Goal: Task Accomplishment & Management: Complete application form

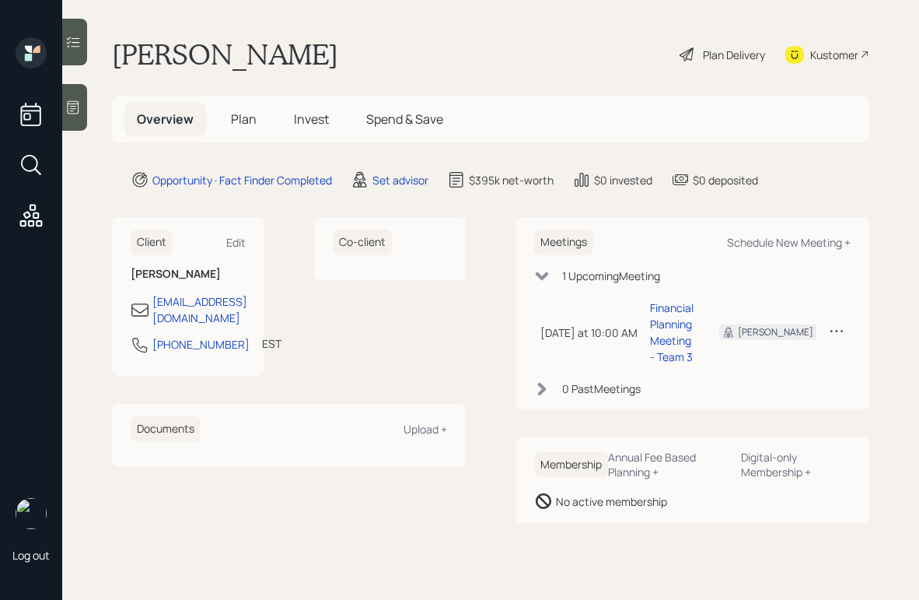
click at [74, 110] on icon at bounding box center [74, 107] width 12 height 13
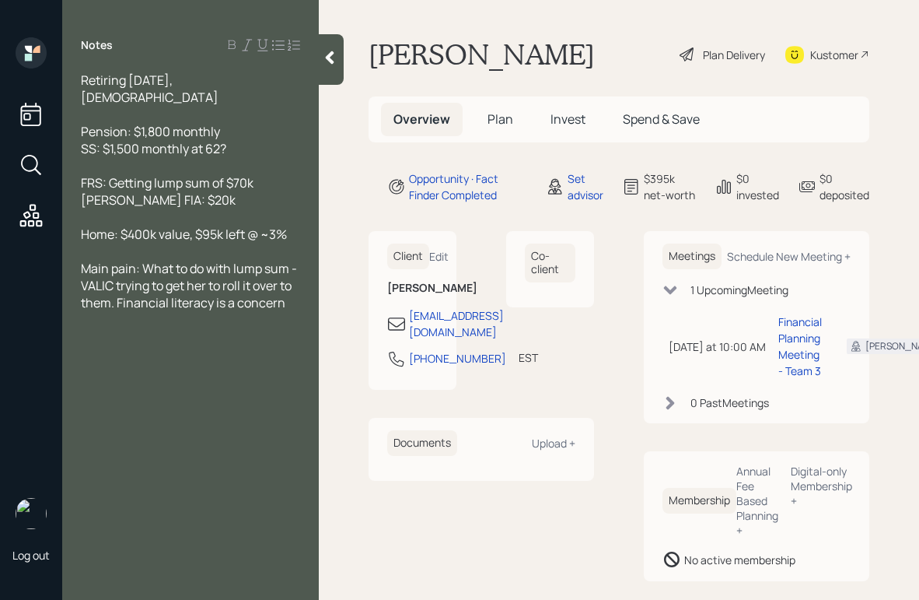
click at [336, 62] on icon at bounding box center [330, 58] width 16 height 16
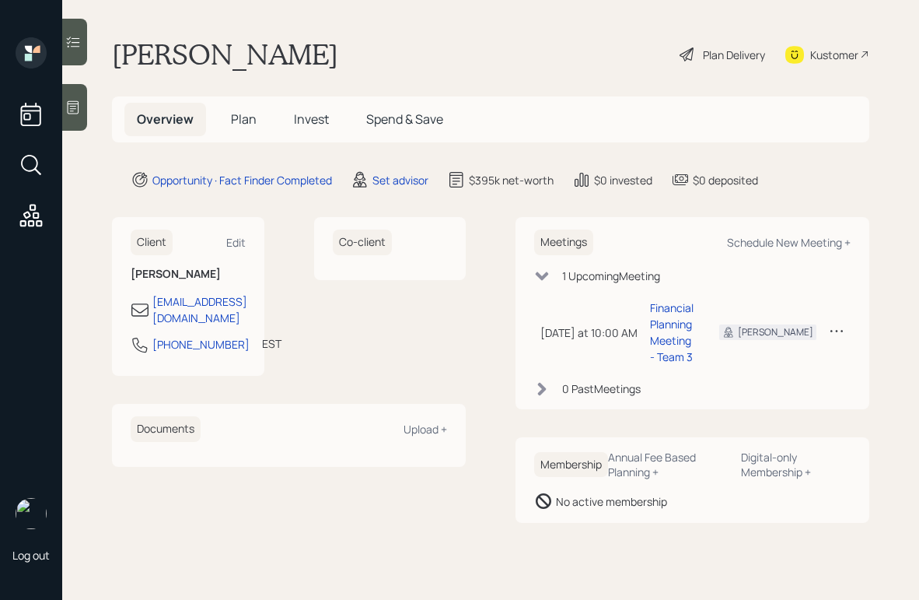
click at [743, 51] on div "Plan Delivery" at bounding box center [734, 55] width 62 height 16
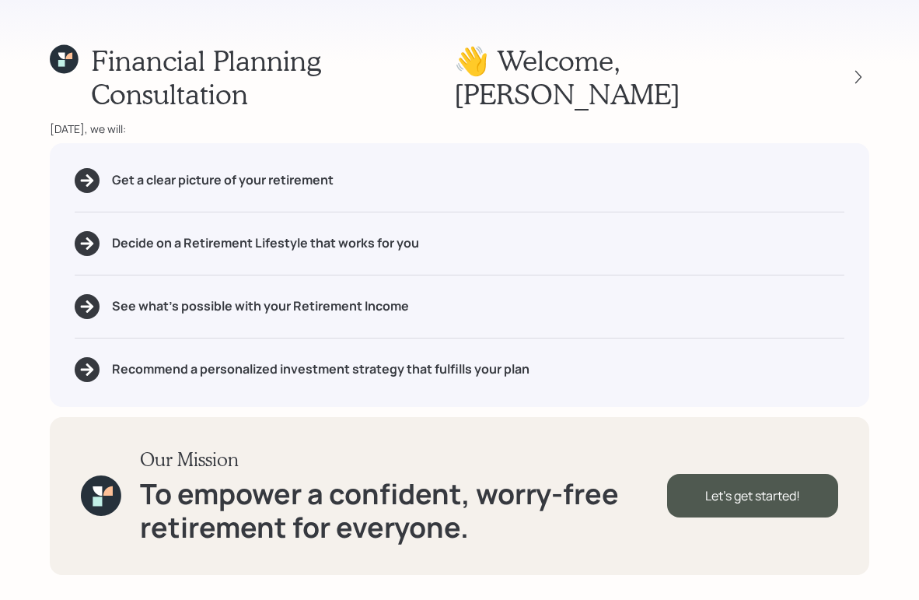
click at [465, 40] on div "Financial Planning Consultation 👋 Welcome , [PERSON_NAME] [DATE], we will: Get …" at bounding box center [459, 300] width 919 height 600
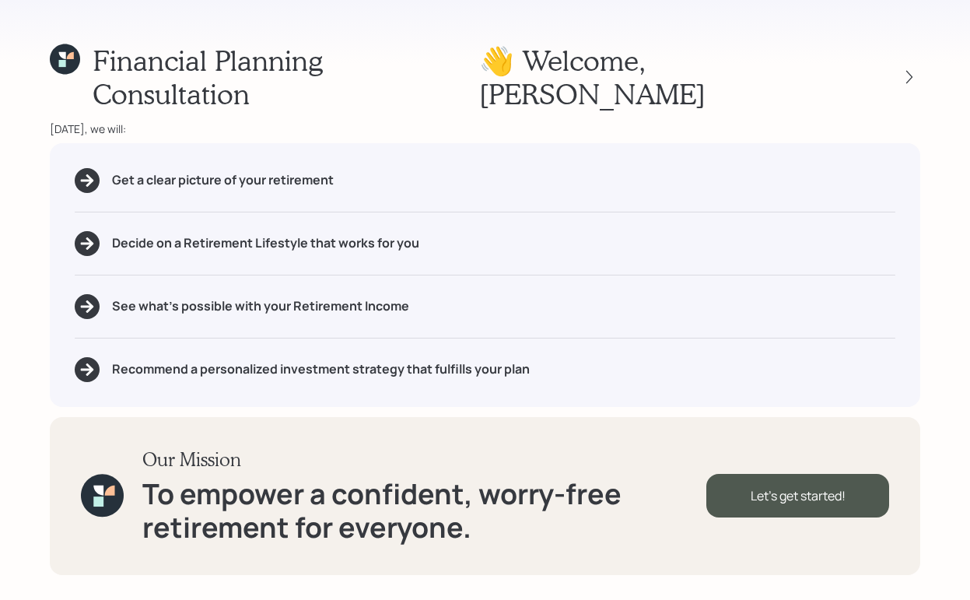
click at [919, 122] on div "Financial Planning Consultation 👋 Welcome , [PERSON_NAME] [DATE], we will: Get …" at bounding box center [485, 300] width 970 height 600
click at [919, 408] on div "Financial Planning Consultation 👋 Welcome , [PERSON_NAME] [DATE], we will: Get …" at bounding box center [485, 300] width 970 height 600
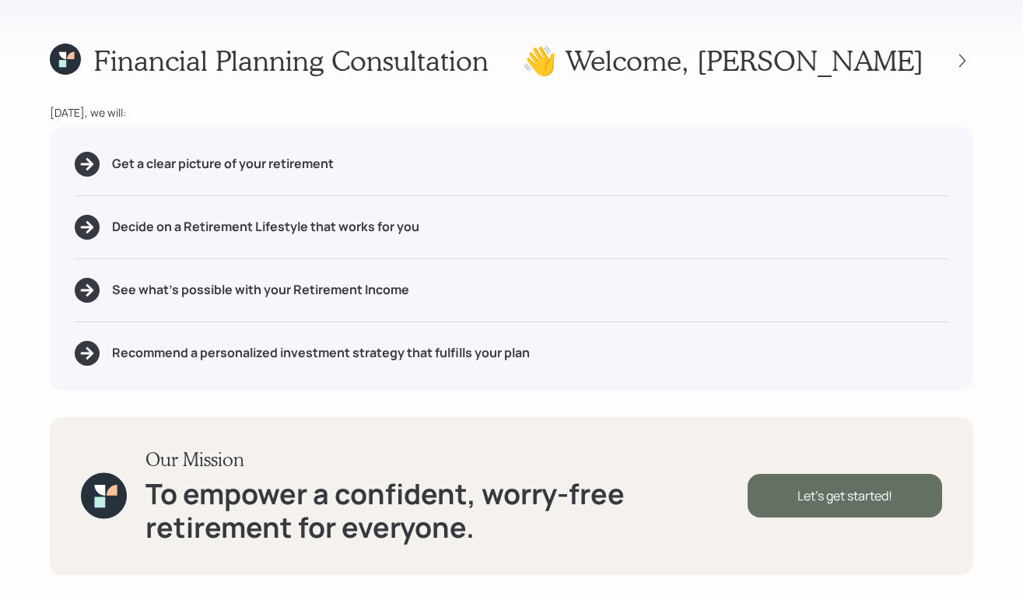
click at [790, 499] on div "Let's get started!" at bounding box center [844, 496] width 194 height 44
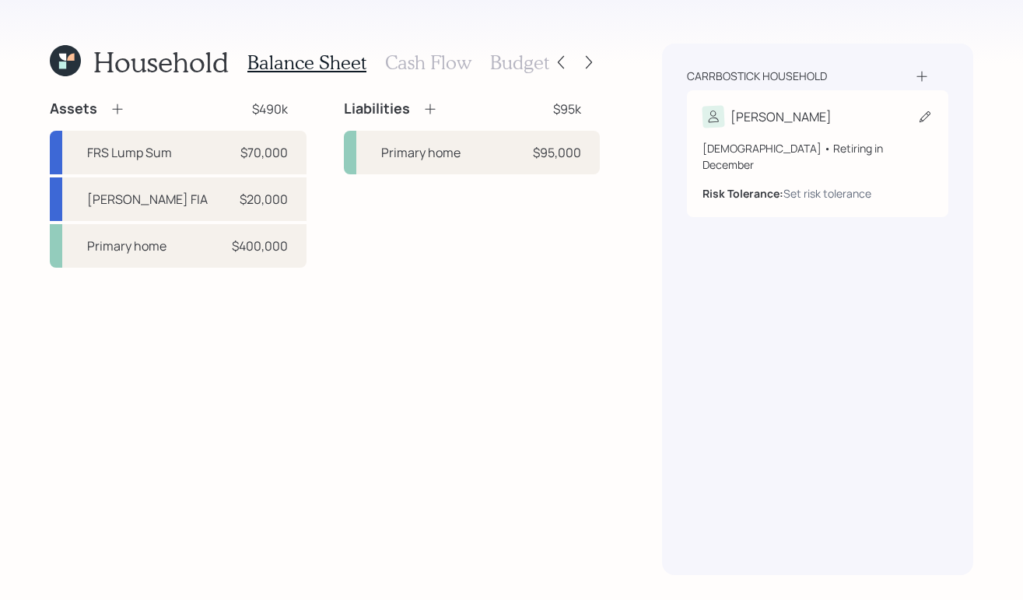
click at [834, 123] on div "Michelle" at bounding box center [817, 117] width 230 height 22
select select "12"
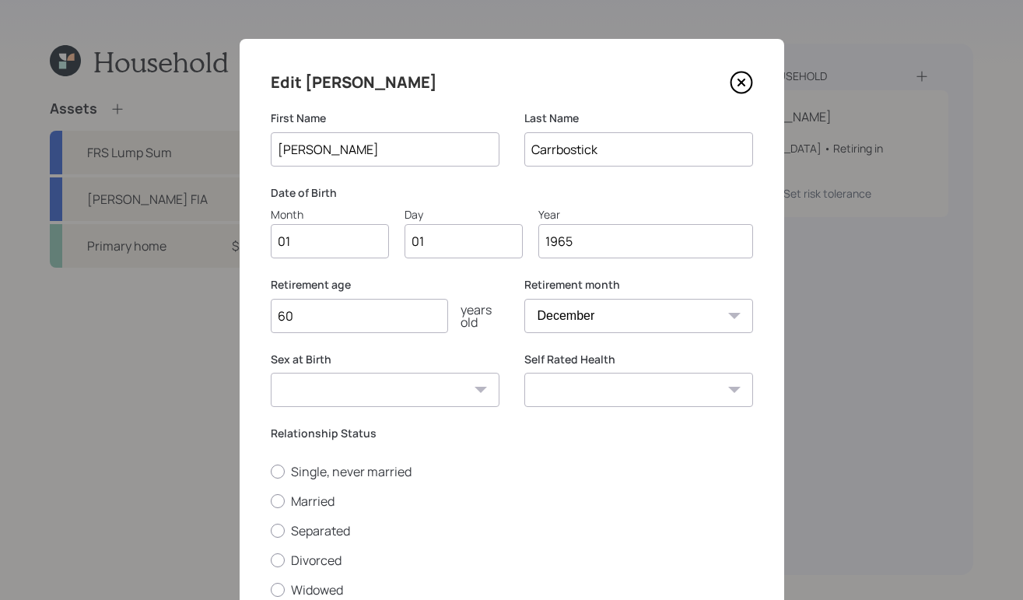
click at [327, 243] on input "01" at bounding box center [330, 241] width 118 height 34
type input "0"
type input "12"
click at [468, 247] on input "01" at bounding box center [463, 241] width 118 height 34
type input "0"
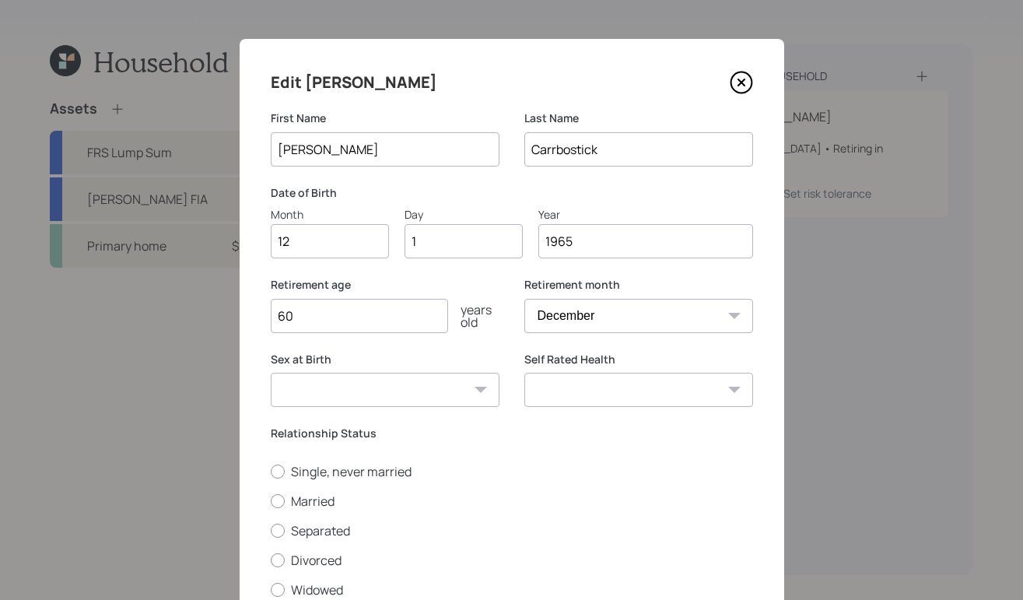
type input "12"
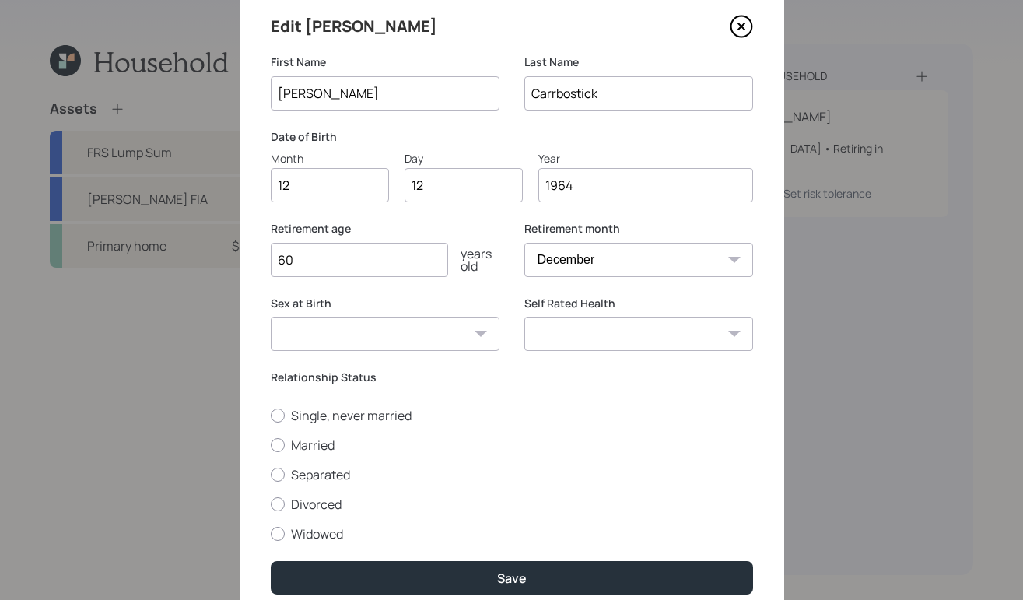
scroll to position [121, 0]
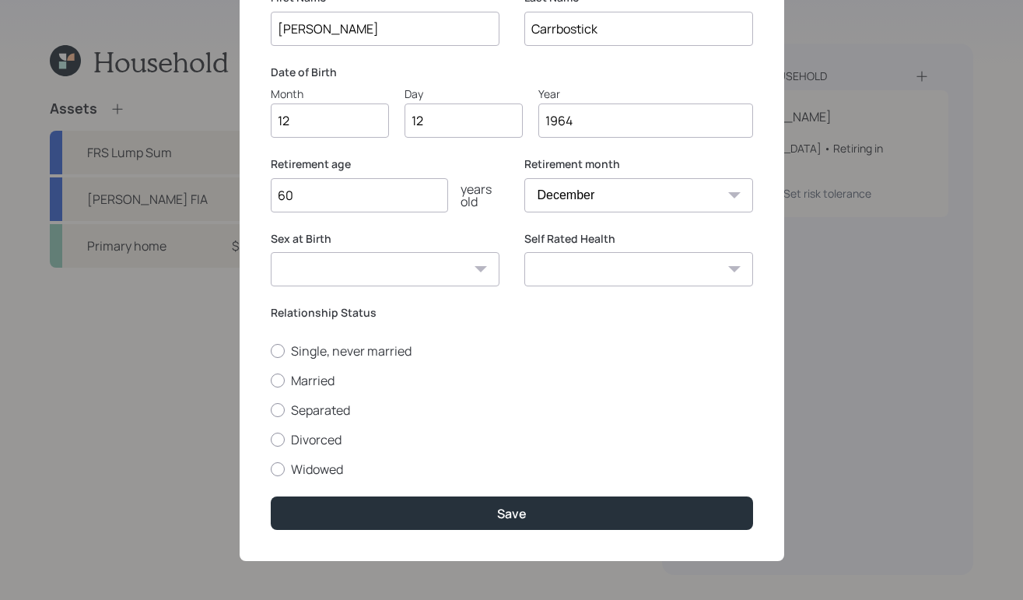
type input "1964"
click at [410, 265] on select "Male Female Other / Prefer not to say" at bounding box center [385, 269] width 229 height 34
select select "female"
click at [271, 252] on select "Male Female Other / Prefer not to say" at bounding box center [385, 269] width 229 height 34
click at [277, 378] on div at bounding box center [278, 380] width 14 height 14
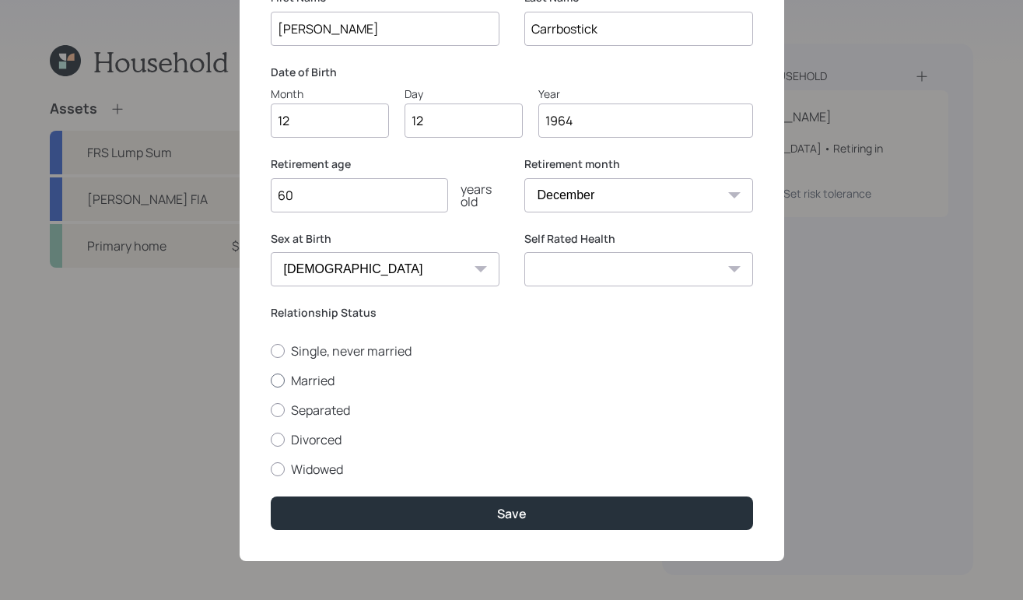
click at [271, 380] on input "Married" at bounding box center [270, 380] width 1 height 1
radio input "true"
click at [730, 265] on div "Excellent Very Good Good Fair Poor" at bounding box center [638, 269] width 229 height 34
click at [738, 261] on select "Excellent Very Good Good Fair Poor" at bounding box center [638, 269] width 229 height 34
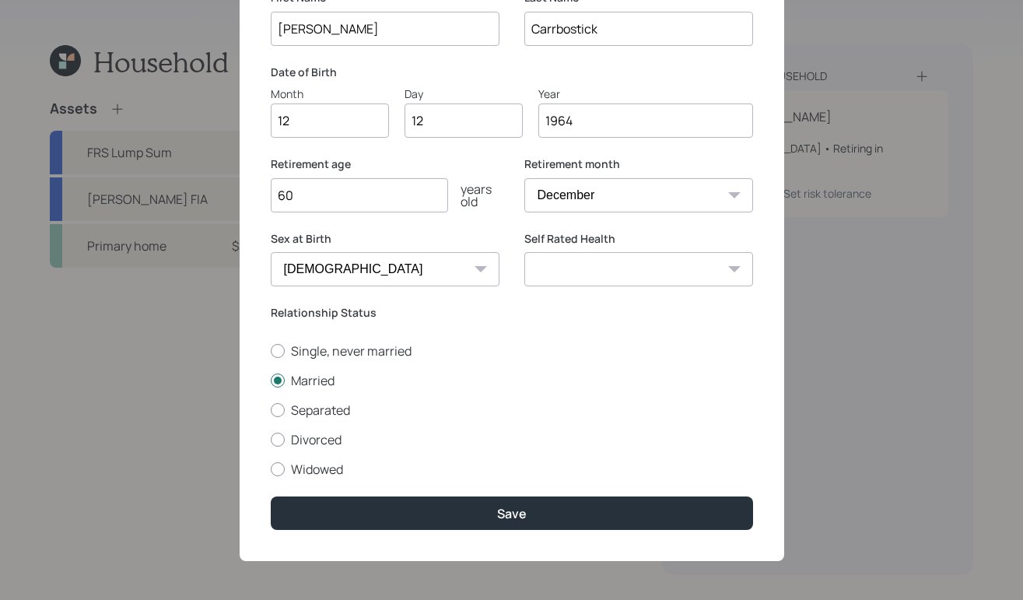
select select "very_good"
click at [524, 252] on select "Excellent Very Good Good Fair Poor" at bounding box center [638, 269] width 229 height 34
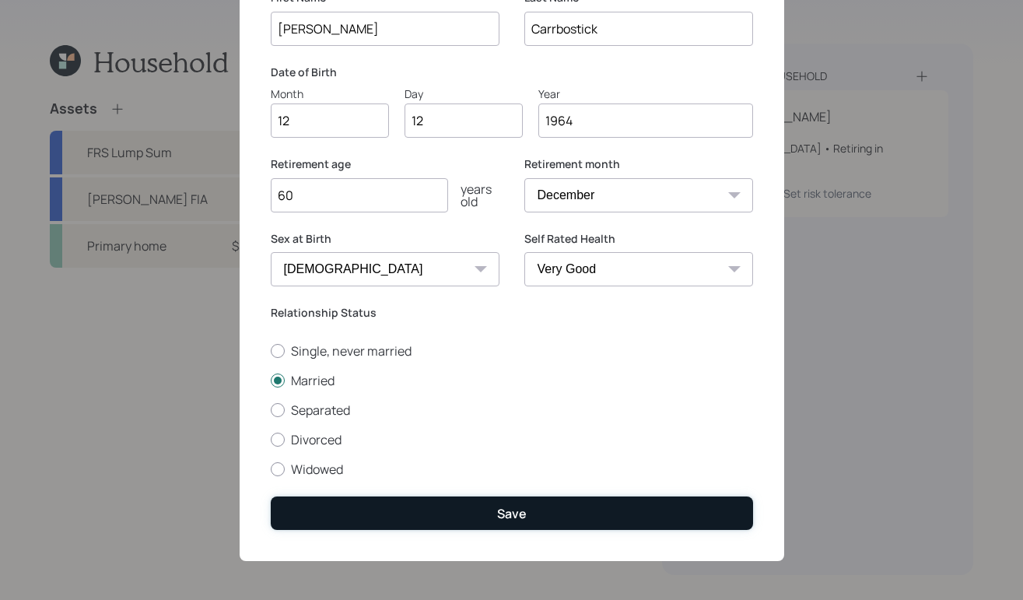
click at [527, 509] on button "Save" at bounding box center [512, 512] width 482 height 33
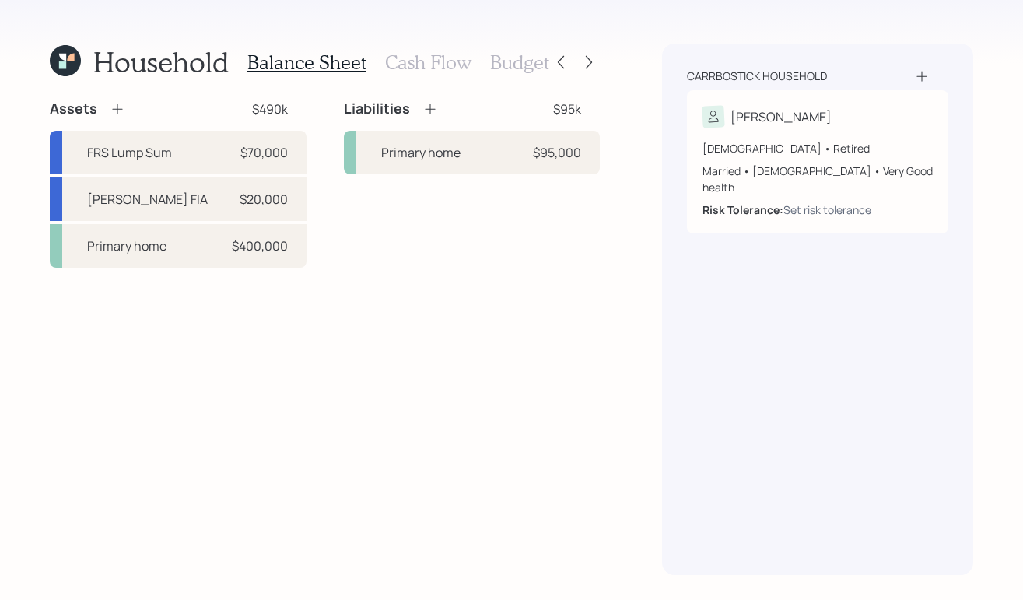
click at [917, 73] on icon at bounding box center [922, 76] width 16 height 16
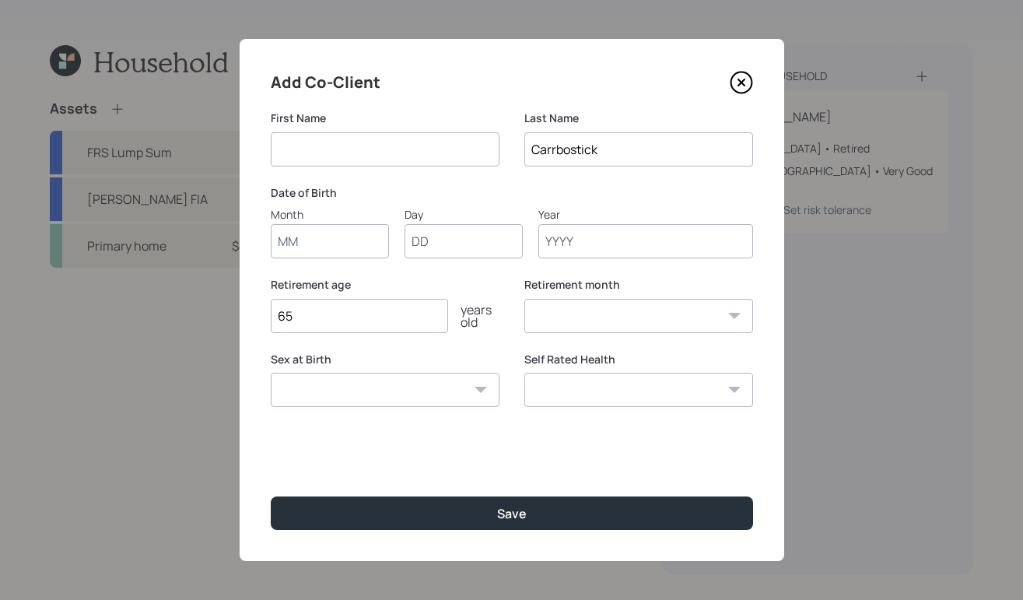
click at [310, 152] on input at bounding box center [385, 149] width 229 height 34
click at [621, 155] on input "Carrbostick" at bounding box center [638, 149] width 229 height 34
click at [394, 149] on input "Frerick" at bounding box center [385, 149] width 229 height 34
click at [295, 150] on input "Frerick" at bounding box center [385, 149] width 229 height 34
click at [382, 142] on input "Fredrick" at bounding box center [385, 149] width 229 height 34
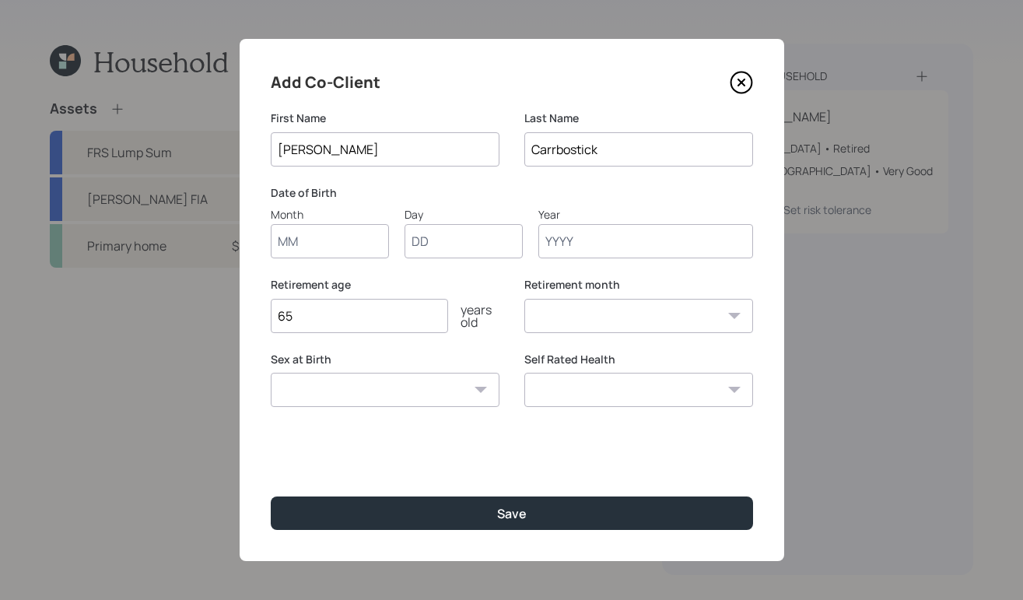
drag, startPoint x: 647, startPoint y: 147, endPoint x: 481, endPoint y: 145, distance: 165.7
click at [481, 145] on div "First Name Fredrick Last Name Carrbostick" at bounding box center [512, 147] width 482 height 75
click at [361, 145] on input "Fredrick" at bounding box center [385, 149] width 229 height 34
click at [301, 150] on input "Fredrick" at bounding box center [385, 149] width 229 height 34
type input "Frederick"
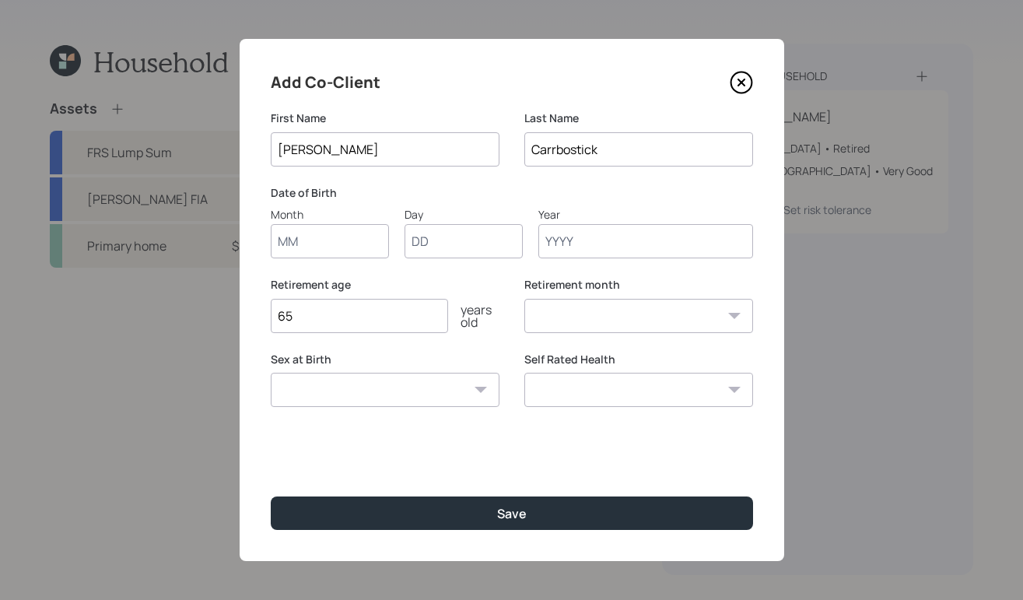
click at [344, 240] on input "Month" at bounding box center [330, 241] width 118 height 34
type input "06"
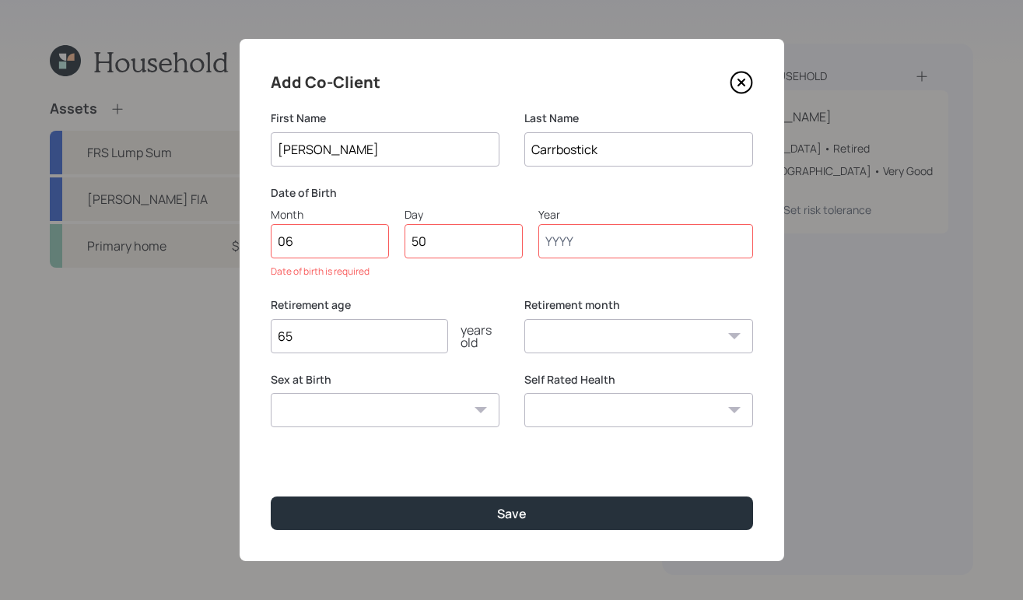
click at [464, 250] on input "50" at bounding box center [463, 241] width 118 height 34
type input "5"
type input "05"
type input "1964"
select select "6"
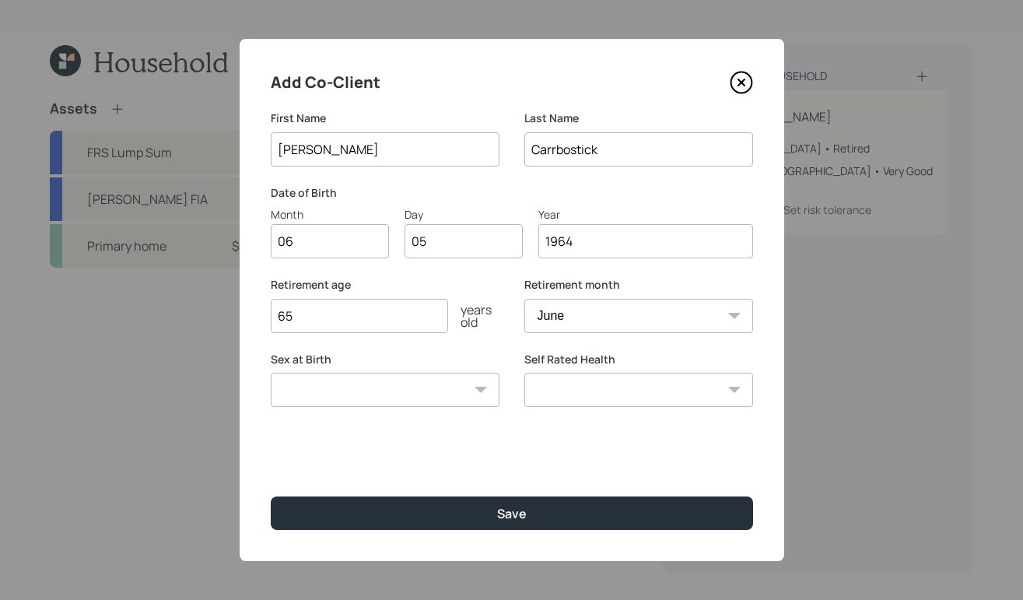
type input "1964"
click at [451, 397] on select "Male Female Other / Prefer not to say" at bounding box center [385, 390] width 229 height 34
select select "male"
click at [271, 373] on select "Male Female Other / Prefer not to say" at bounding box center [385, 390] width 229 height 34
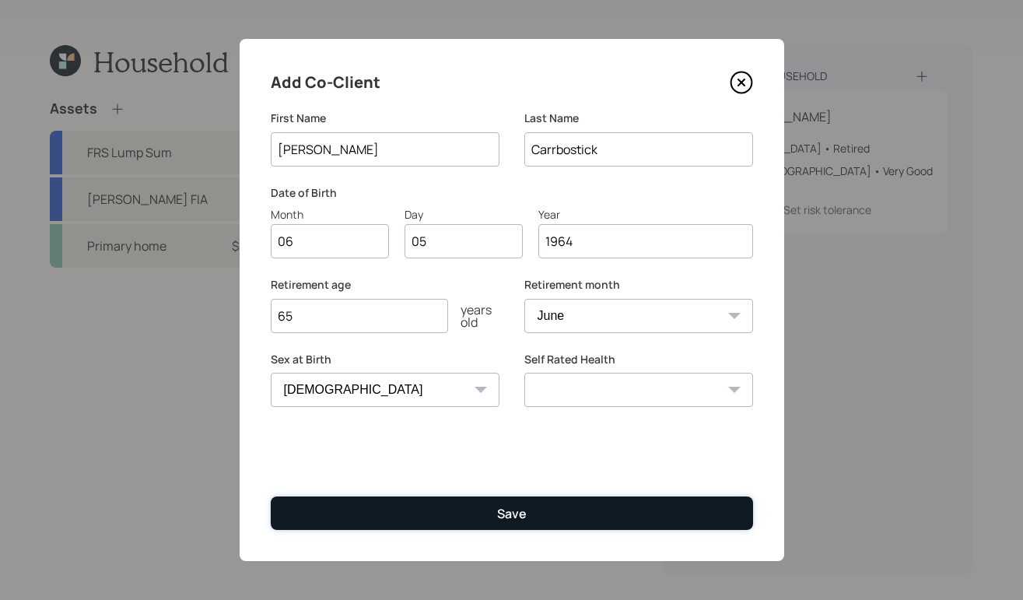
click at [516, 516] on div "Save" at bounding box center [512, 513] width 30 height 17
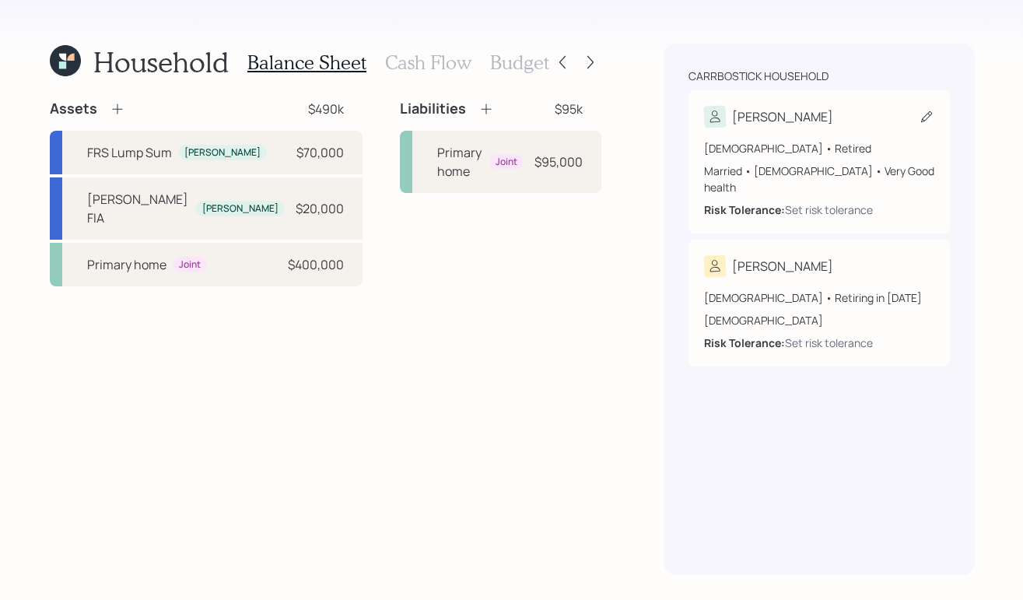
click at [839, 121] on div "Michelle" at bounding box center [819, 117] width 230 height 22
select select "12"
select select "female"
select select "very_good"
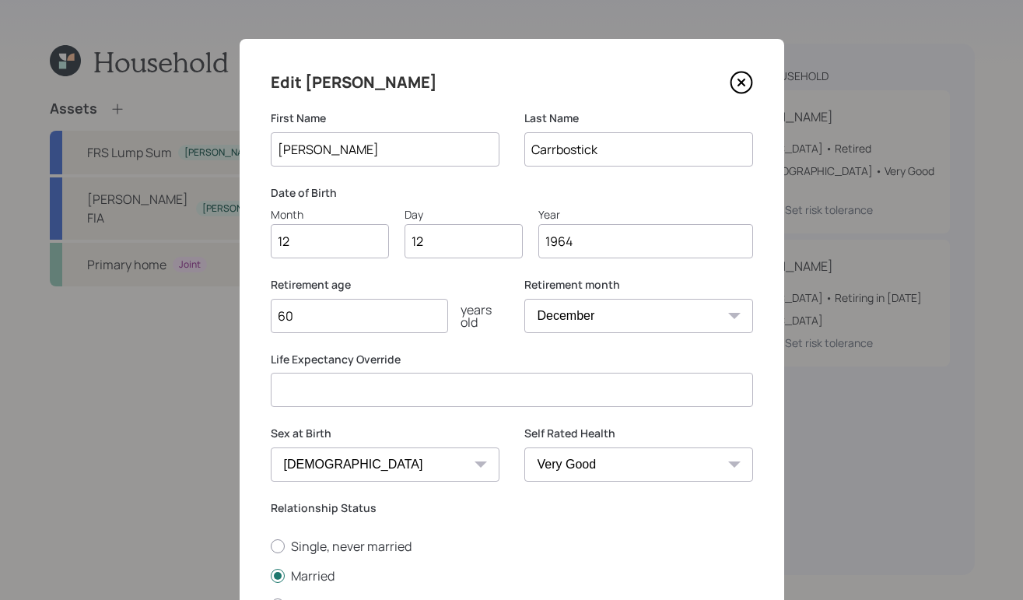
click at [344, 317] on input "60" at bounding box center [359, 316] width 177 height 34
type input "6"
click at [738, 82] on icon at bounding box center [741, 82] width 23 height 23
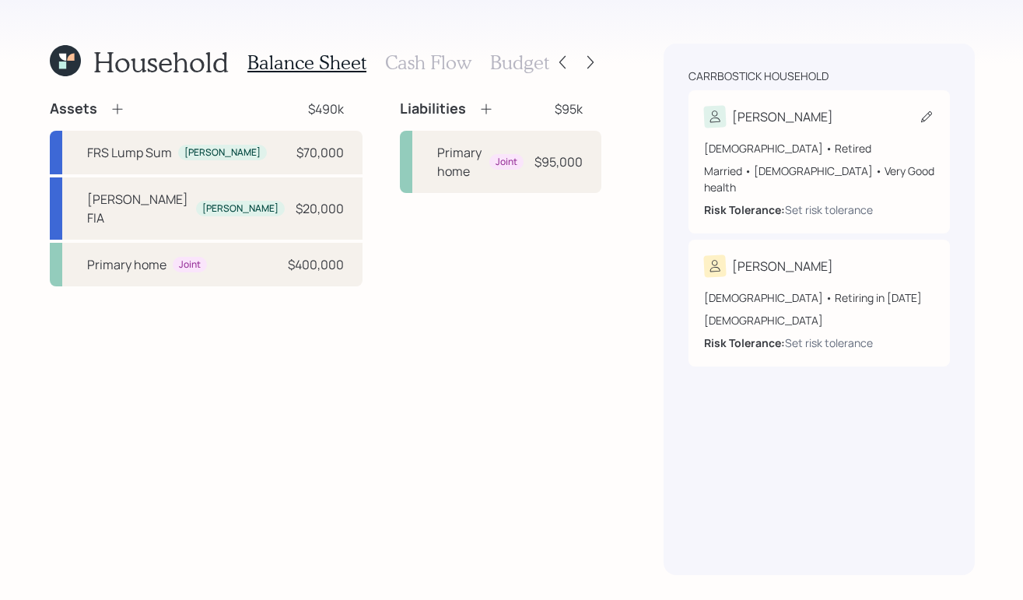
click at [838, 116] on div "Michelle" at bounding box center [819, 117] width 230 height 22
select select "12"
select select "female"
select select "very_good"
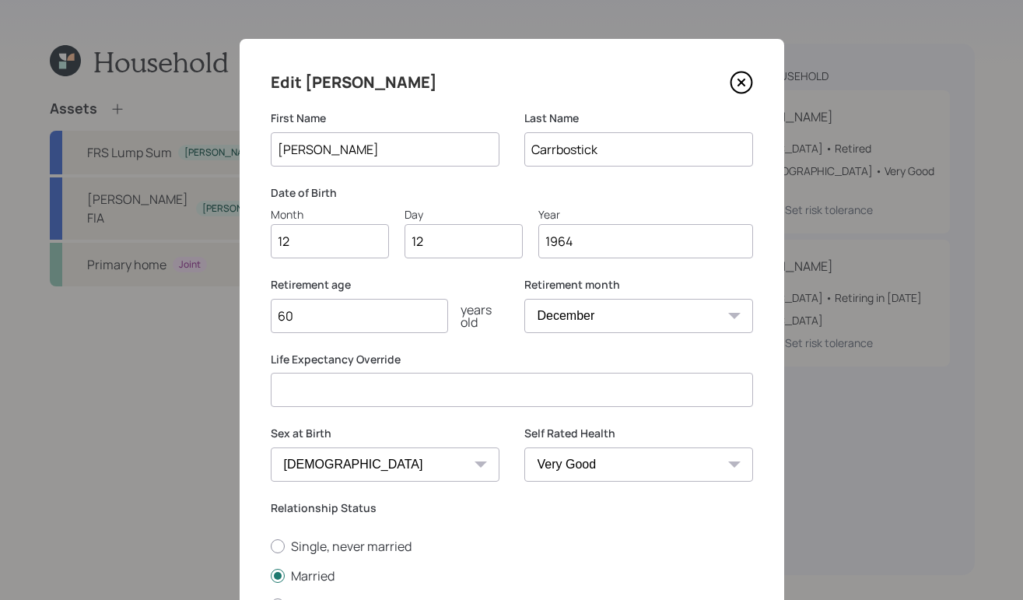
click at [591, 314] on select "January February March April May June July August September October November De…" at bounding box center [638, 316] width 229 height 34
select select "11"
click at [524, 299] on select "January February March April May June July August September October November De…" at bounding box center [638, 316] width 229 height 34
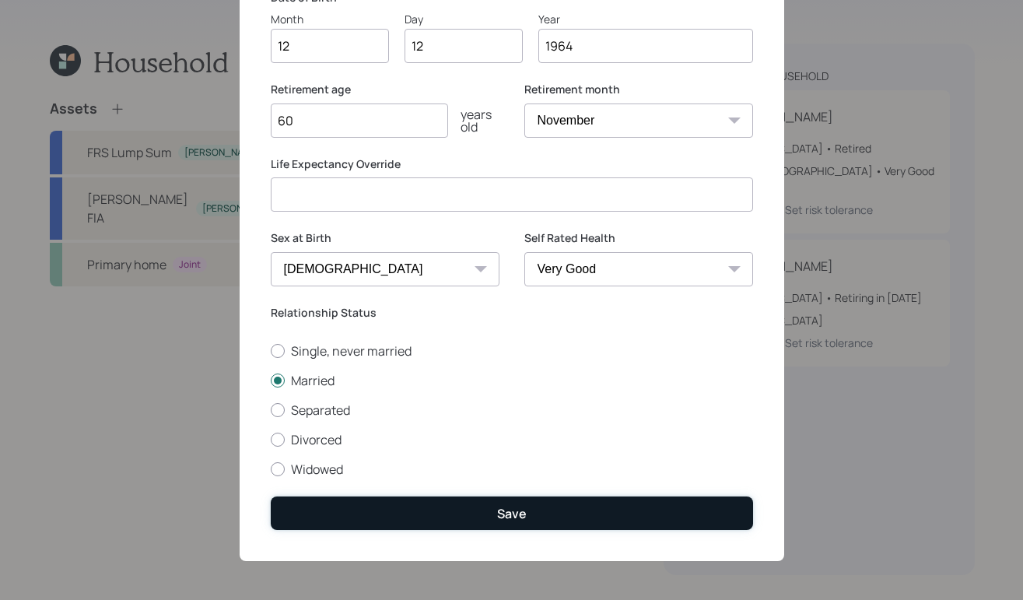
click at [499, 522] on button "Save" at bounding box center [512, 512] width 482 height 33
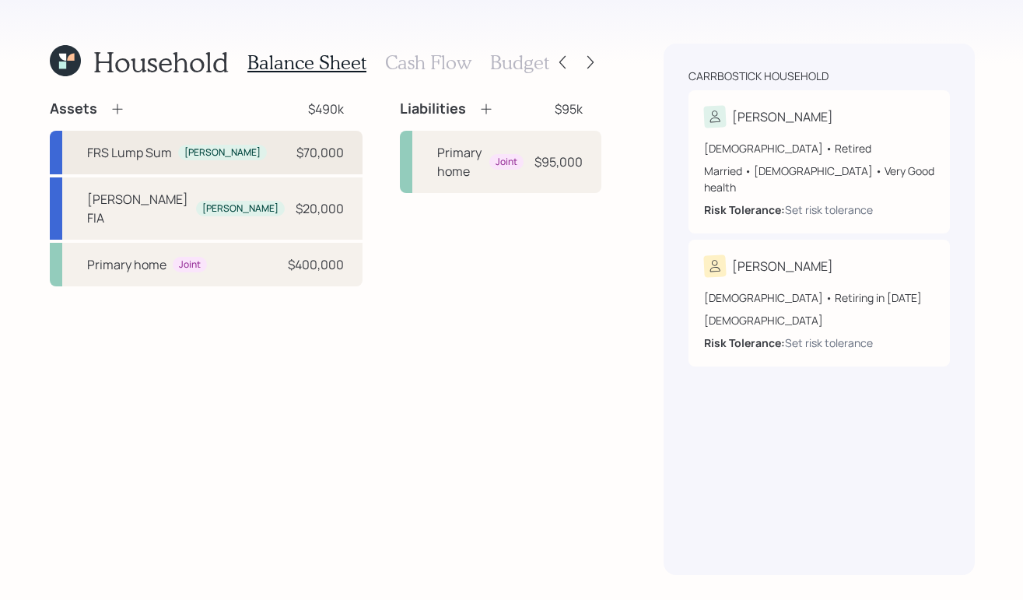
click at [156, 145] on div "FRS Lump Sum" at bounding box center [129, 152] width 85 height 19
select select "ira"
select select "balanced"
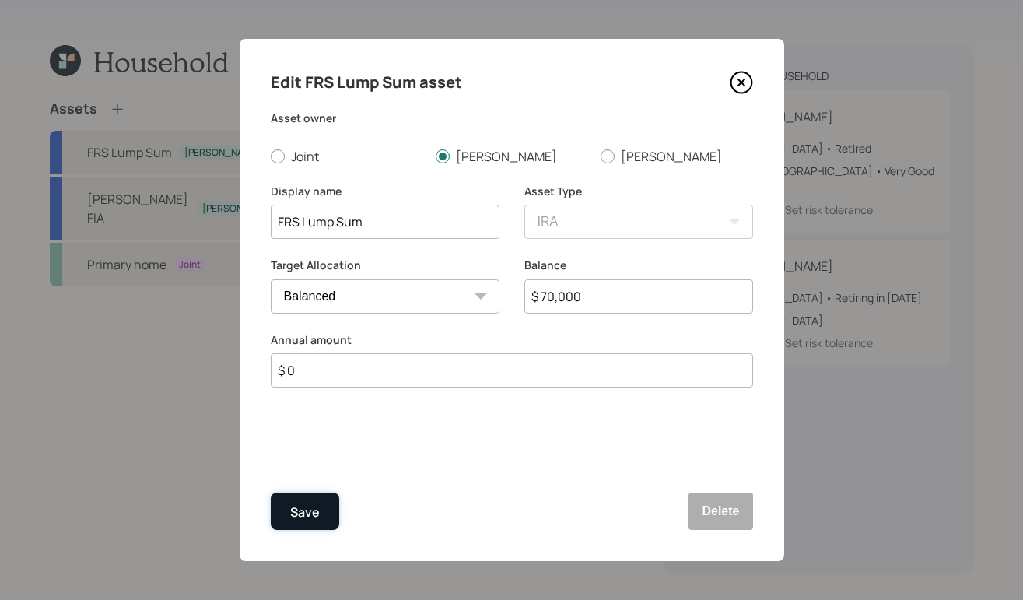
click at [289, 502] on button "Save" at bounding box center [305, 510] width 68 height 37
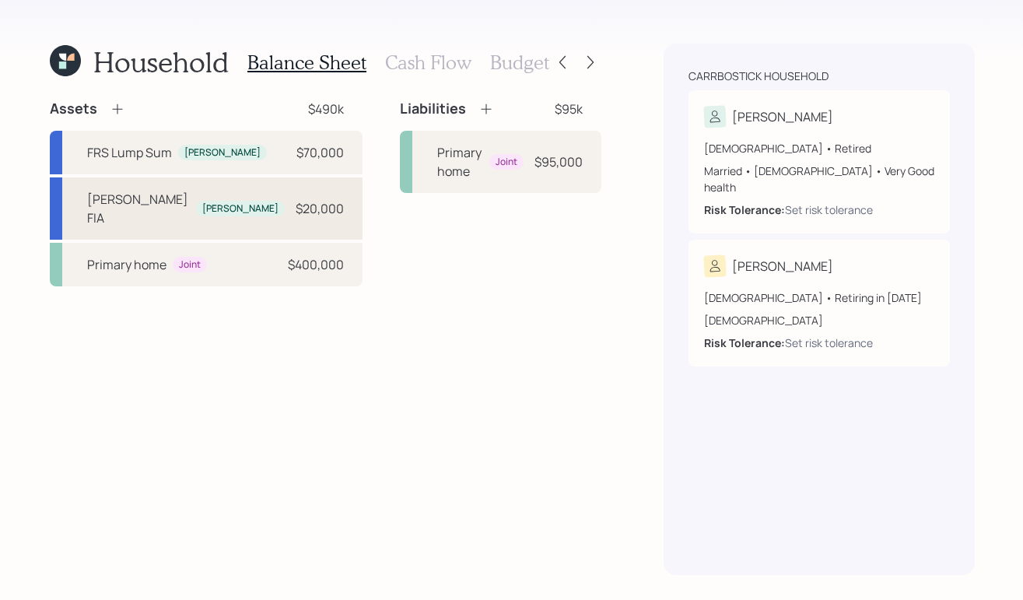
click at [202, 202] on div "Michelle" at bounding box center [240, 208] width 76 height 13
select select "ira"
select select "balanced"
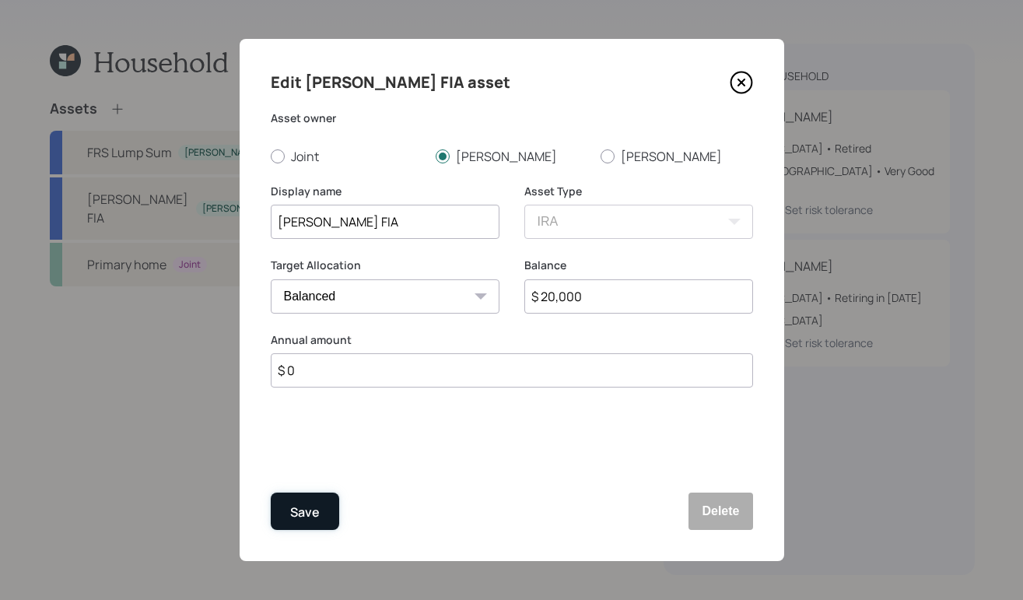
click at [313, 513] on div "Save" at bounding box center [305, 512] width 30 height 21
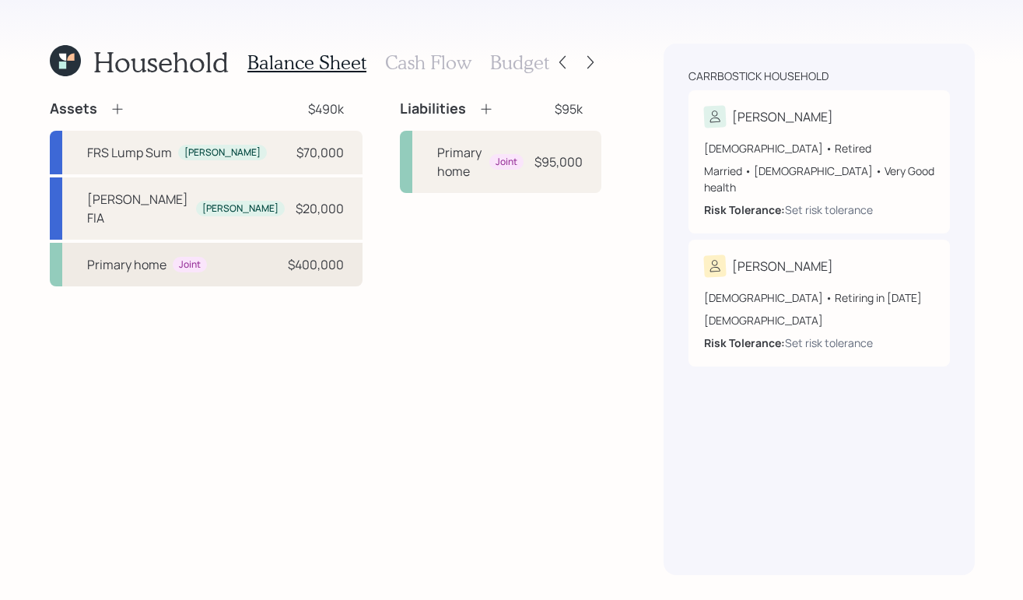
click at [214, 243] on div "Primary home Joint $400,000" at bounding box center [206, 265] width 313 height 44
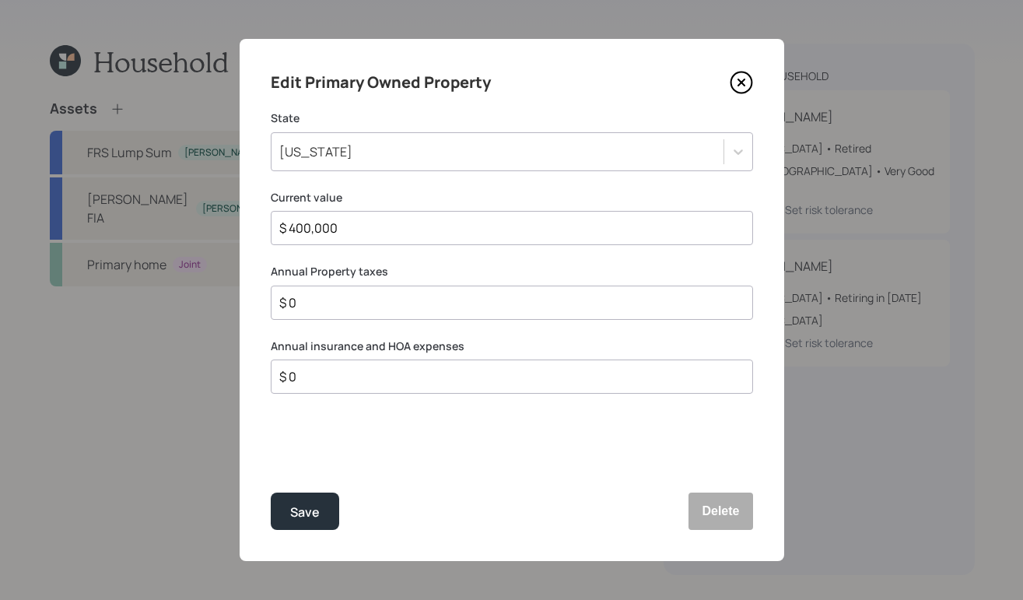
click at [458, 298] on input "$ 0" at bounding box center [506, 302] width 456 height 19
type input "$ 1,500"
click at [369, 367] on input "$ 0" at bounding box center [506, 376] width 456 height 19
type input "$ 10,000"
click at [292, 521] on div "Save" at bounding box center [305, 512] width 30 height 21
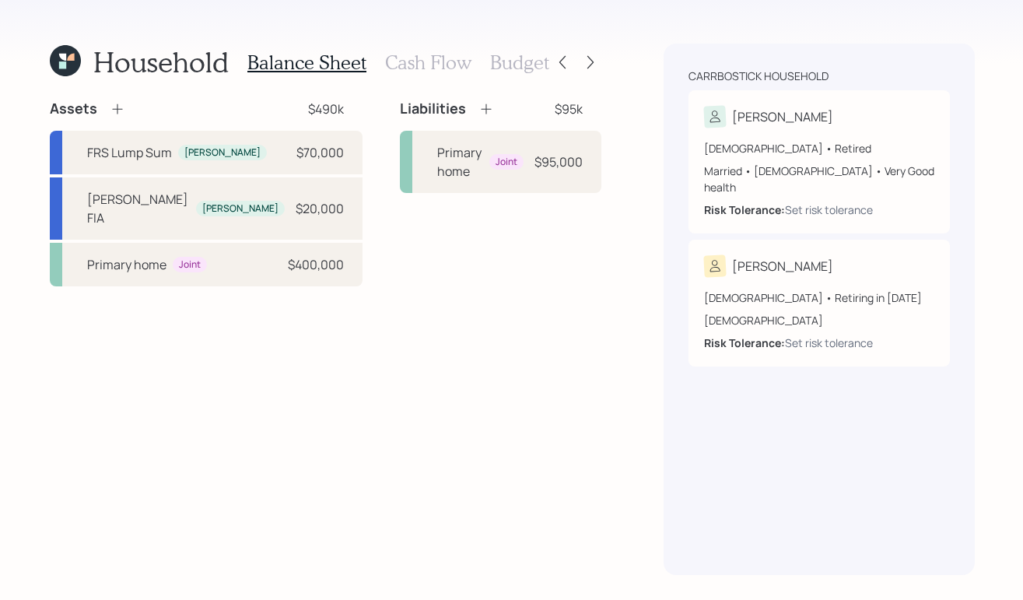
click at [116, 107] on icon at bounding box center [117, 109] width 10 height 10
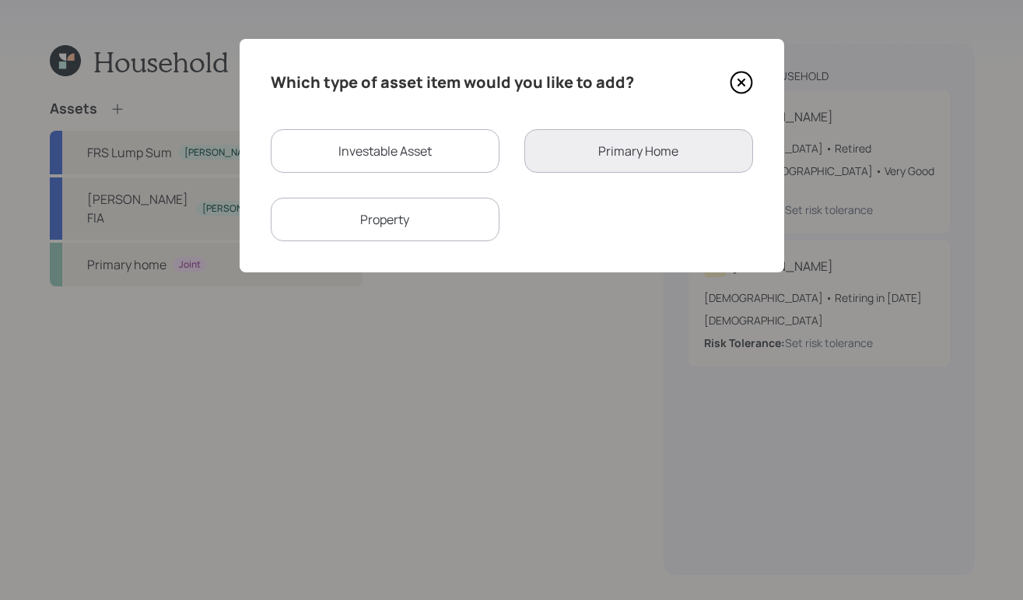
click at [456, 152] on div "Investable Asset" at bounding box center [385, 151] width 229 height 44
select select "taxable"
select select "balanced"
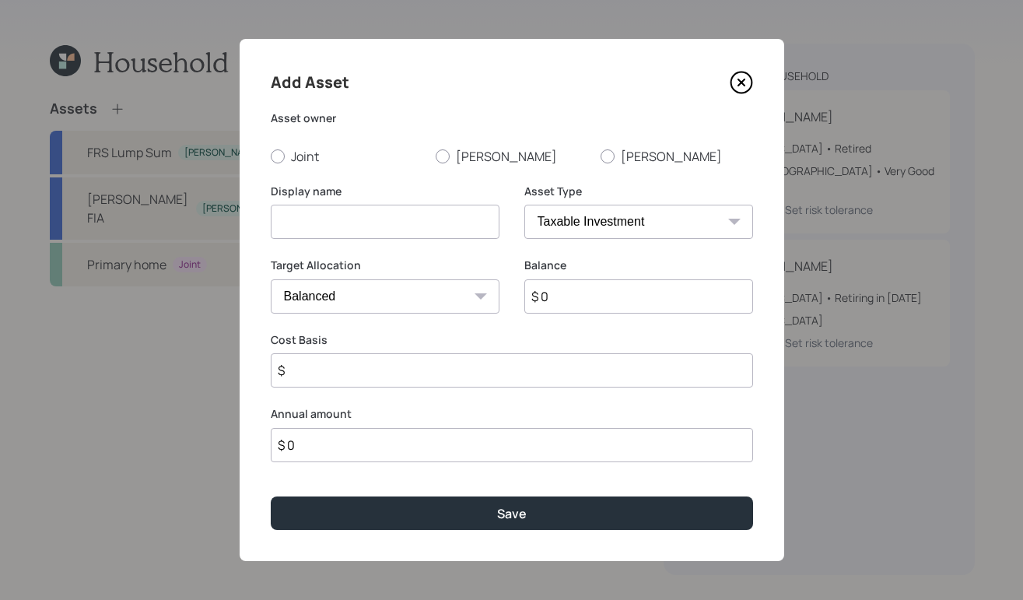
click at [449, 146] on div "Asset owner Joint Michelle Frederick" at bounding box center [512, 137] width 482 height 54
click at [448, 151] on label "Michelle" at bounding box center [512, 156] width 152 height 17
click at [436, 156] on input "Michelle" at bounding box center [435, 156] width 1 height 1
radio input "true"
click at [612, 227] on select "SEP IRA IRA Roth IRA 401(k) Roth 401(k) 403(b) Roth 403(b) 457(b) Roth 457(b) H…" at bounding box center [638, 222] width 229 height 34
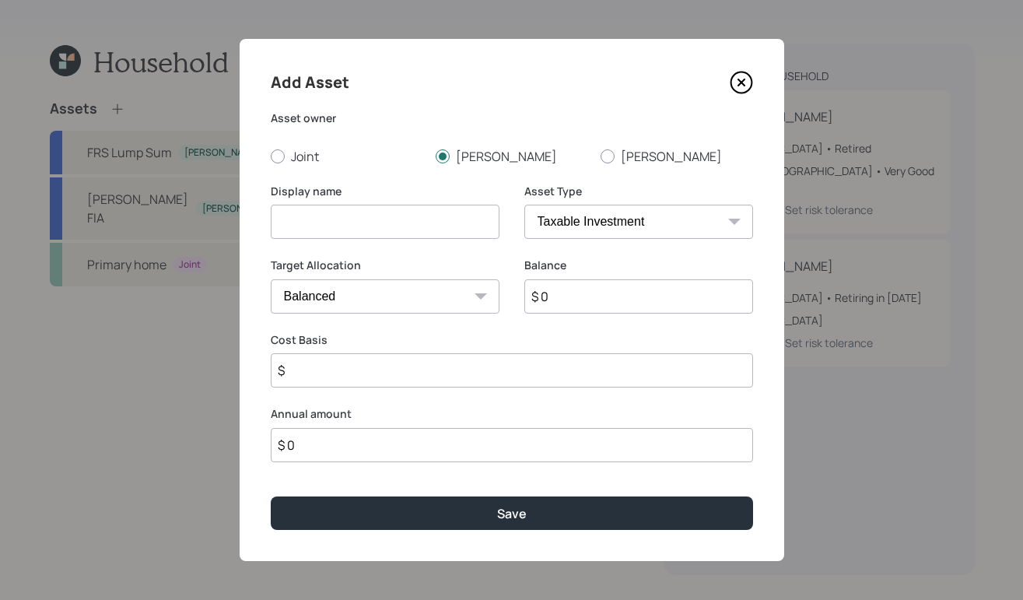
select select "cash"
click at [524, 205] on select "SEP IRA IRA Roth IRA 401(k) Roth 401(k) 403(b) Roth 403(b) 457(b) Roth 457(b) H…" at bounding box center [638, 222] width 229 height 34
type input "$"
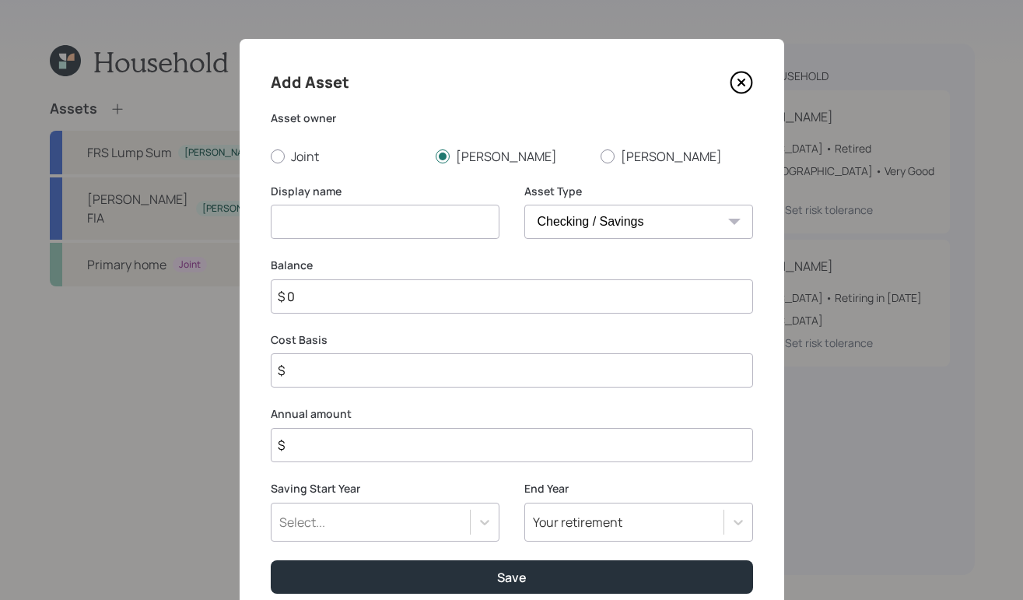
click at [411, 212] on input at bounding box center [385, 222] width 229 height 34
type input "Checking/savings"
click at [390, 290] on input "$ 0" at bounding box center [512, 296] width 482 height 34
type input "$"
type input "$ 4"
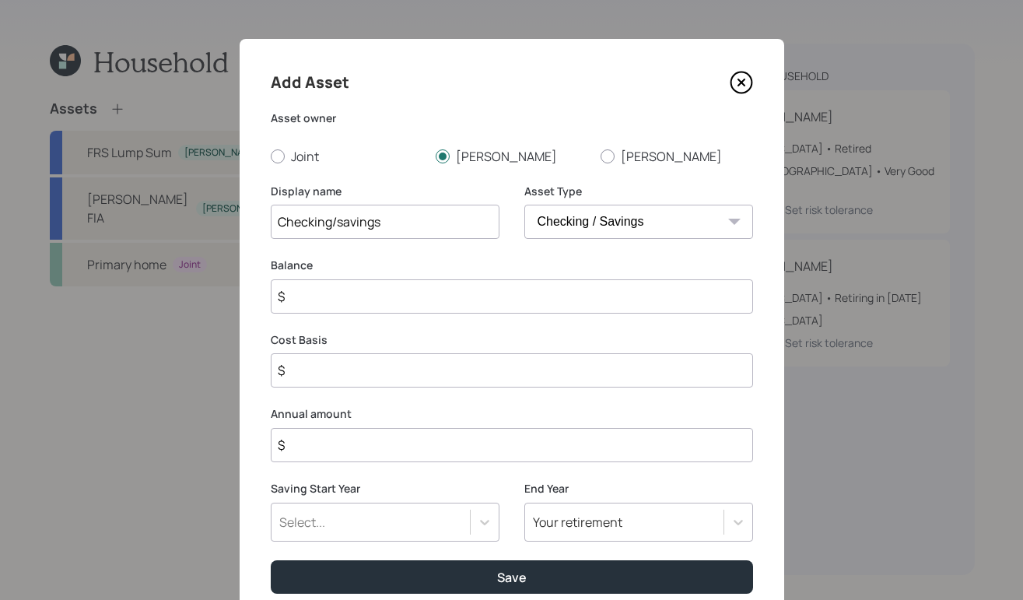
type input "$ 4"
type input "$ 40"
type input "$ 400"
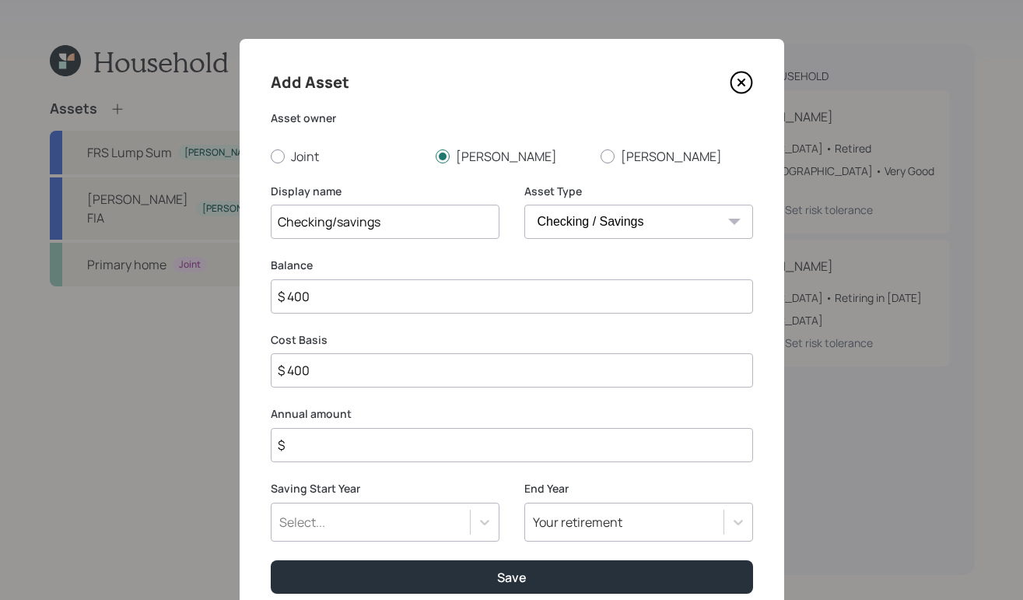
click at [404, 450] on input "$" at bounding box center [512, 445] width 482 height 34
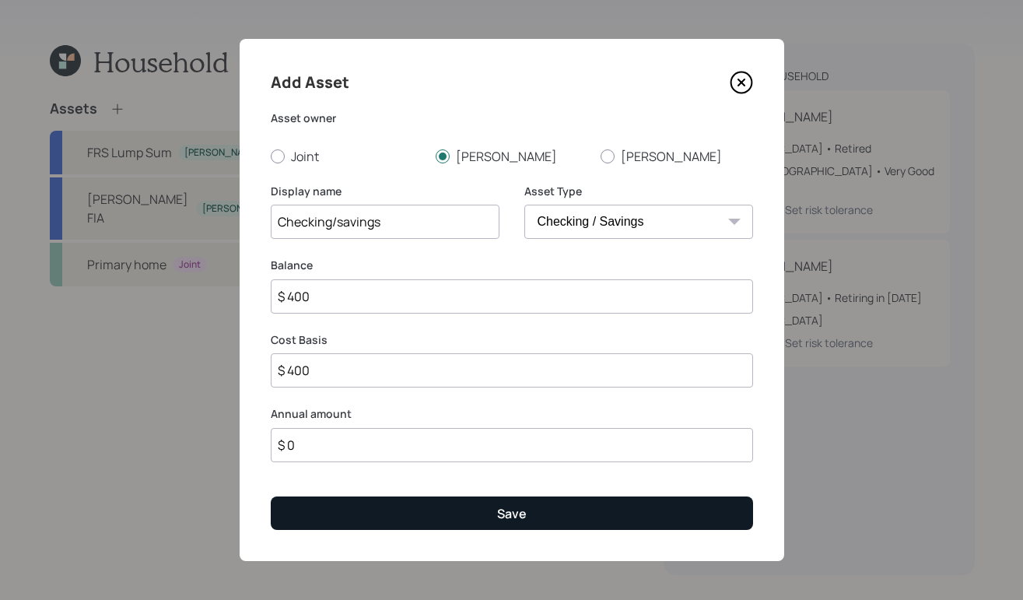
type input "$ 0"
click at [474, 517] on button "Save" at bounding box center [512, 512] width 482 height 33
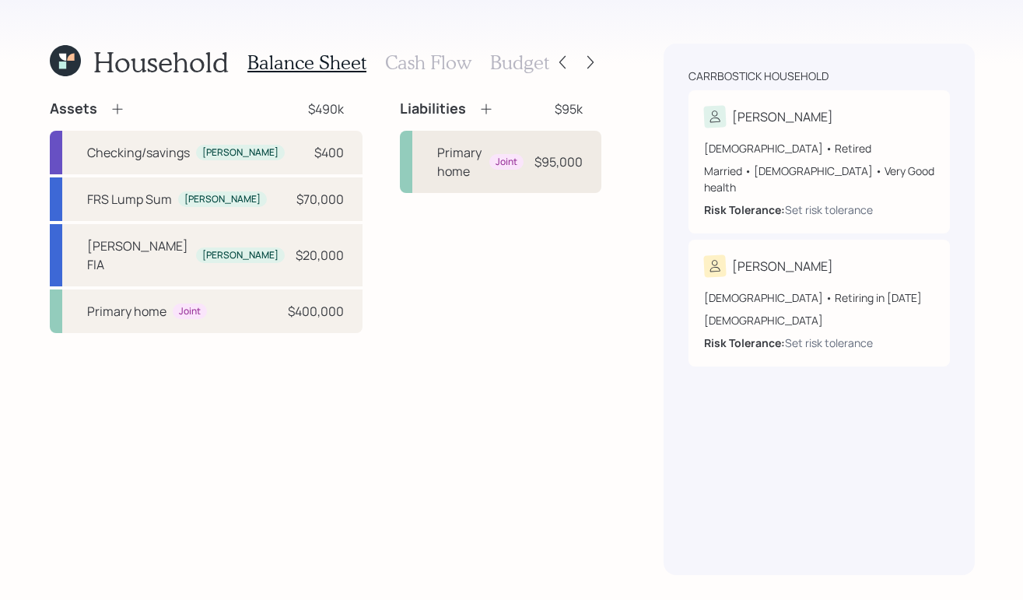
click at [437, 152] on div "Primary home" at bounding box center [460, 161] width 46 height 37
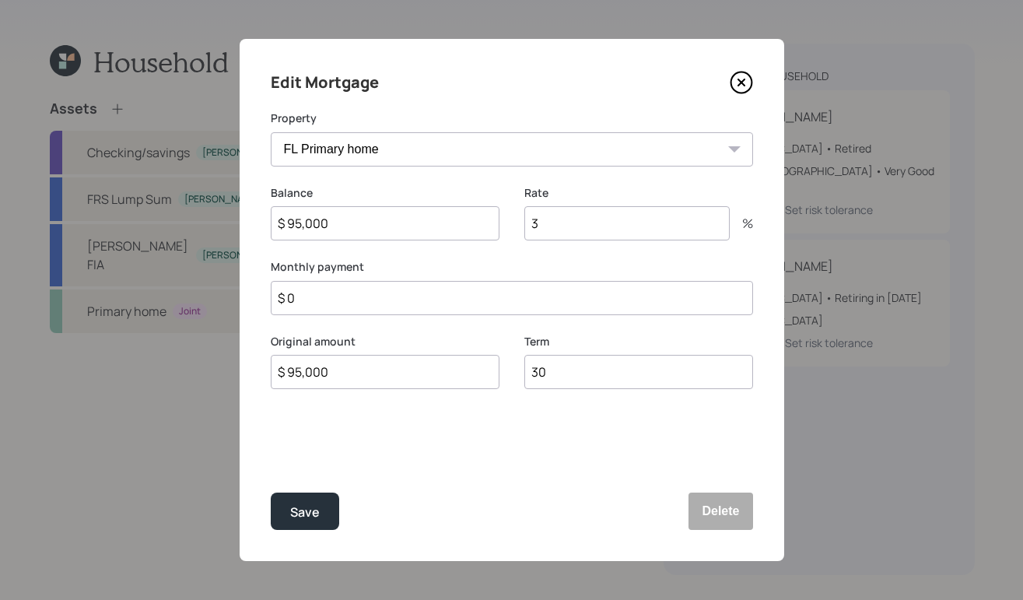
click at [300, 226] on input "$ 95,000" at bounding box center [385, 223] width 229 height 34
type input "$ 119,000"
click at [547, 230] on input "3" at bounding box center [626, 223] width 205 height 34
type input "2.5"
click at [437, 304] on input "$ 0" at bounding box center [512, 298] width 482 height 34
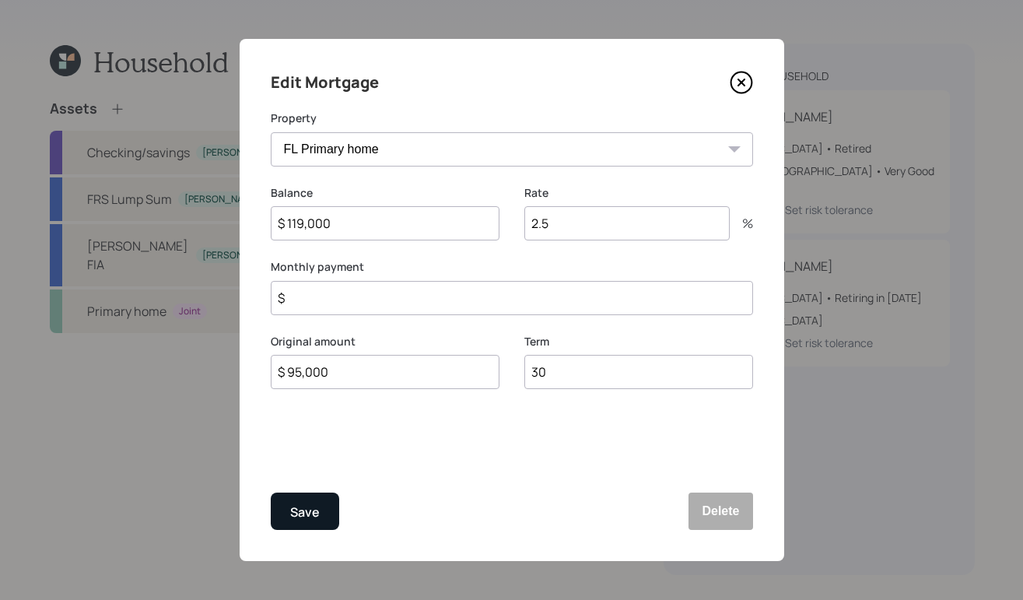
type input "$"
click at [299, 513] on div "Save" at bounding box center [305, 512] width 30 height 21
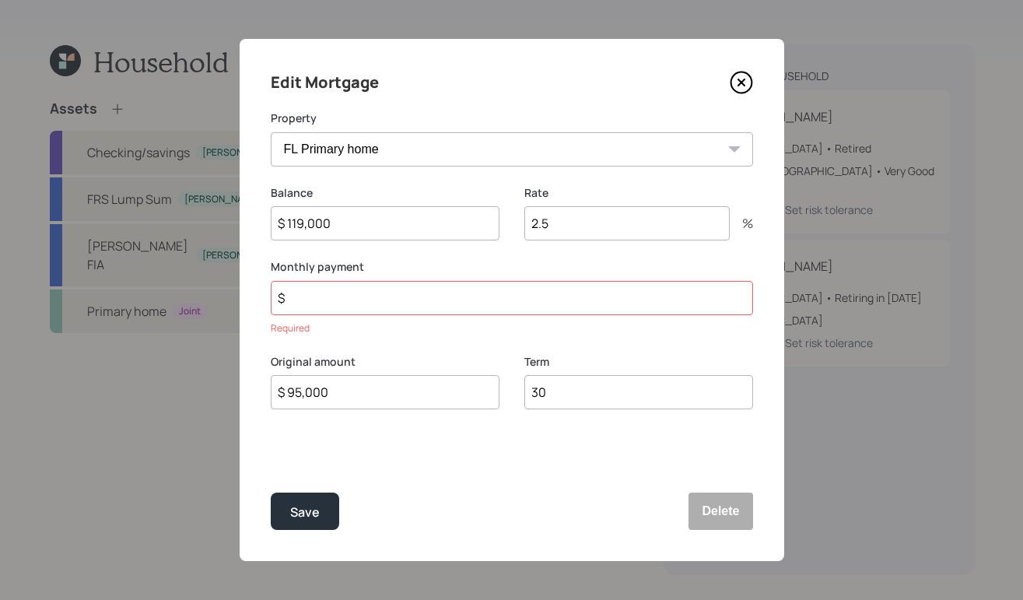
click at [736, 87] on icon at bounding box center [741, 82] width 23 height 23
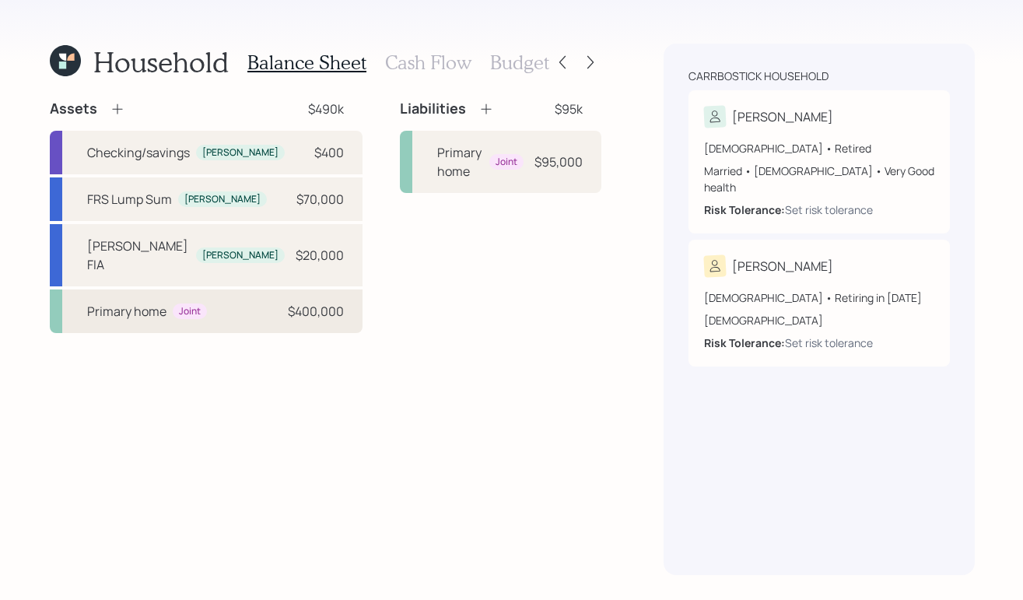
click at [215, 306] on div "Primary home Joint $400,000" at bounding box center [206, 311] width 313 height 44
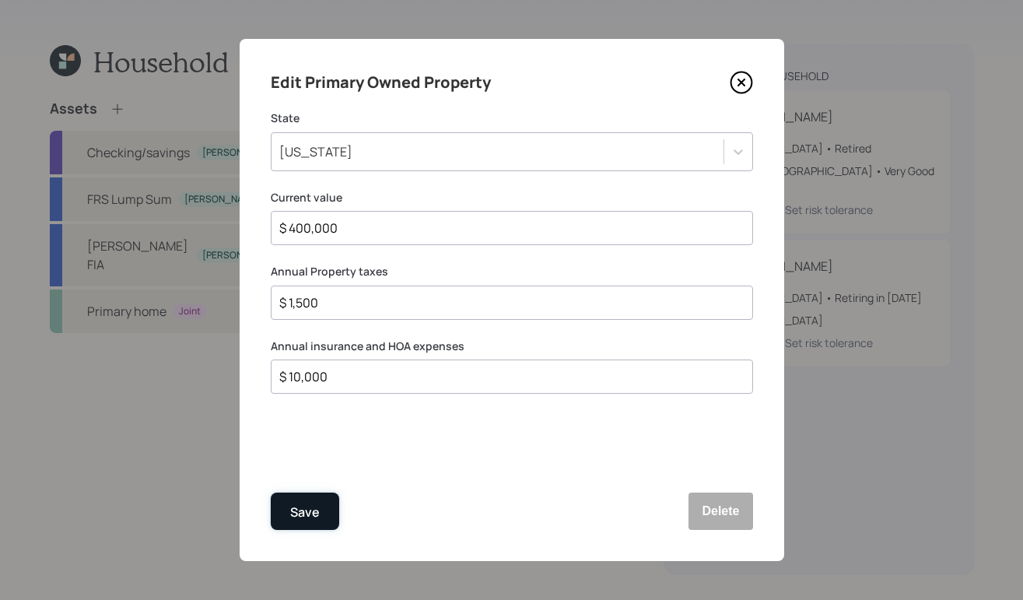
click at [309, 499] on button "Save" at bounding box center [305, 510] width 68 height 37
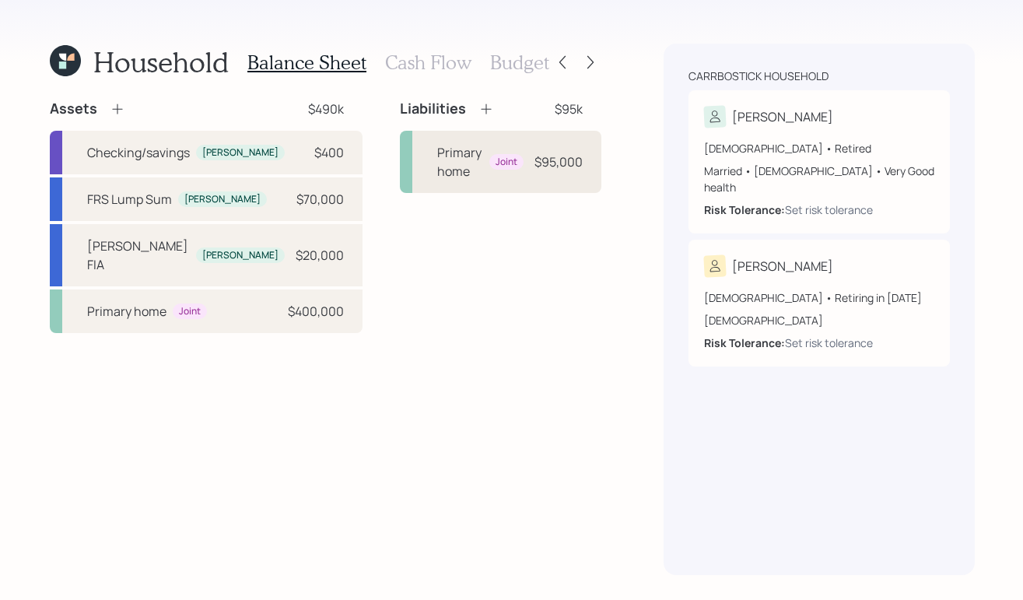
click at [495, 156] on div "Joint" at bounding box center [506, 162] width 22 height 13
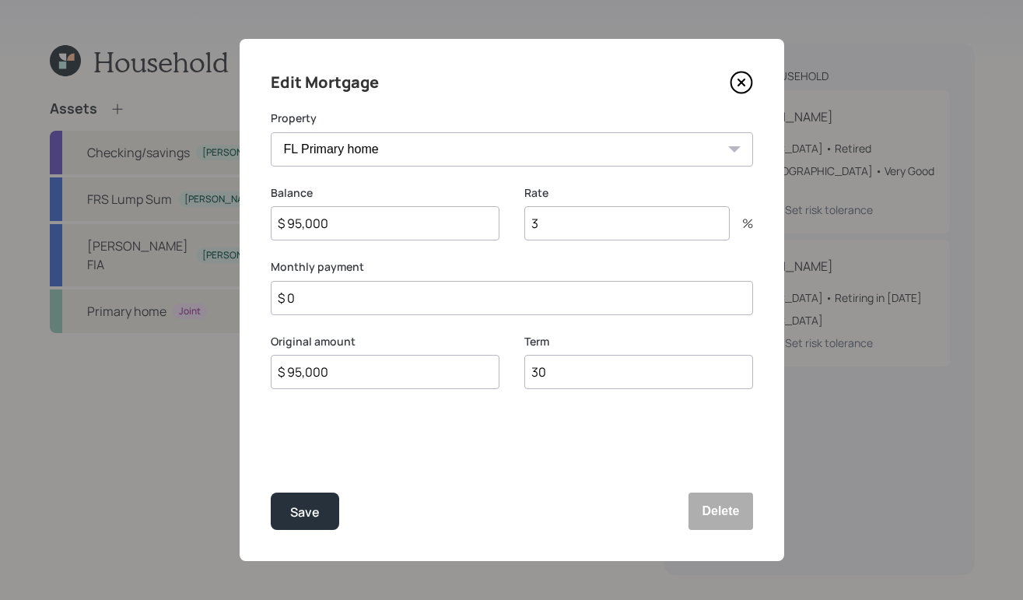
click at [389, 309] on input "$ 0" at bounding box center [512, 298] width 482 height 34
type input "$ 492"
click at [315, 519] on div "Save" at bounding box center [305, 512] width 30 height 21
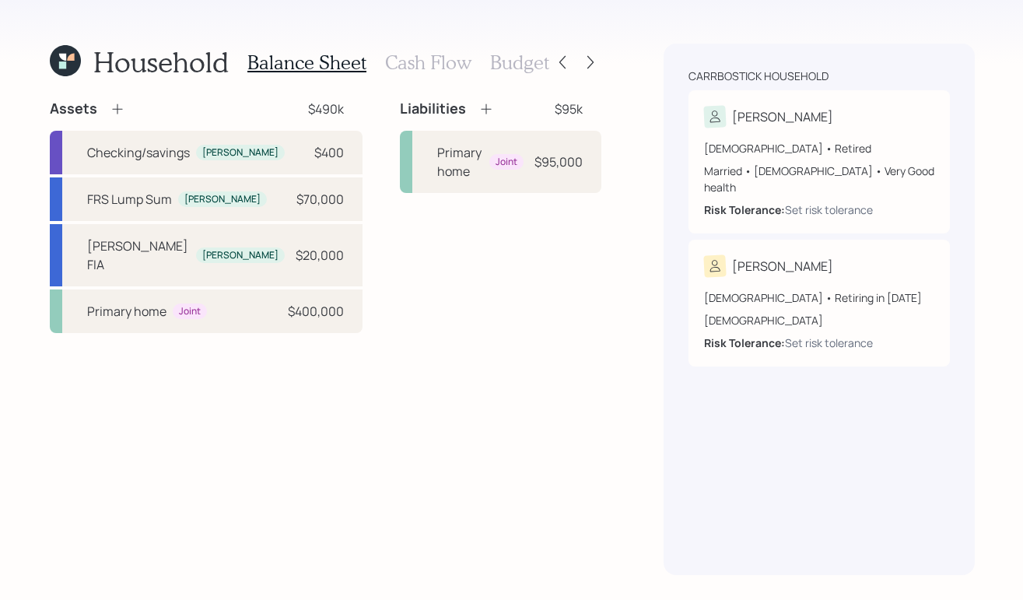
click at [478, 104] on icon at bounding box center [486, 109] width 16 height 16
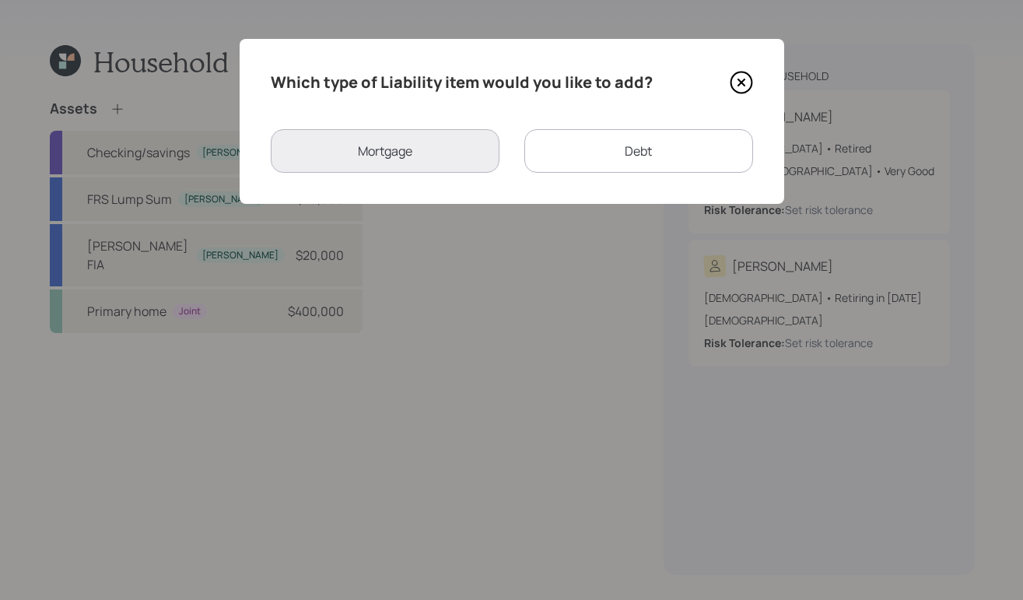
click at [632, 163] on div "Debt" at bounding box center [638, 151] width 229 height 44
select select "credit_card"
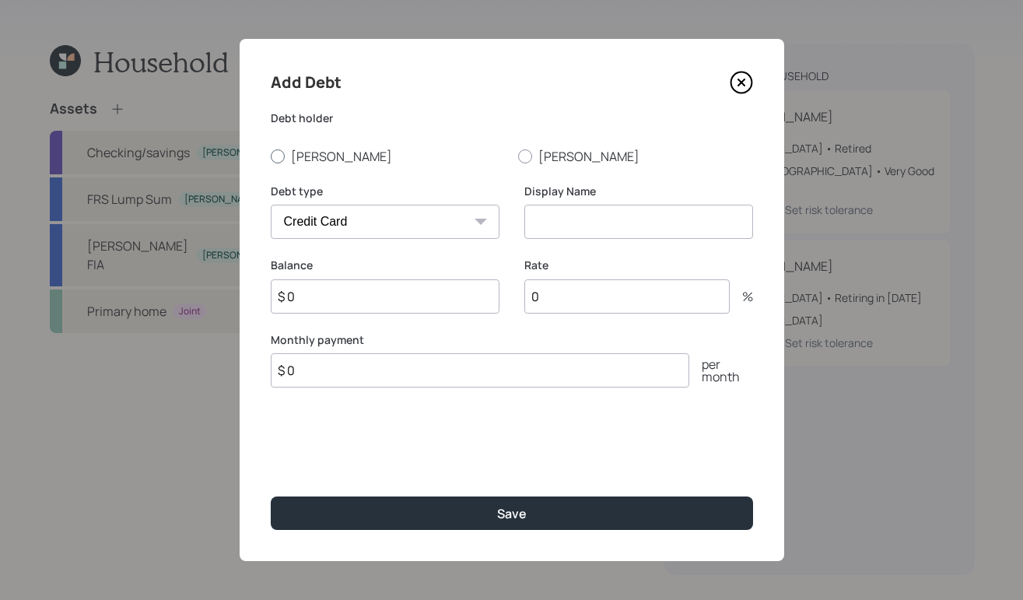
click at [278, 163] on div at bounding box center [278, 156] width 14 height 14
click at [271, 156] on input "Michelle" at bounding box center [270, 156] width 1 height 1
radio input "true"
click at [576, 212] on input at bounding box center [638, 222] width 229 height 34
type input "Credit Card"
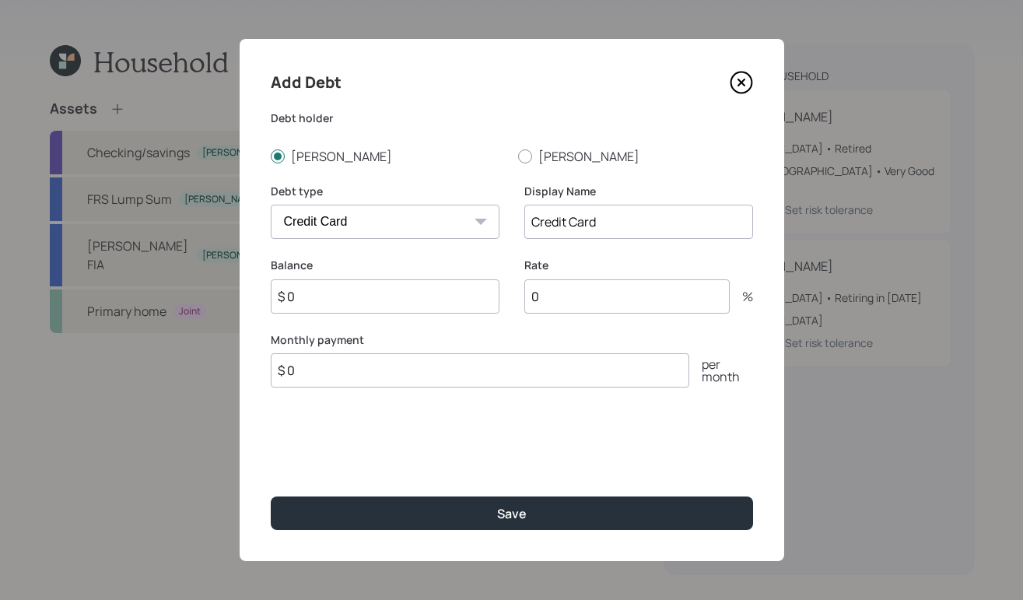
click at [441, 296] on input "$ 0" at bounding box center [385, 296] width 229 height 34
type input "$ 3,000"
click at [661, 293] on input "0" at bounding box center [626, 296] width 205 height 34
type input "20"
click at [541, 379] on input "$ 0" at bounding box center [480, 370] width 418 height 34
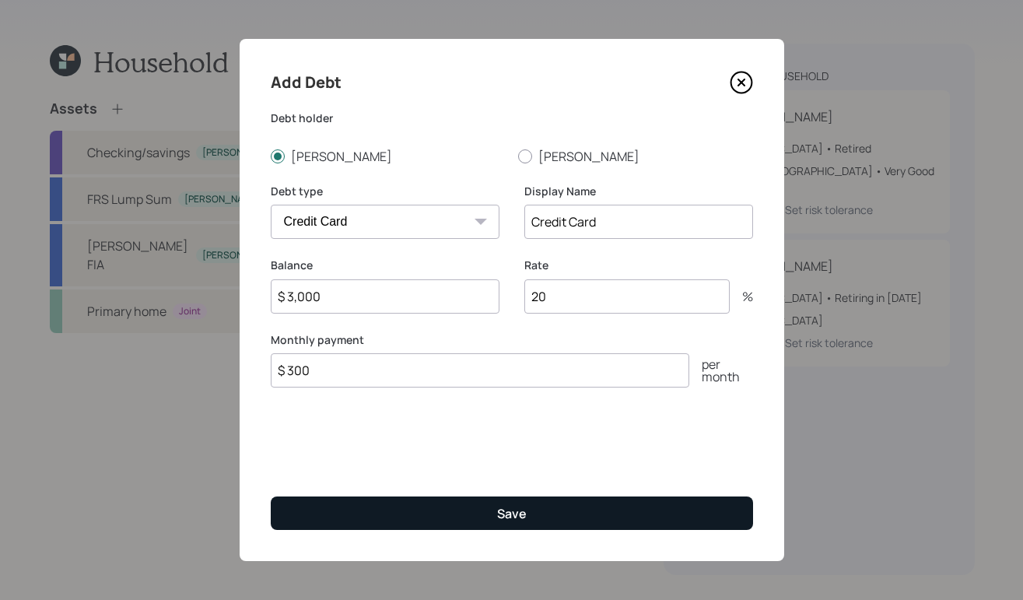
type input "$ 300"
click at [473, 516] on button "Save" at bounding box center [512, 512] width 482 height 33
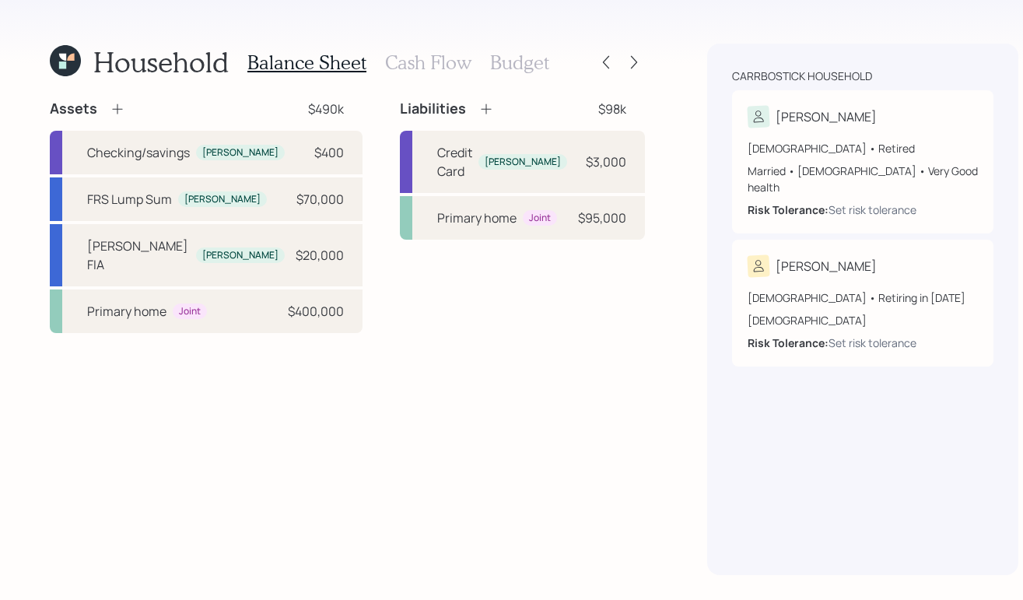
click at [478, 113] on icon at bounding box center [486, 109] width 16 height 16
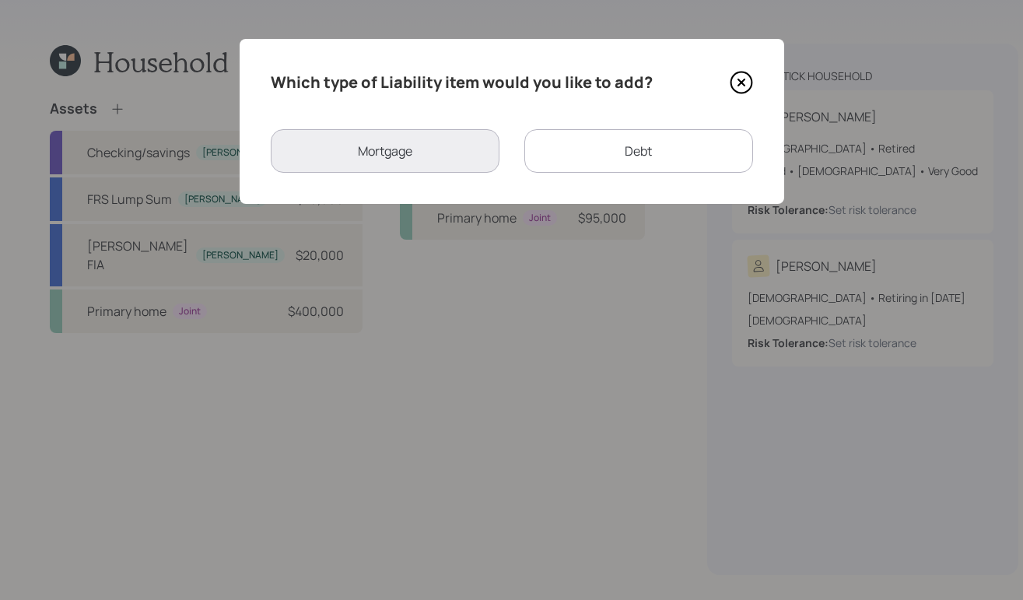
click at [607, 137] on div "Debt" at bounding box center [638, 151] width 229 height 44
select select "credit_card"
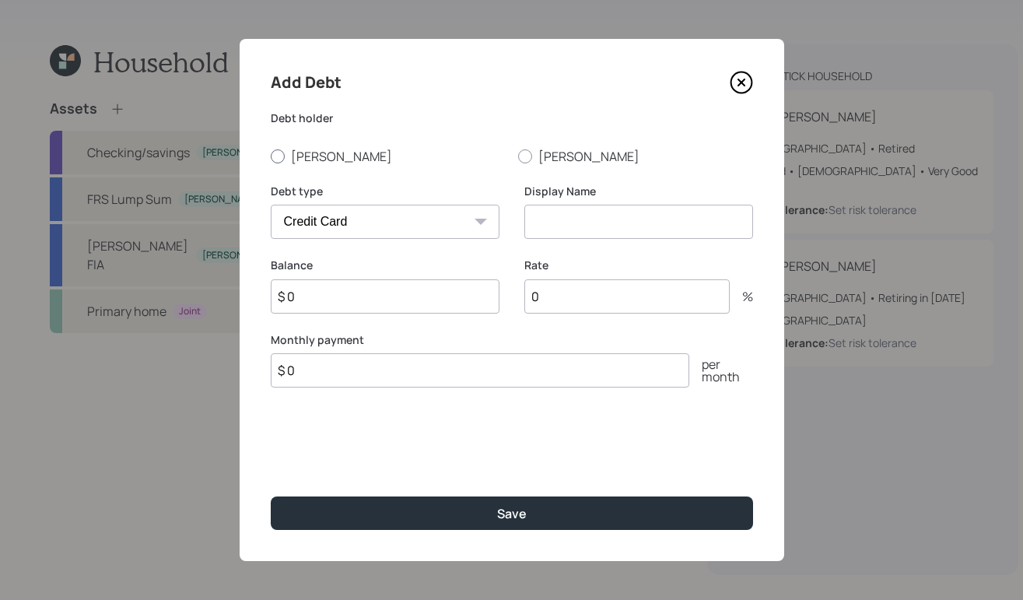
click at [283, 152] on label "Michelle" at bounding box center [388, 156] width 235 height 17
click at [271, 156] on input "Michelle" at bounding box center [270, 156] width 1 height 1
radio input "true"
click at [447, 214] on select "Car Credit Card Medical Student Other" at bounding box center [385, 222] width 229 height 34
select select "car"
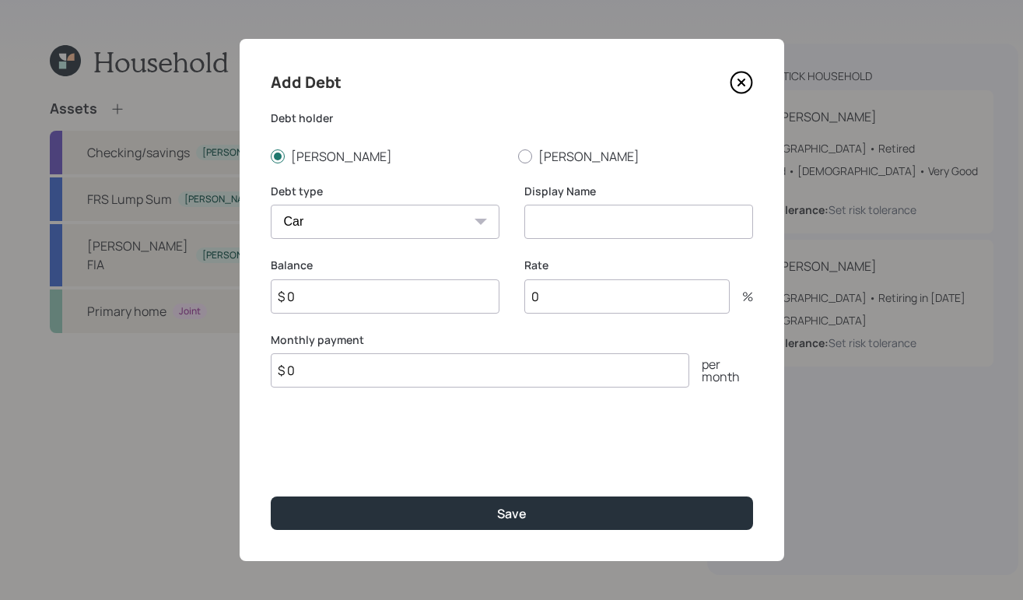
click at [271, 205] on select "Car Credit Card Medical Student Other" at bounding box center [385, 222] width 229 height 34
click at [604, 209] on input at bounding box center [638, 222] width 229 height 34
type input "Car"
click at [462, 300] on input "$ 0" at bounding box center [385, 296] width 229 height 34
type input "$ 6,800"
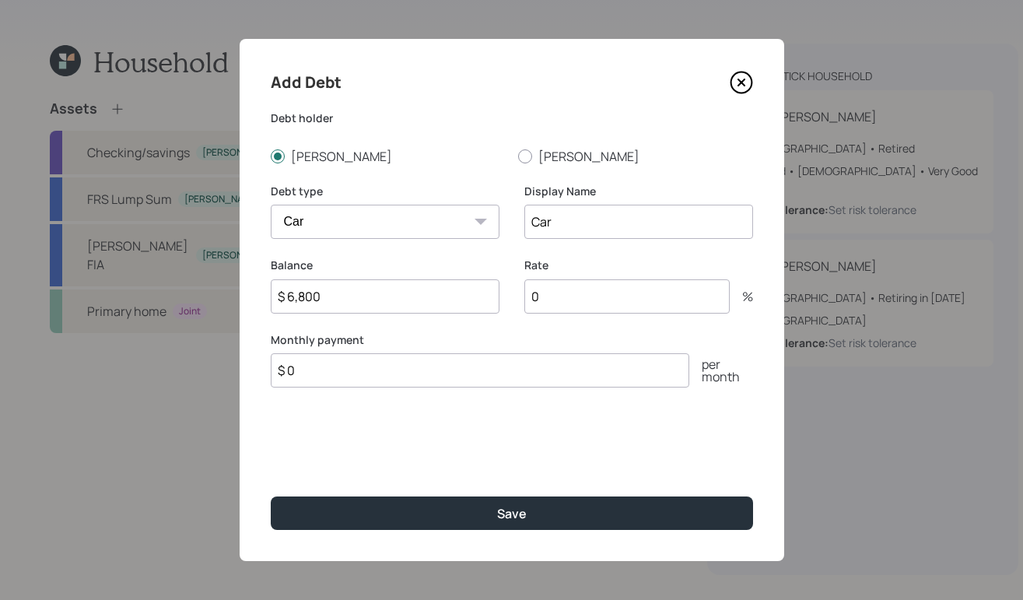
click at [607, 302] on input "0" at bounding box center [626, 296] width 205 height 34
type input "7"
click at [483, 362] on input "$ 0" at bounding box center [480, 370] width 418 height 34
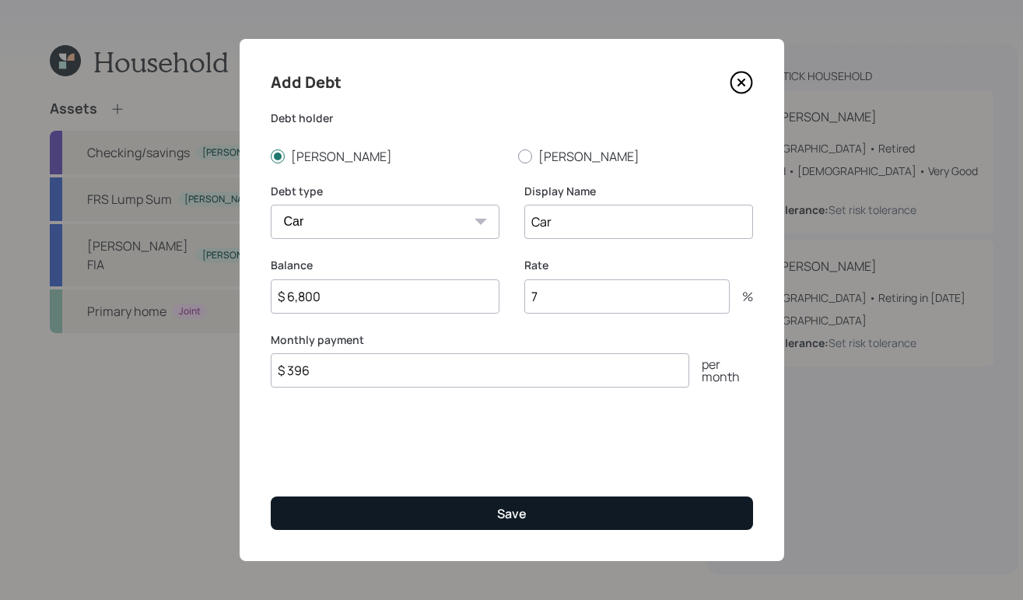
type input "$ 396"
click at [494, 513] on button "Save" at bounding box center [512, 512] width 482 height 33
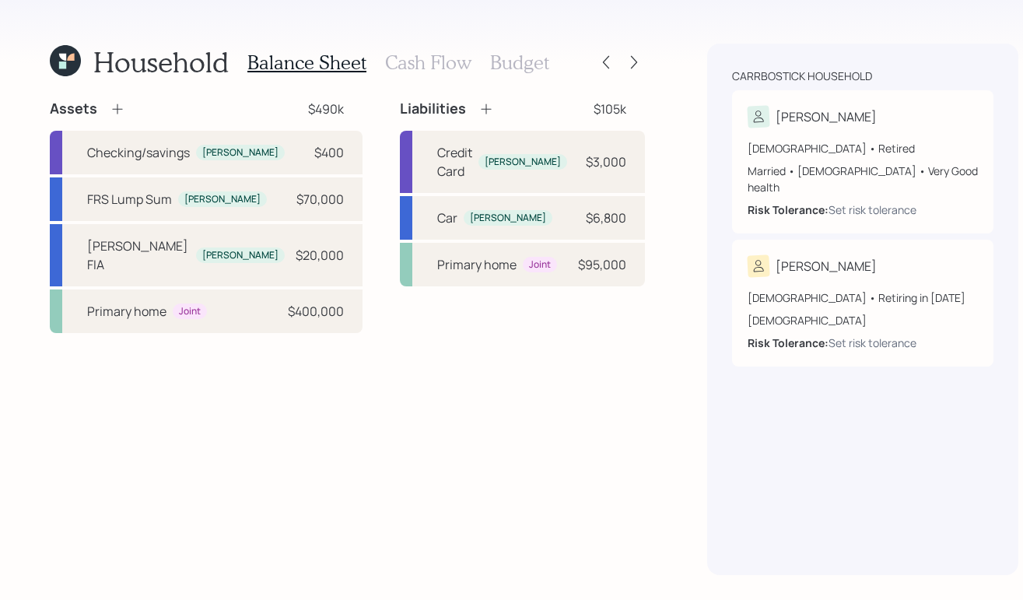
click at [417, 65] on h3 "Cash Flow" at bounding box center [428, 62] width 86 height 23
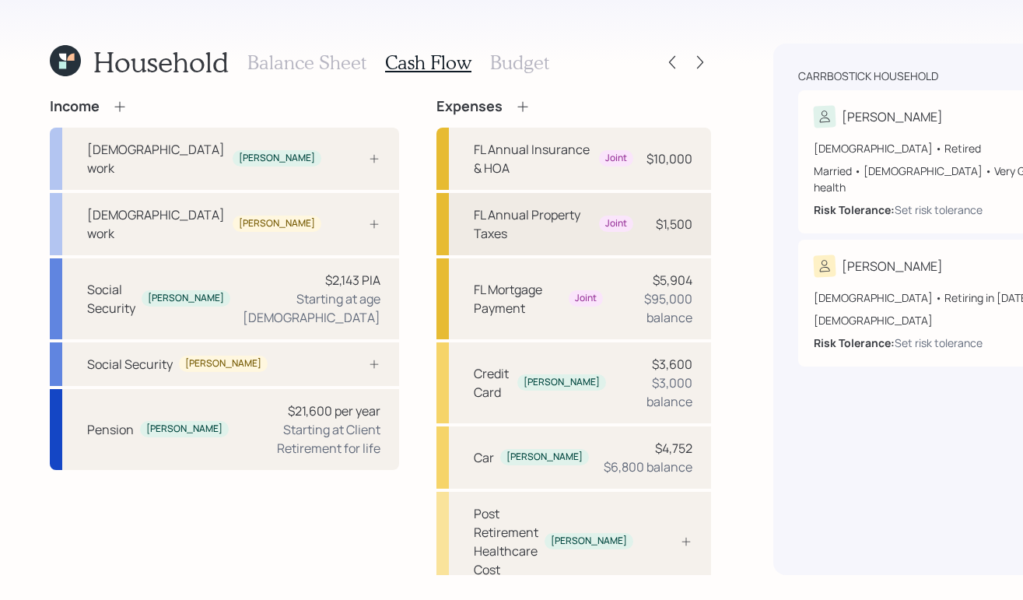
scroll to position [3, 0]
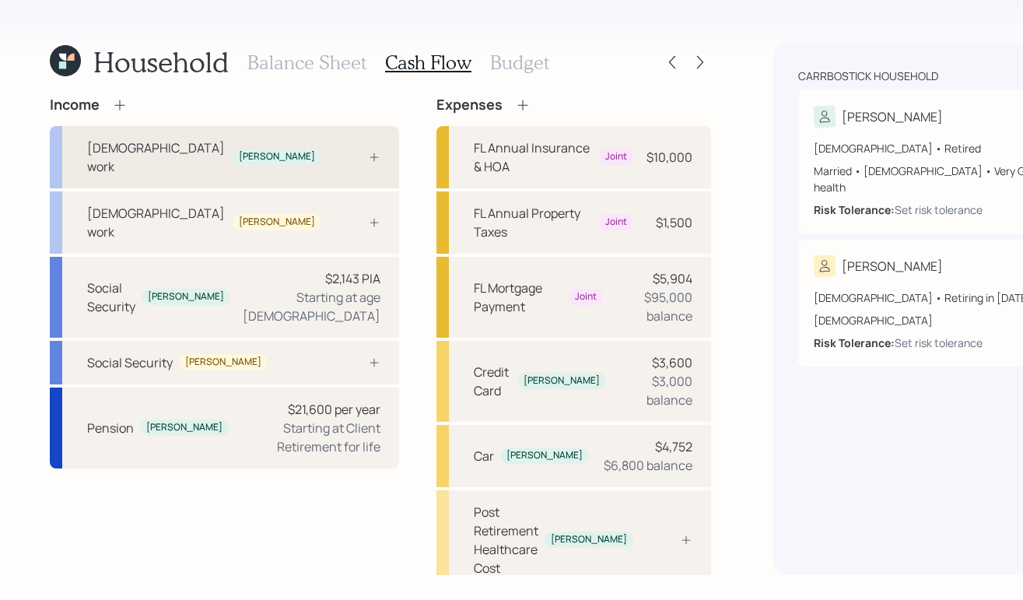
click at [231, 152] on div "Full-time work Michelle" at bounding box center [224, 157] width 349 height 62
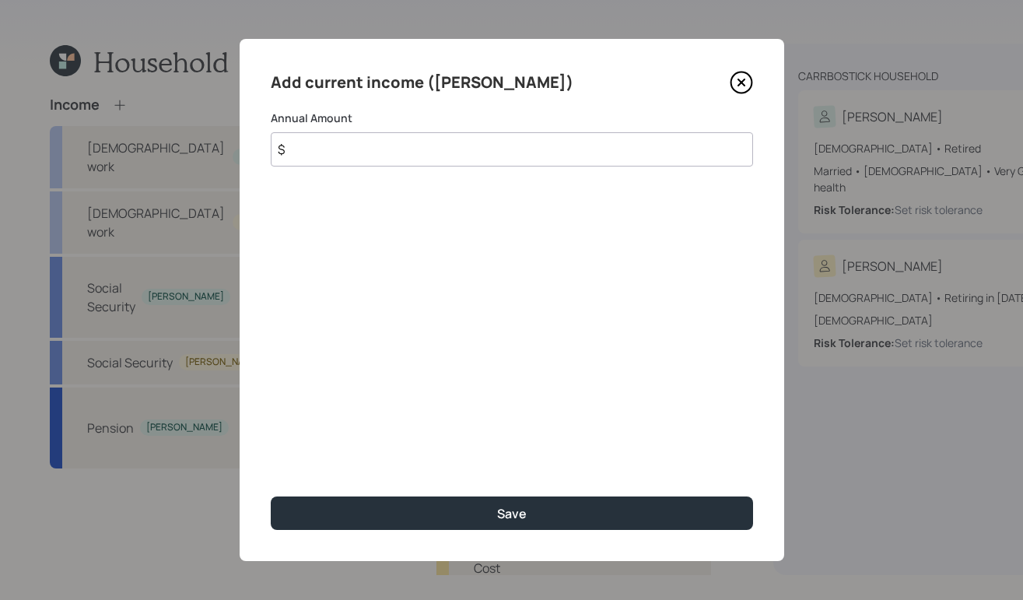
click at [313, 146] on input "$" at bounding box center [512, 149] width 482 height 34
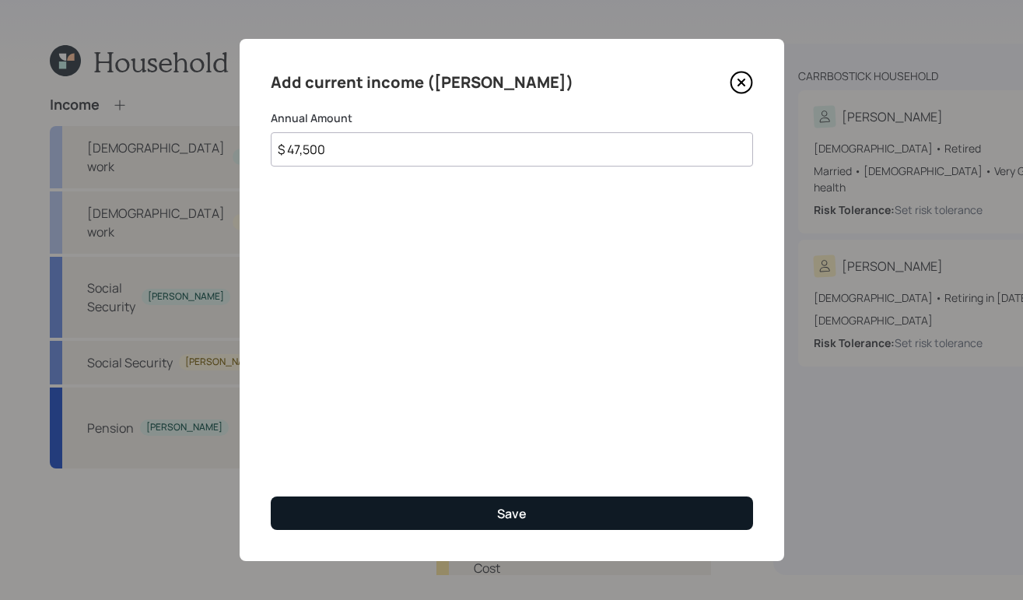
type input "$ 47,500"
click at [437, 520] on button "Save" at bounding box center [512, 512] width 482 height 33
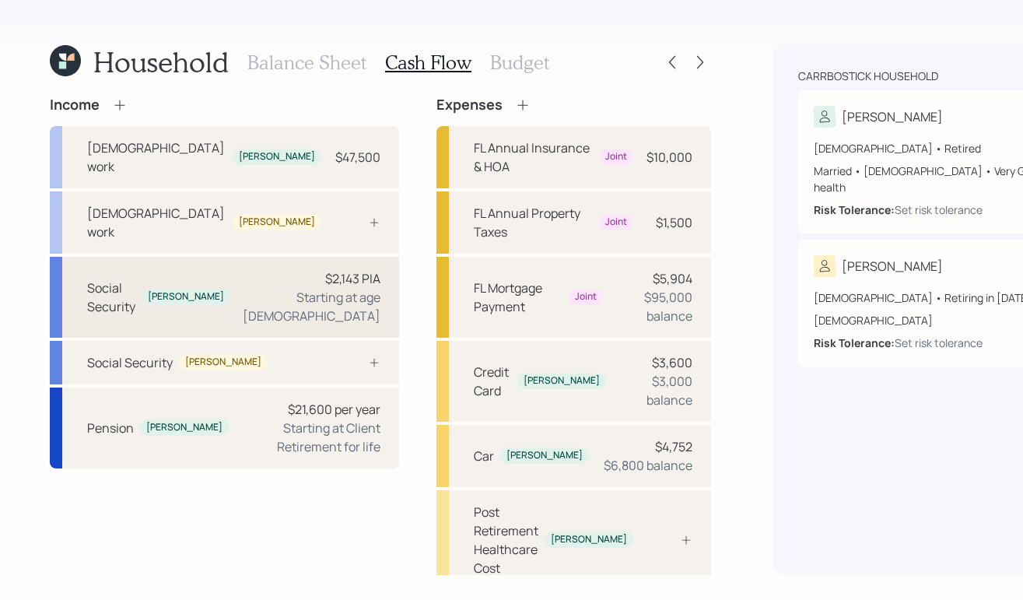
click at [243, 288] on div "Starting at age 62" at bounding box center [312, 306] width 138 height 37
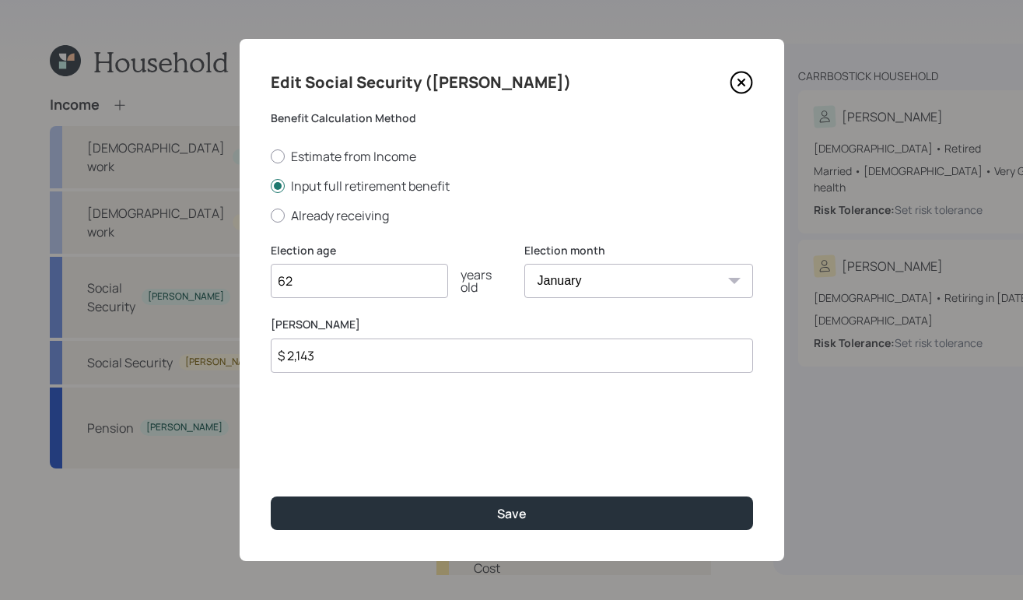
click at [327, 359] on input "$ 2,143" at bounding box center [512, 355] width 482 height 34
click at [284, 159] on label "Estimate from Income" at bounding box center [512, 156] width 482 height 17
click at [271, 156] on input "Estimate from Income" at bounding box center [270, 156] width 1 height 1
radio input "true"
click at [318, 275] on input "62" at bounding box center [359, 281] width 177 height 34
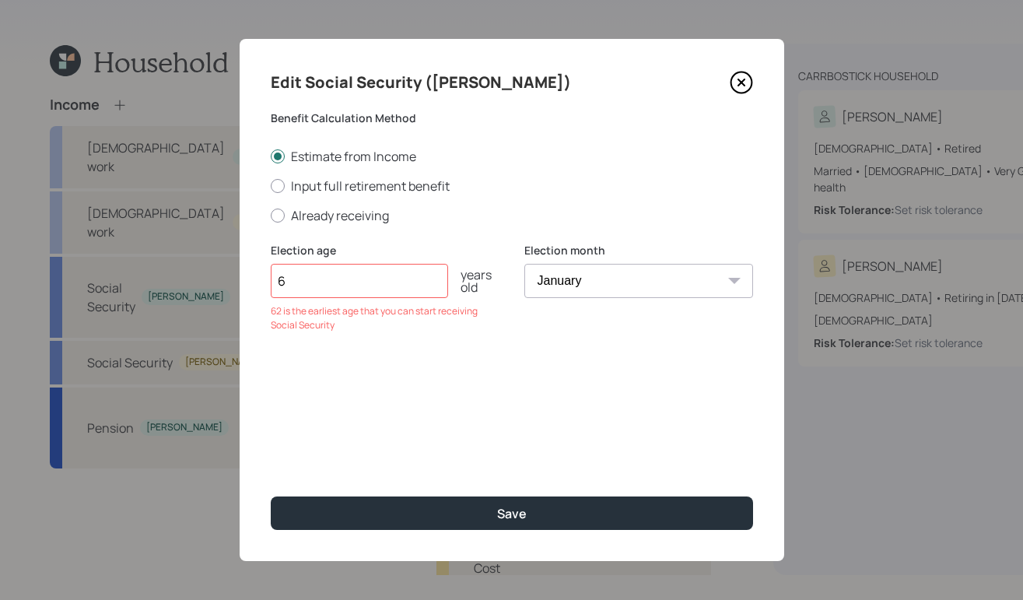
type input "62"
click at [281, 187] on div at bounding box center [278, 186] width 14 height 14
click at [271, 186] on input "Input full retirement benefit" at bounding box center [270, 185] width 1 height 1
radio input "true"
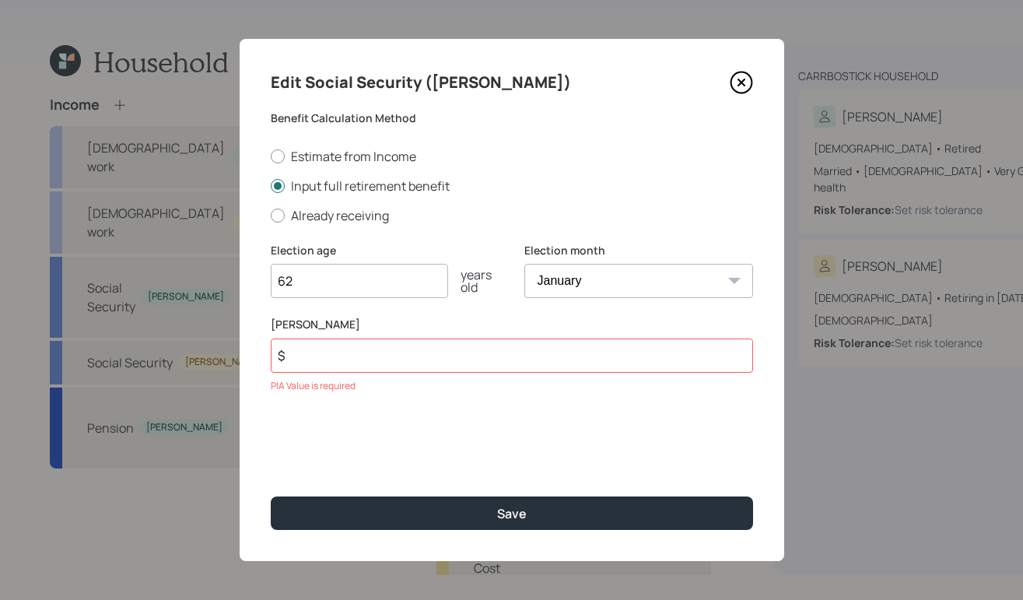
click at [357, 354] on input "$" at bounding box center [512, 355] width 482 height 34
type input "$ 2,143"
click at [653, 267] on select "January February March April May June July August September October November De…" at bounding box center [638, 281] width 229 height 34
select select "11"
click at [524, 264] on select "January February March April May June July August September October November De…" at bounding box center [638, 281] width 229 height 34
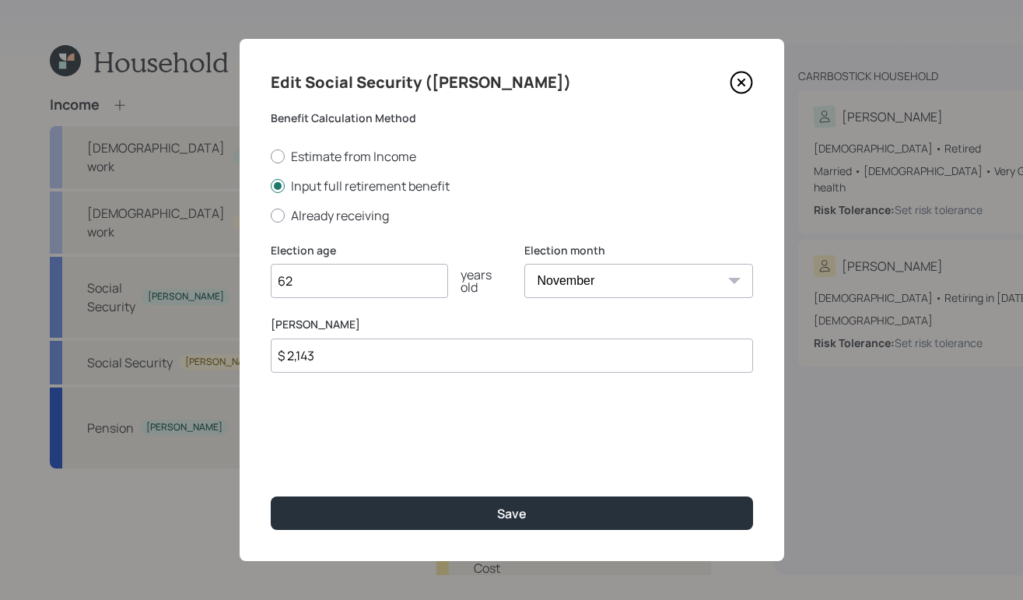
click at [607, 195] on div "Estimate from Income Input full retirement benefit Already receiving" at bounding box center [512, 186] width 482 height 76
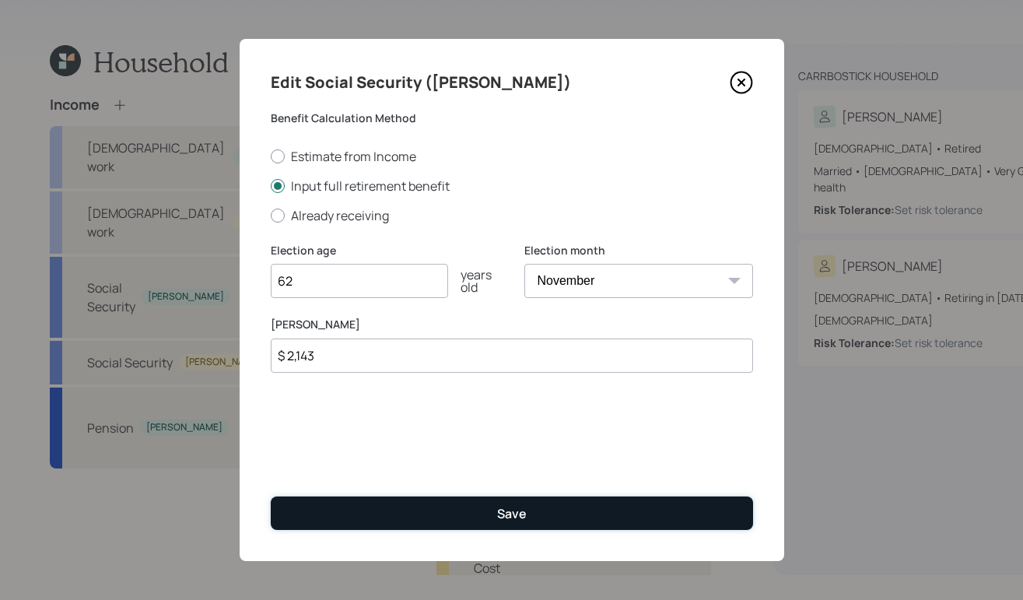
click at [567, 509] on button "Save" at bounding box center [512, 512] width 482 height 33
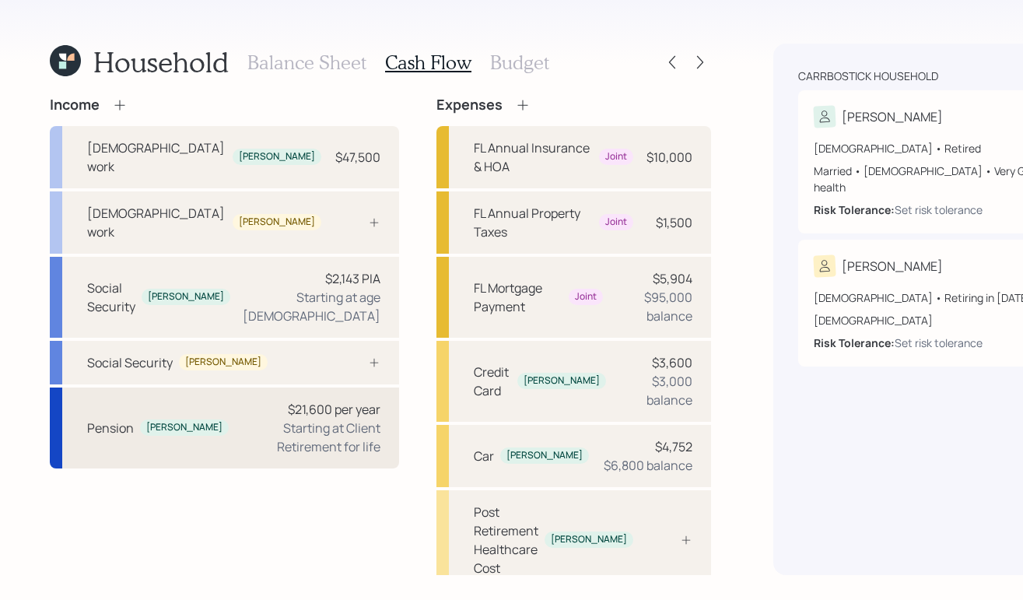
click at [124, 398] on div "Pension Michelle $21,600 per year Starting at Client Retirement for life" at bounding box center [224, 427] width 349 height 81
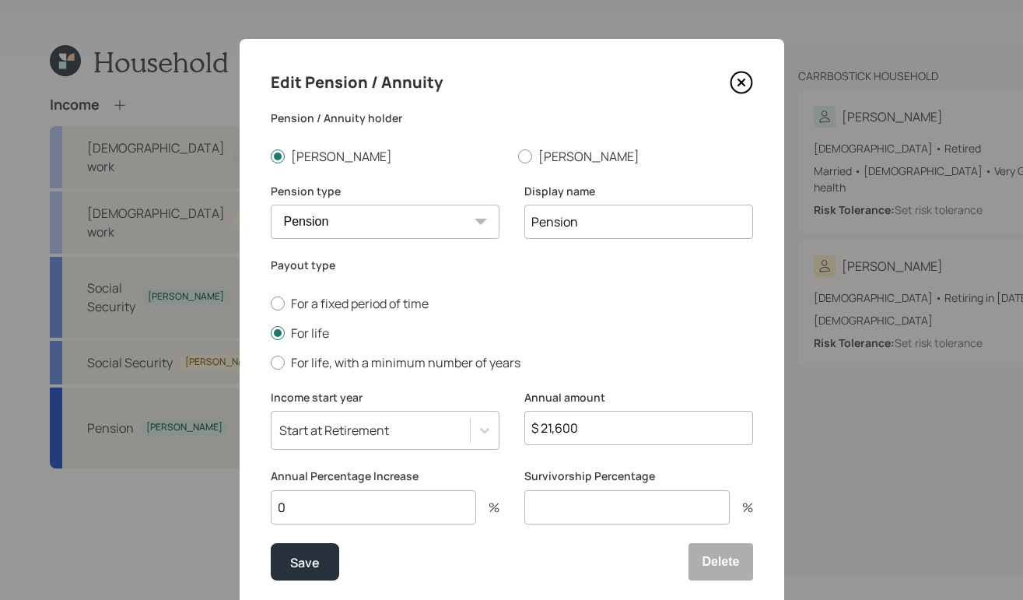
click at [604, 437] on input "$ 21,600" at bounding box center [638, 428] width 229 height 34
type input "$ 22,800"
click at [362, 510] on input "0" at bounding box center [373, 507] width 205 height 34
type input "1"
click at [307, 548] on button "Save" at bounding box center [305, 561] width 68 height 37
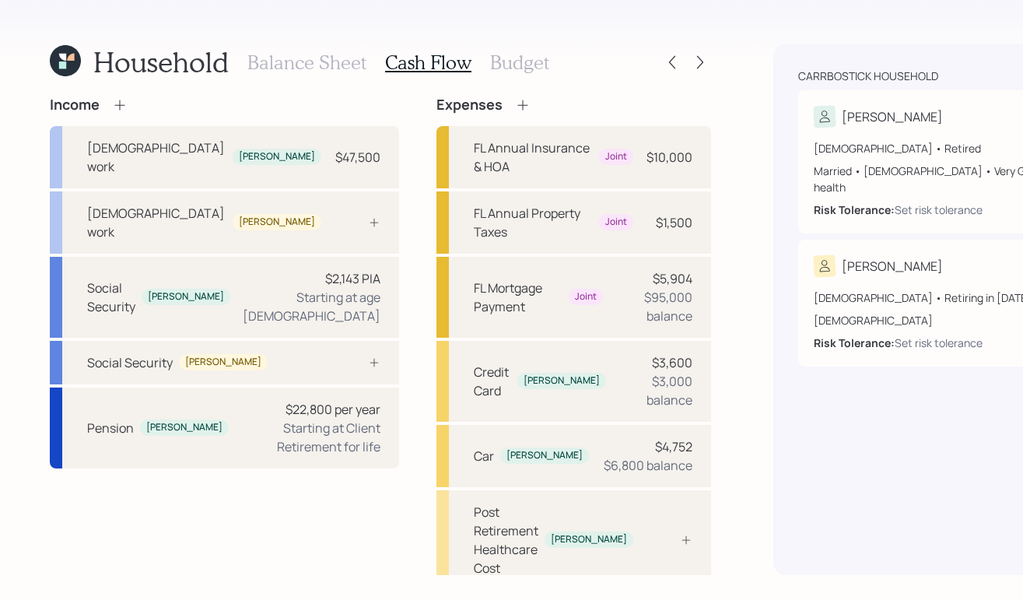
click at [511, 57] on h3 "Budget" at bounding box center [519, 62] width 59 height 23
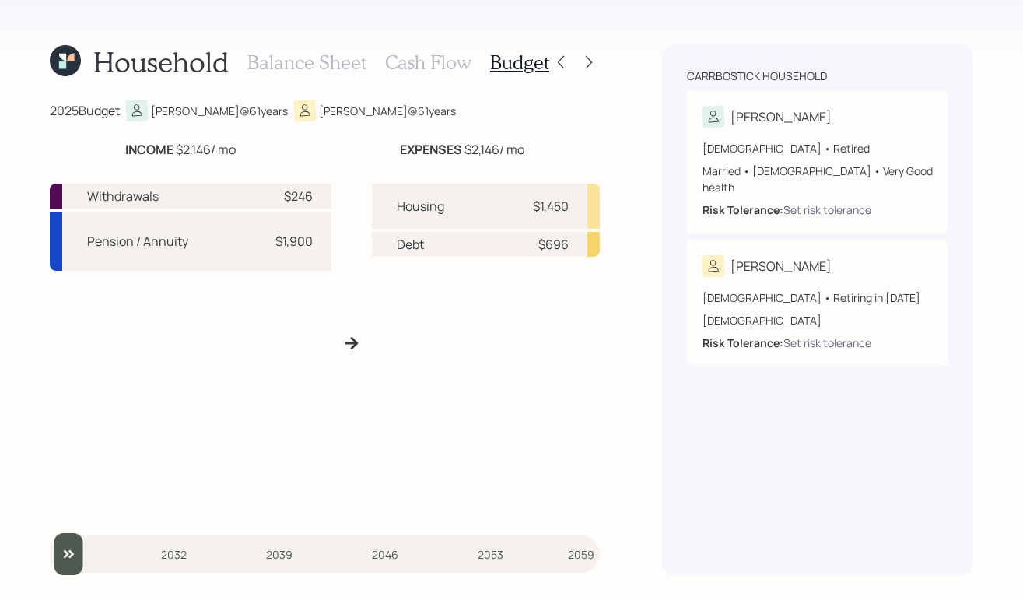
click at [414, 52] on h3 "Cash Flow" at bounding box center [428, 62] width 86 height 23
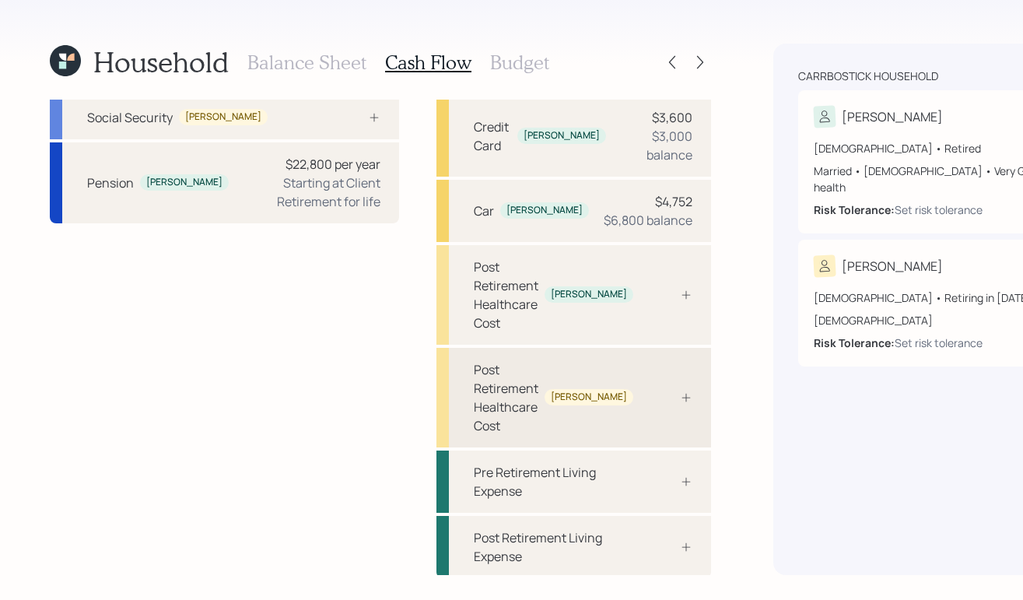
scroll to position [250, 0]
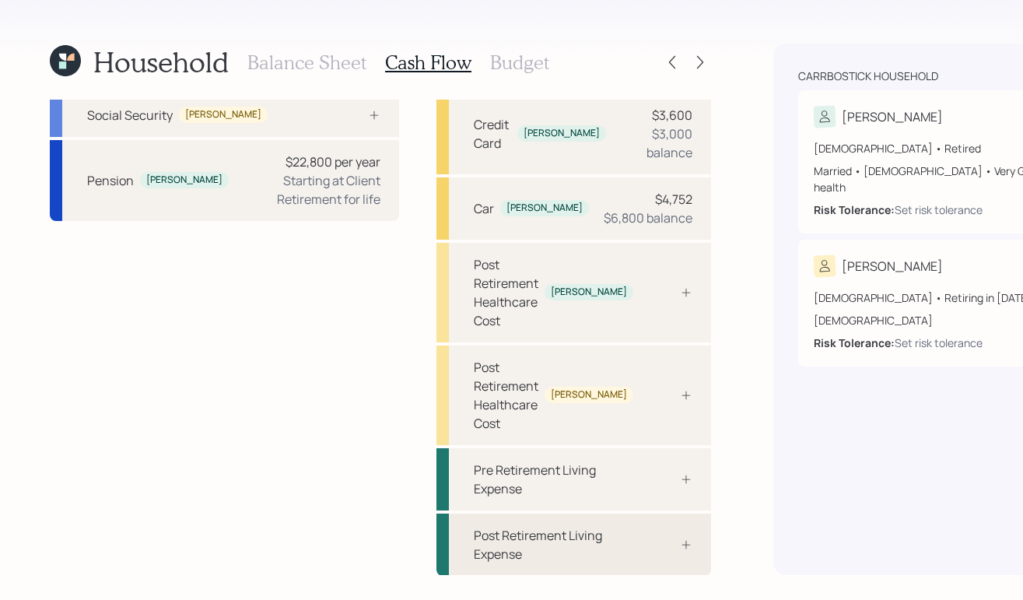
click at [491, 550] on div "Post Retirement Living Expense" at bounding box center [553, 544] width 159 height 37
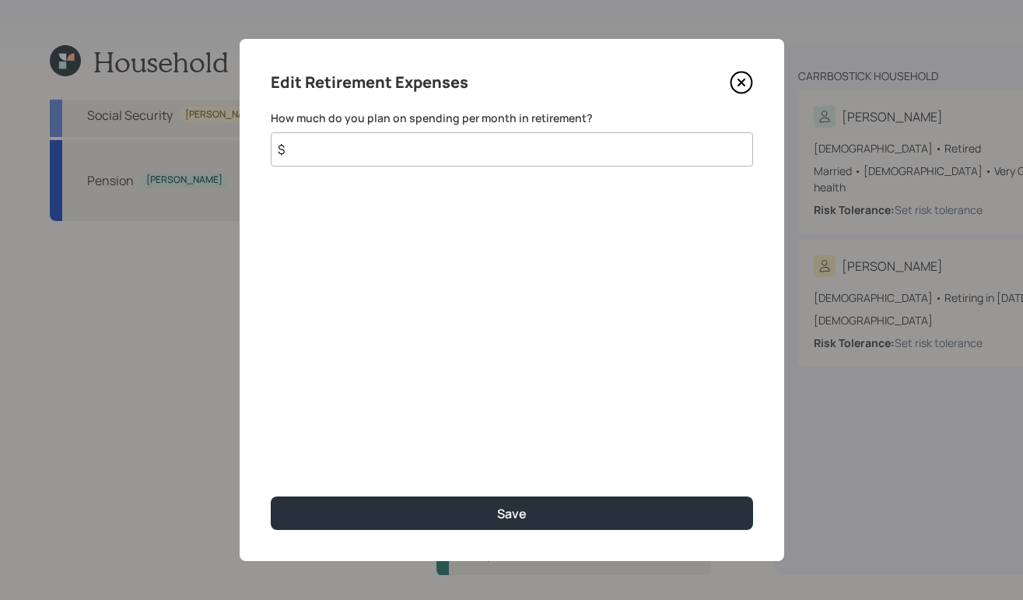
click at [504, 138] on input "$" at bounding box center [512, 149] width 482 height 34
click at [743, 75] on icon at bounding box center [741, 82] width 23 height 23
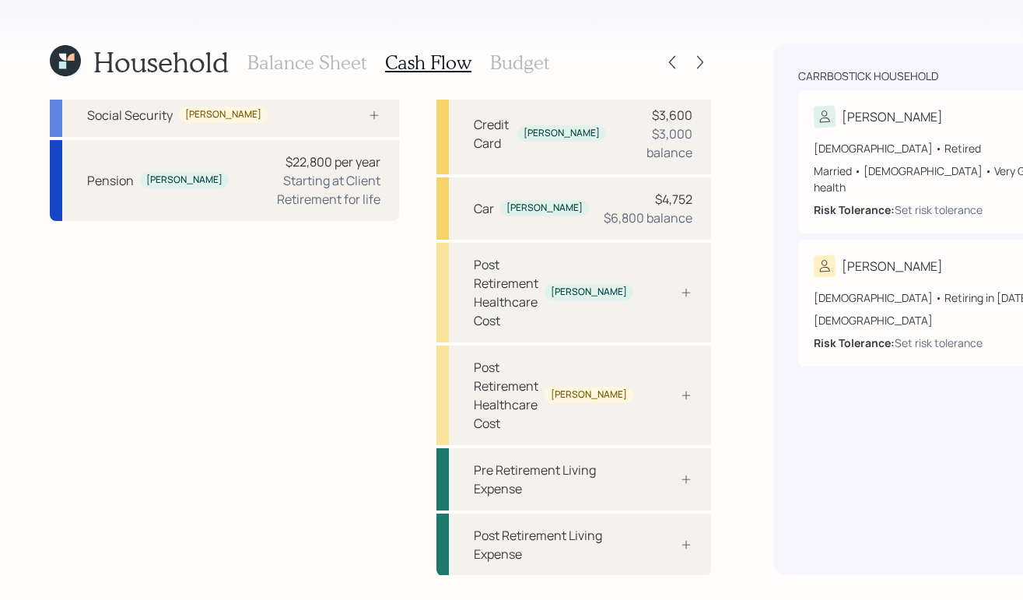
click at [321, 57] on h3 "Balance Sheet" at bounding box center [306, 62] width 119 height 23
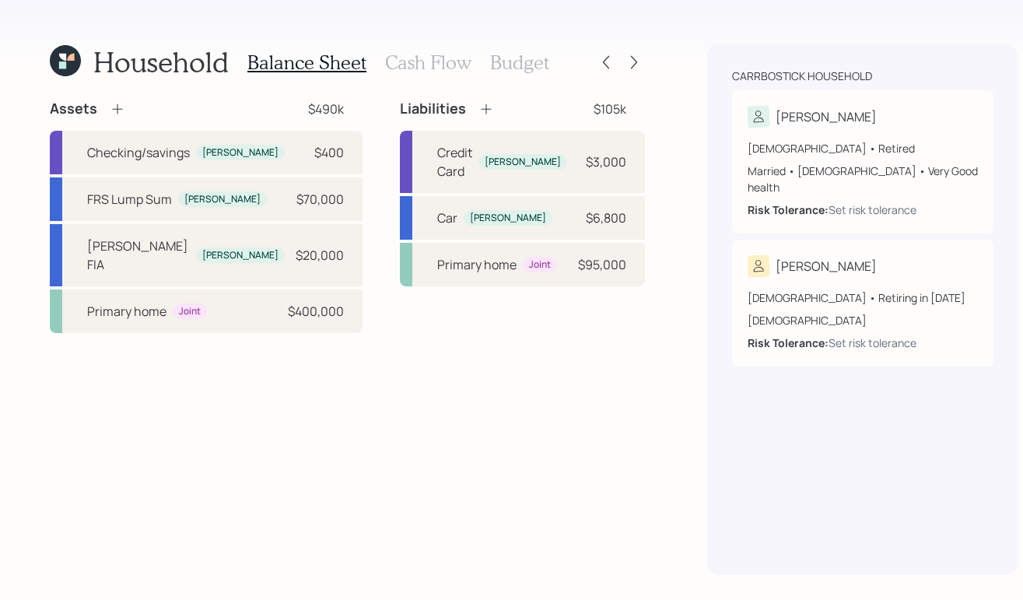
click at [456, 53] on h3 "Cash Flow" at bounding box center [428, 62] width 86 height 23
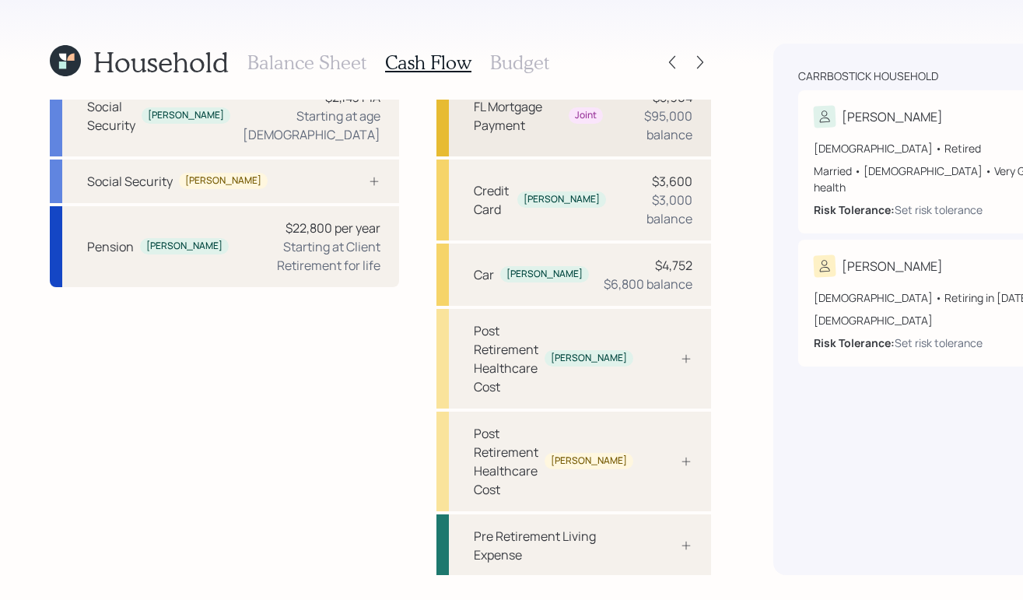
scroll to position [250, 0]
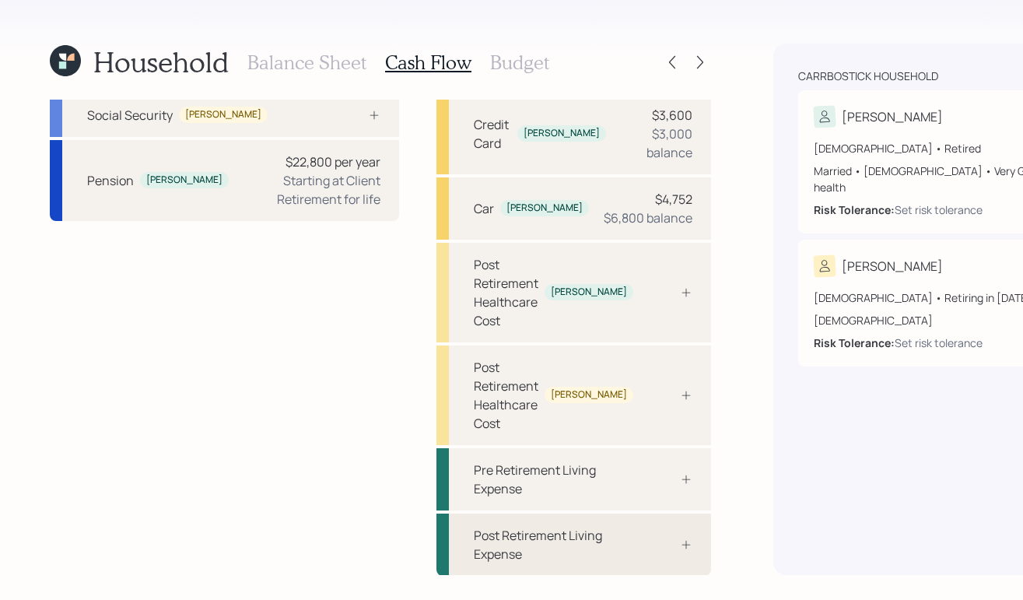
click at [436, 564] on div "Post Retirement Living Expense" at bounding box center [573, 544] width 275 height 62
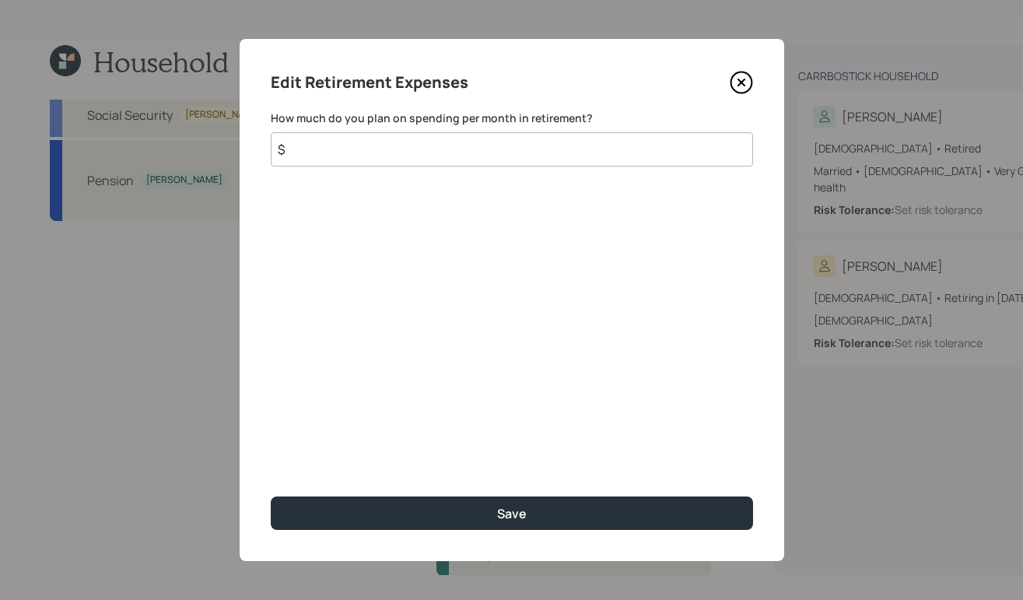
click at [621, 149] on input "$" at bounding box center [512, 149] width 482 height 34
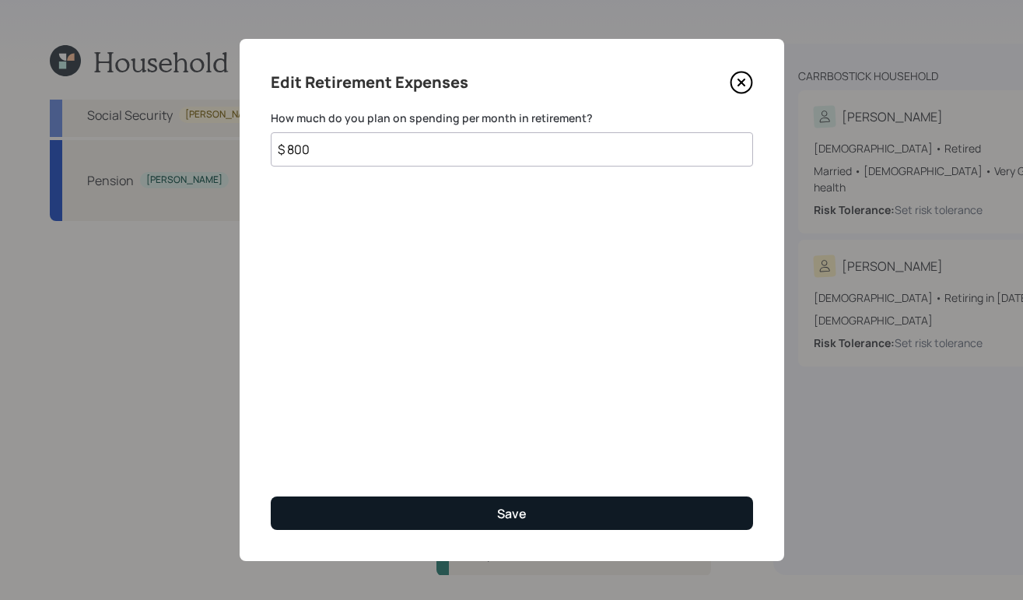
type input "$ 800"
click at [530, 519] on button "Save" at bounding box center [512, 512] width 482 height 33
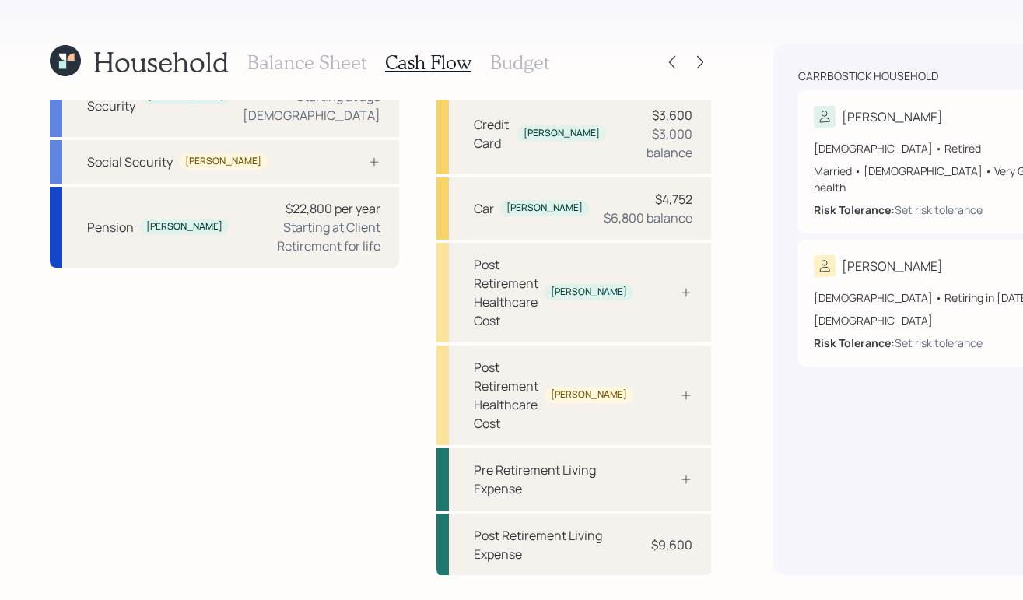
click at [838, 107] on div "Michelle" at bounding box center [929, 117] width 230 height 22
select select "11"
select select "female"
select select "very_good"
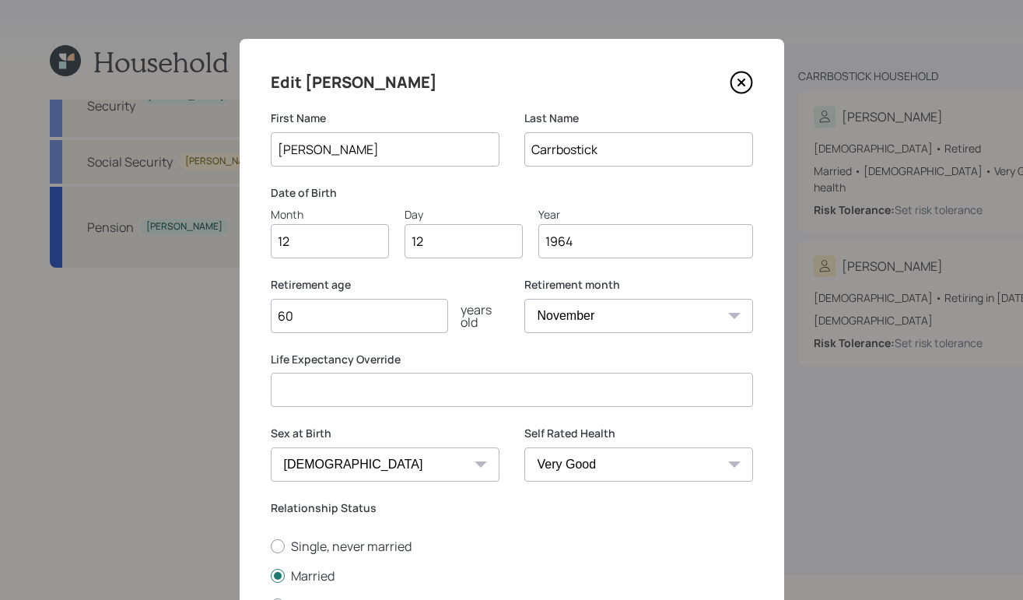
click at [742, 78] on icon at bounding box center [741, 82] width 23 height 23
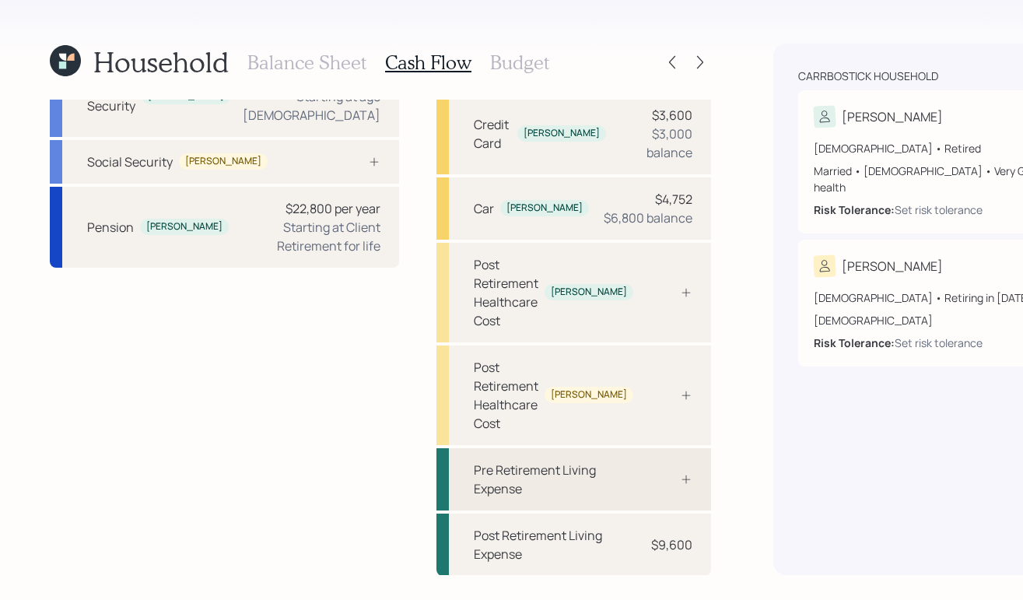
click at [474, 488] on div "Pre Retirement Living Expense" at bounding box center [553, 478] width 159 height 37
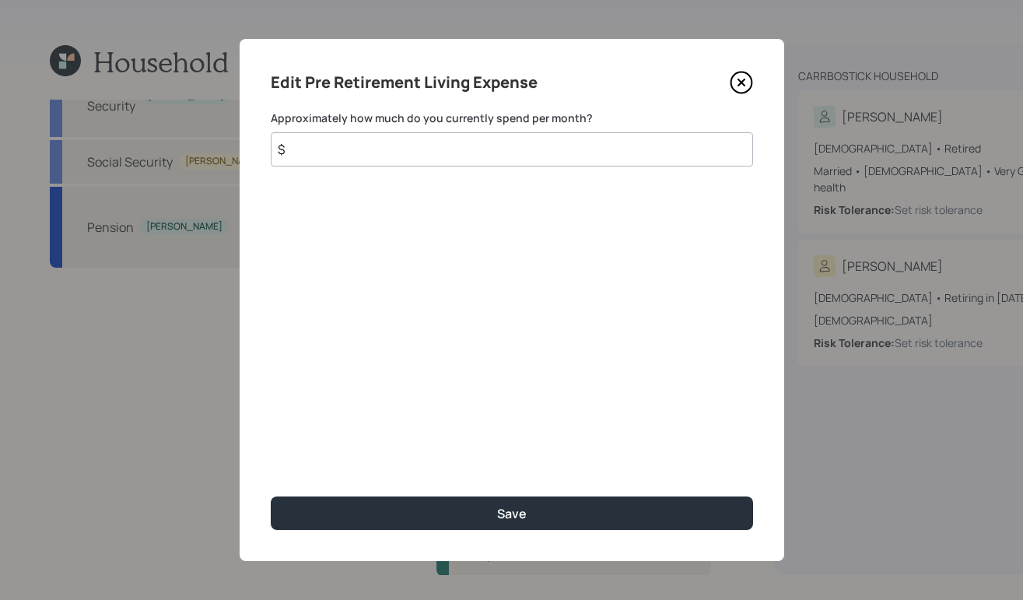
click at [426, 158] on input "$" at bounding box center [512, 149] width 482 height 34
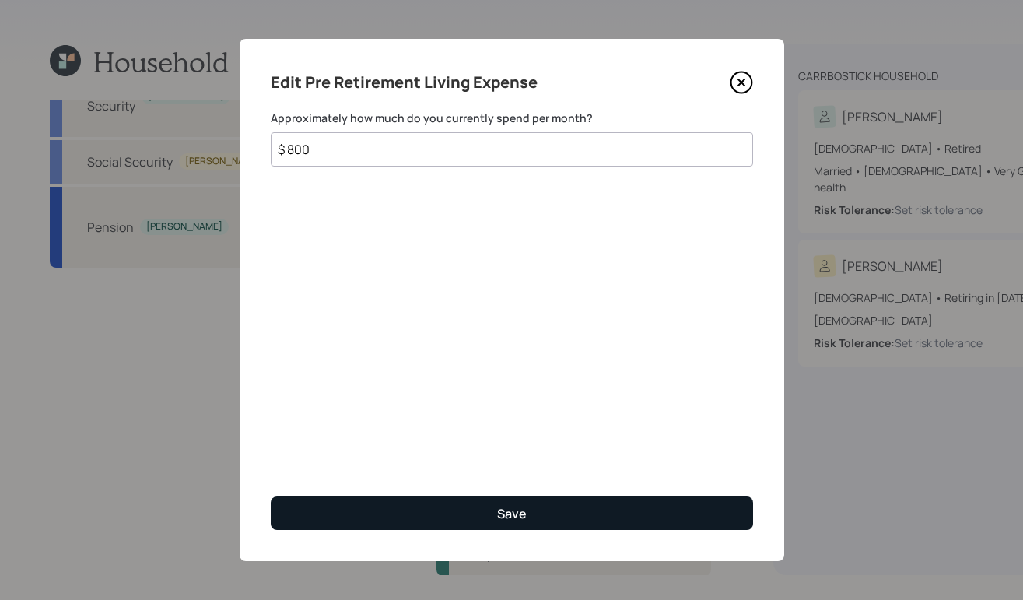
type input "$ 800"
click at [456, 523] on button "Save" at bounding box center [512, 512] width 482 height 33
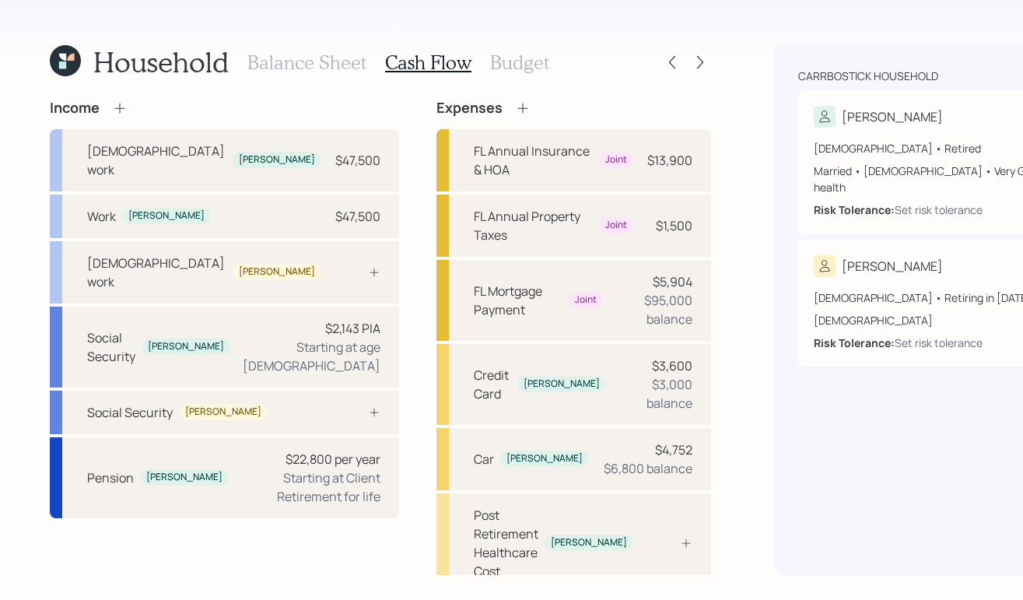
click at [497, 64] on h3 "Budget" at bounding box center [519, 62] width 59 height 23
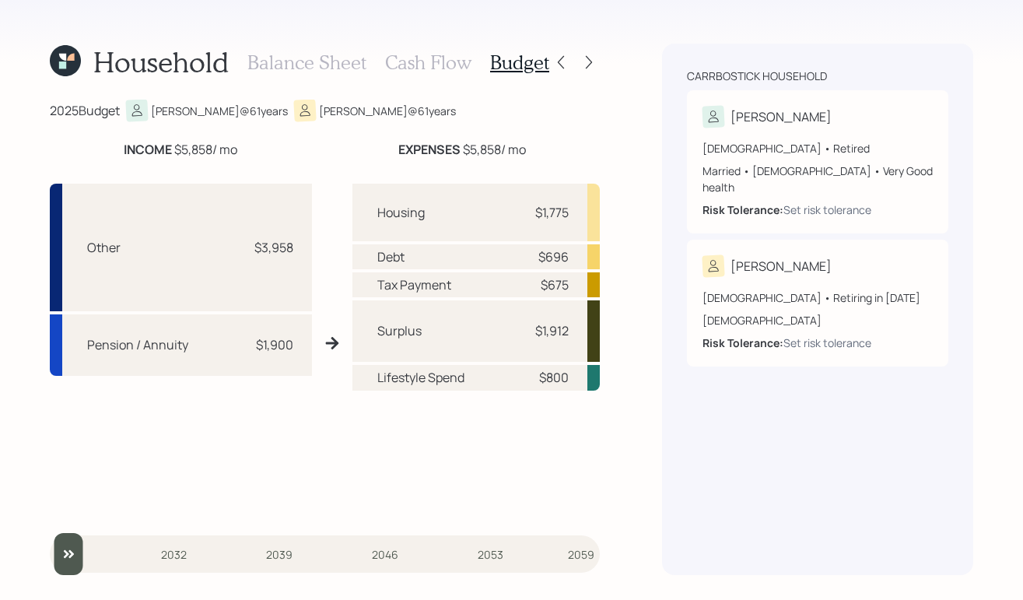
click at [424, 65] on h3 "Cash Flow" at bounding box center [428, 62] width 86 height 23
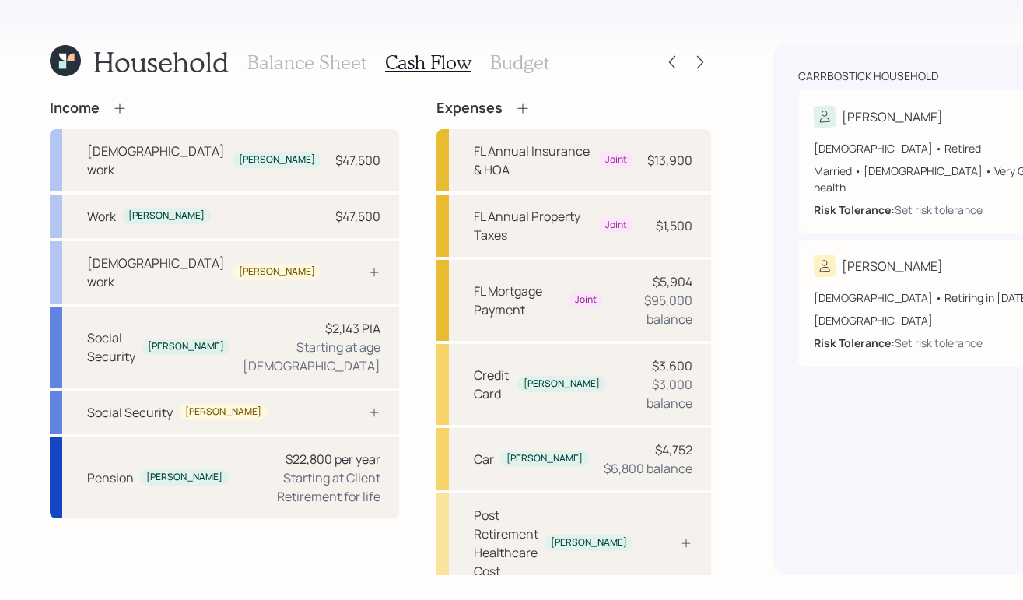
click at [516, 67] on h3 "Budget" at bounding box center [519, 62] width 59 height 23
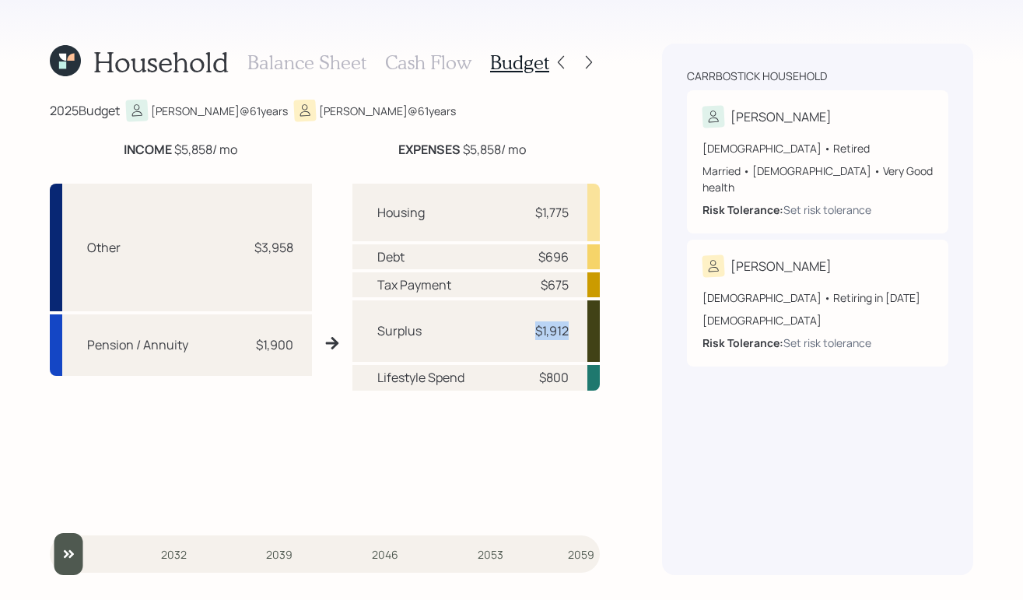
drag, startPoint x: 536, startPoint y: 329, endPoint x: 576, endPoint y: 328, distance: 39.7
click at [576, 328] on div "Surplus $1,912" at bounding box center [476, 330] width 248 height 61
click at [660, 364] on div "Household Balance Sheet Cash Flow Budget 2025 Budget Michelle @ 61 years Freder…" at bounding box center [511, 300] width 1023 height 600
click at [420, 65] on h3 "Cash Flow" at bounding box center [428, 62] width 86 height 23
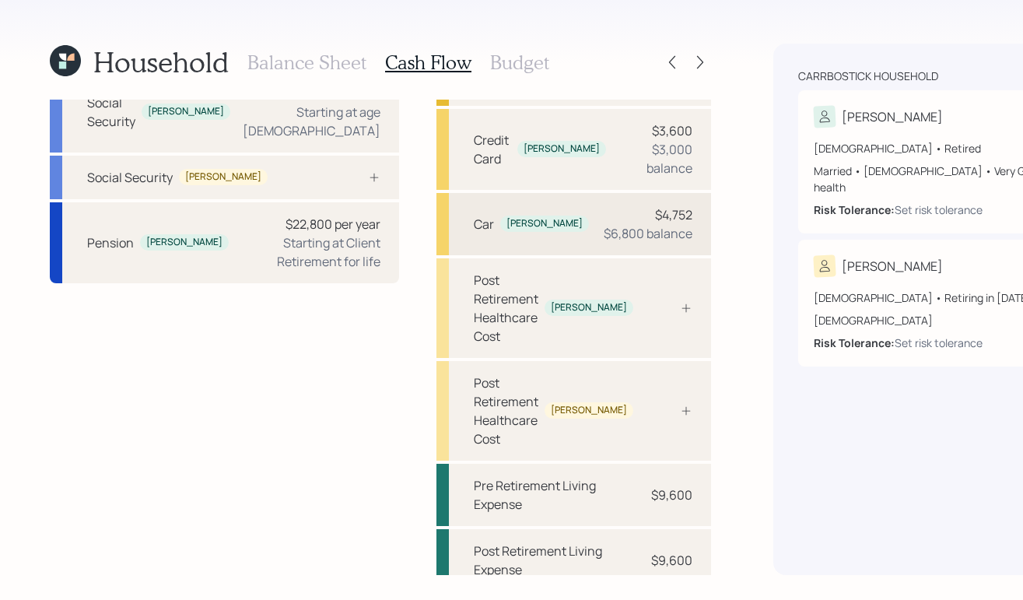
scroll to position [236, 0]
click at [474, 477] on div "Pre Retirement Living Expense" at bounding box center [553, 492] width 159 height 37
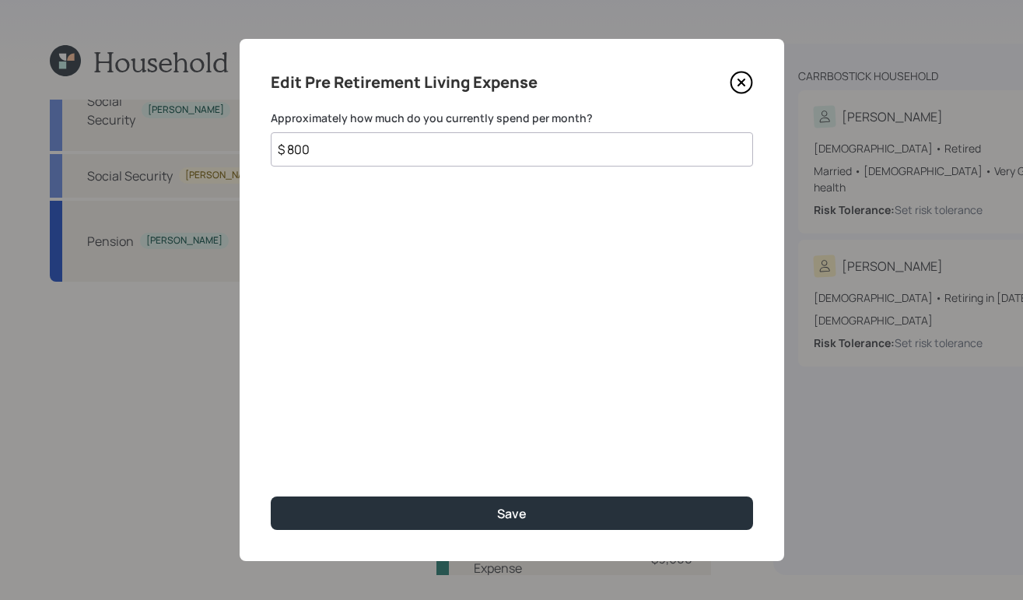
click at [336, 160] on input "$ 800" at bounding box center [512, 149] width 482 height 34
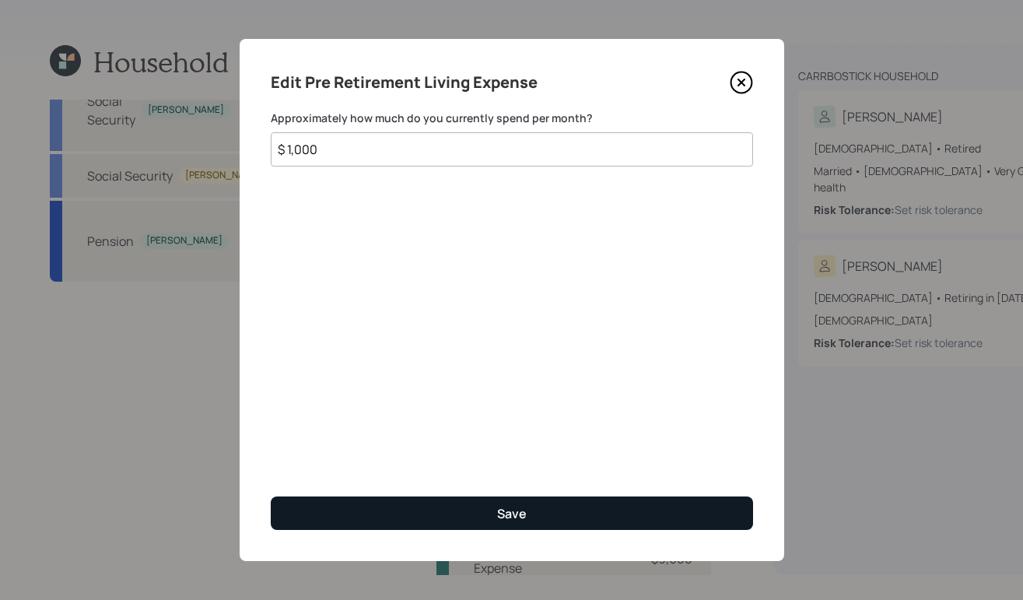
type input "$ 1,000"
click at [428, 511] on button "Save" at bounding box center [512, 512] width 482 height 33
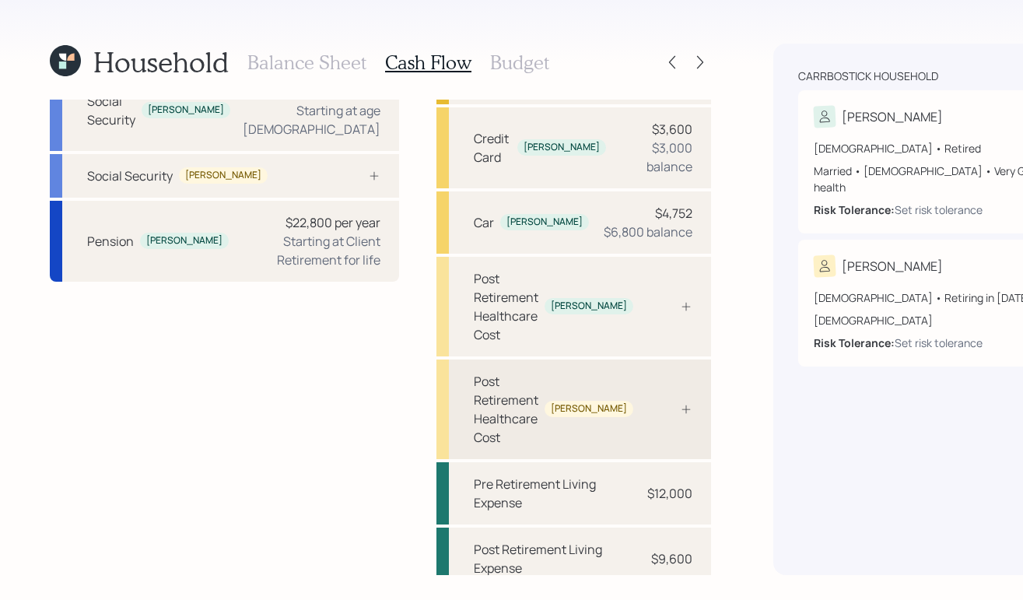
scroll to position [250, 0]
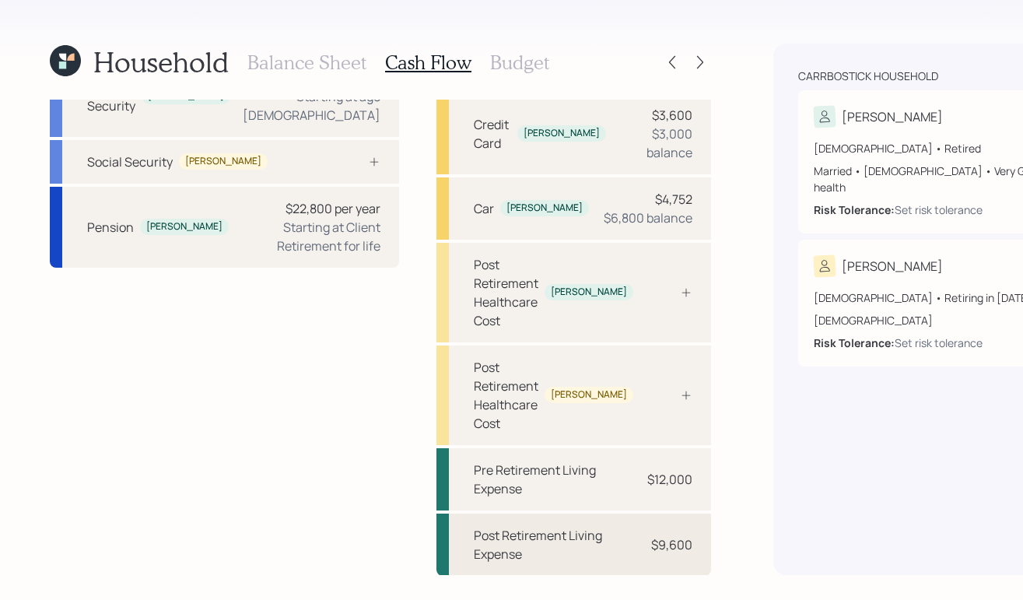
click at [474, 548] on div "Post Retirement Living Expense" at bounding box center [553, 544] width 159 height 37
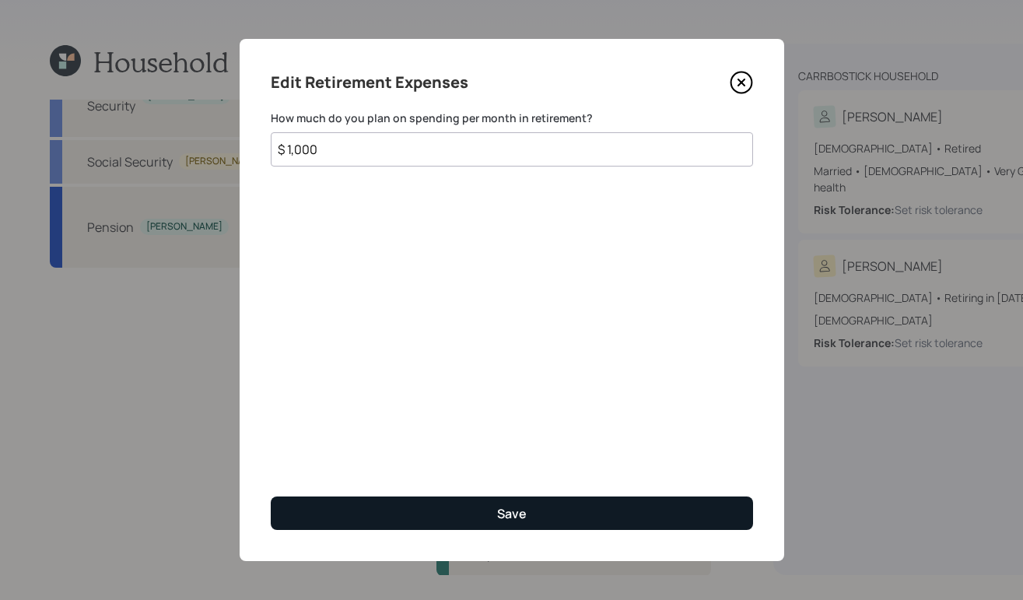
type input "$ 1,000"
click at [553, 521] on button "Save" at bounding box center [512, 512] width 482 height 33
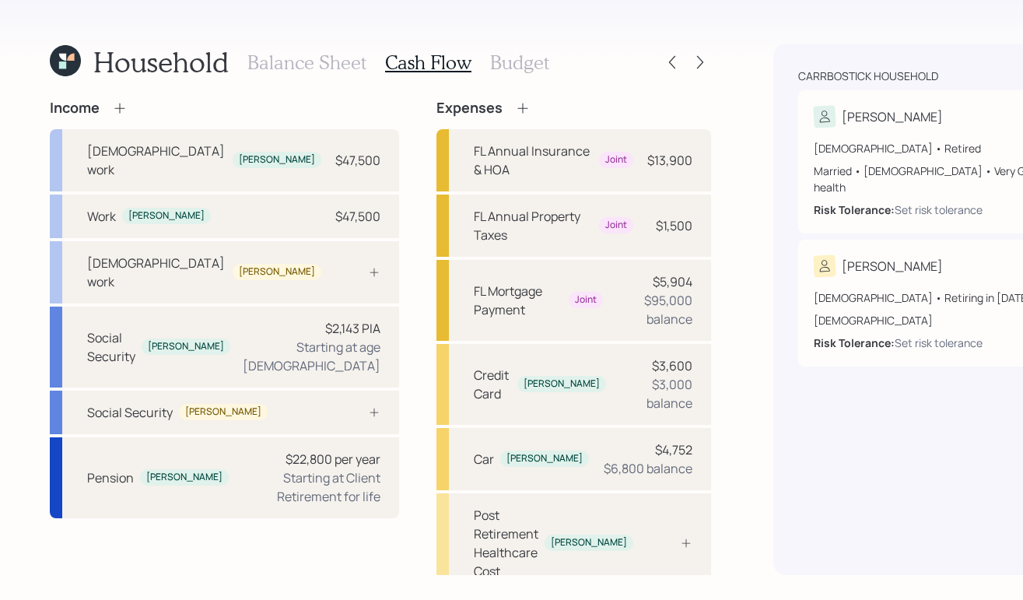
click at [506, 66] on h3 "Budget" at bounding box center [519, 62] width 59 height 23
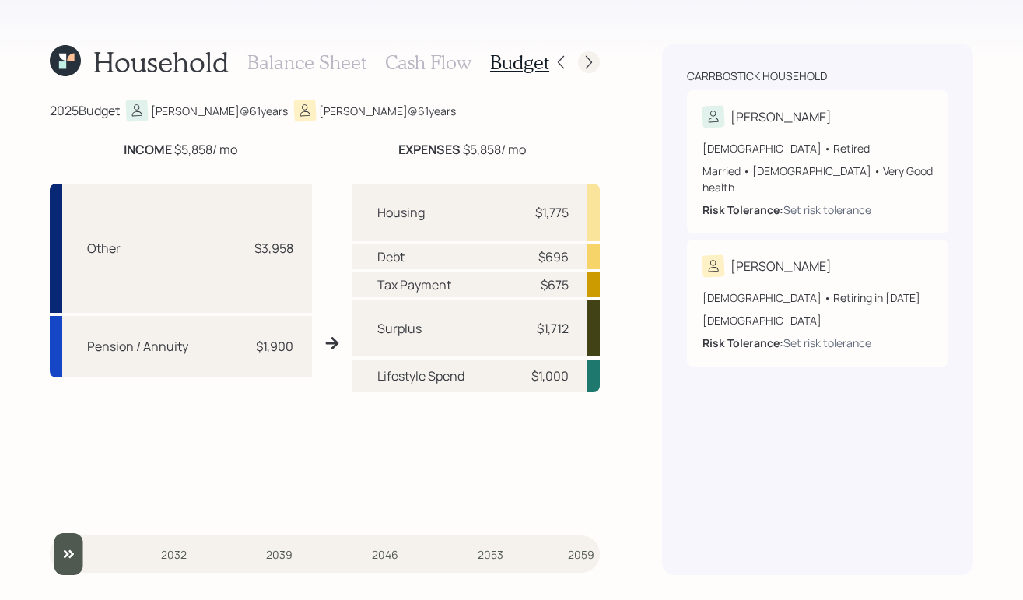
click at [585, 64] on icon at bounding box center [589, 62] width 16 height 16
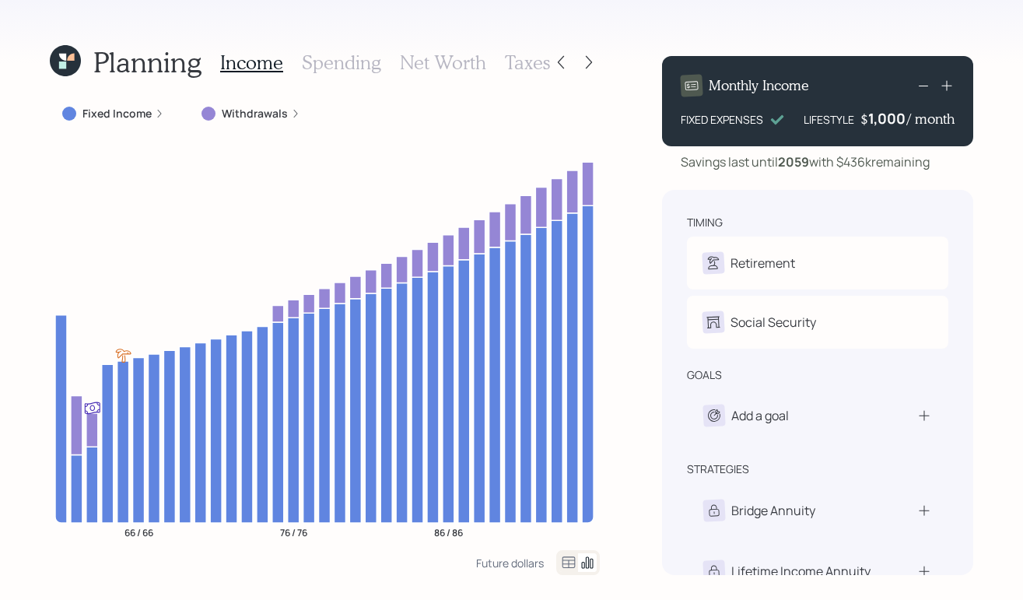
click at [152, 116] on div "Fixed Income" at bounding box center [113, 114] width 102 height 16
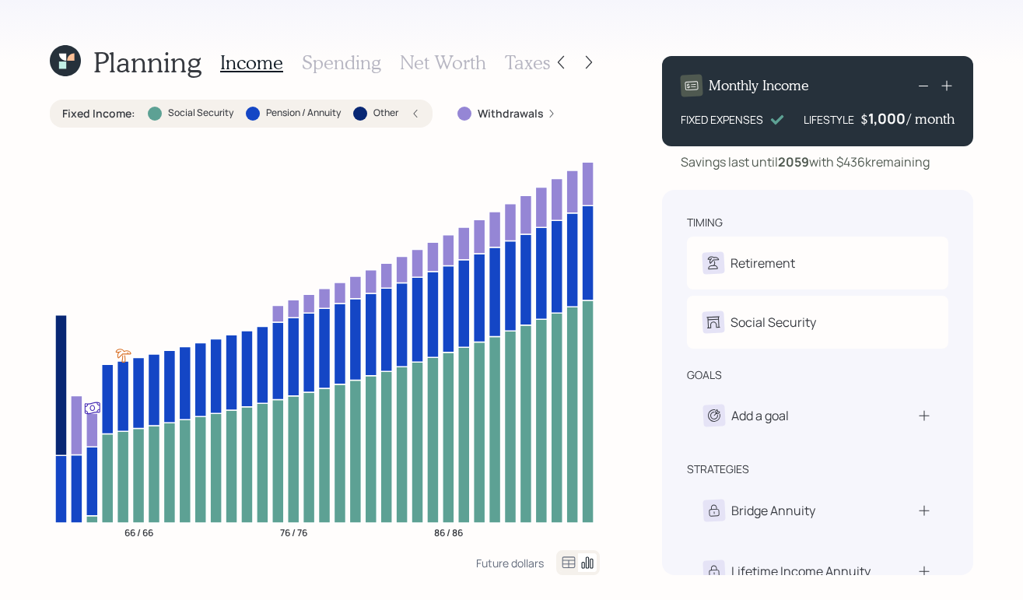
click at [518, 66] on h3 "Taxes" at bounding box center [527, 62] width 45 height 23
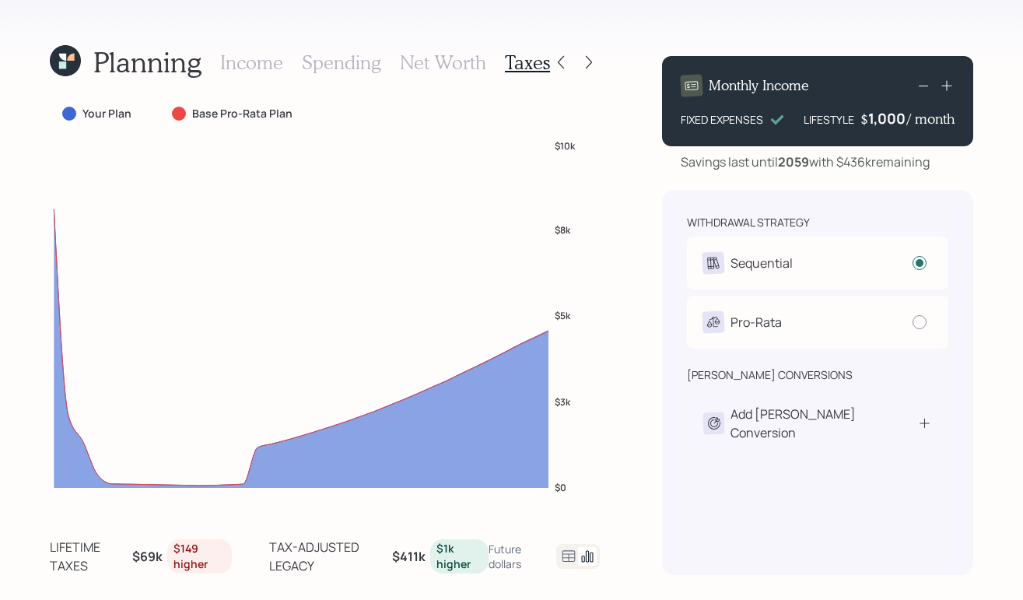
click at [608, 75] on div "Planning Income Spending Net Worth Taxes Your Plan Base Pro-Rata Plan $0 $3k $5…" at bounding box center [511, 300] width 1023 height 600
click at [299, 32] on div "Planning Income Spending Net Worth Taxes Your Plan Base Pro-Rata Plan $0 $3k $5…" at bounding box center [511, 300] width 1023 height 600
click at [723, 544] on div "withdrawal strategy Sequential Withdraw from accounts in order: Taxable → Tax-D…" at bounding box center [817, 382] width 311 height 385
click at [579, 67] on div at bounding box center [589, 62] width 22 height 22
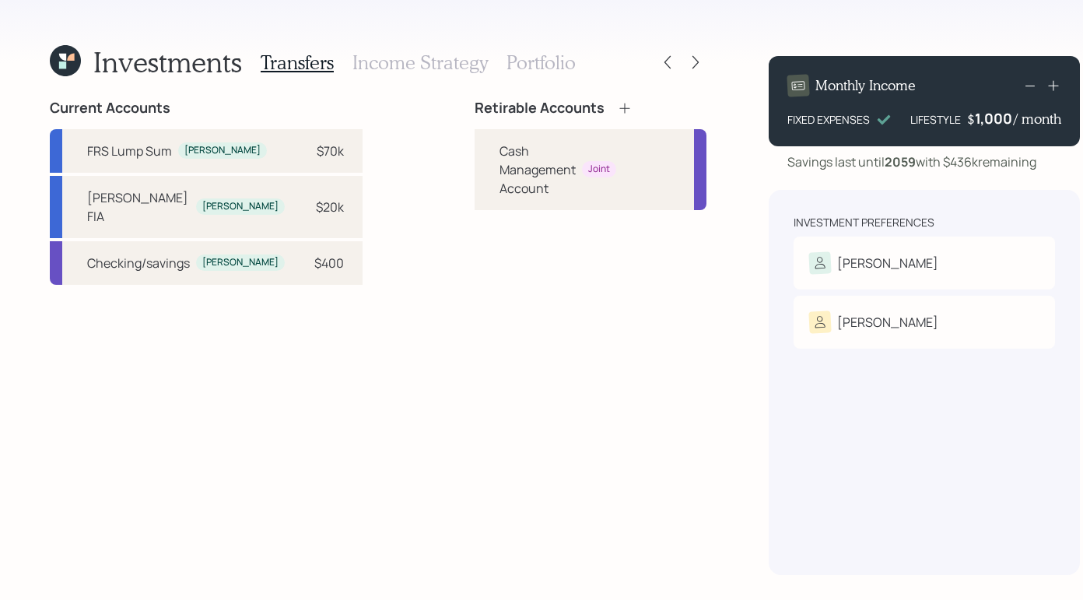
click at [891, 527] on div "Investment Preferences Michelle Risk Tolerance: N/A Frederick Risk Tolerance: N…" at bounding box center [923, 382] width 311 height 385
click at [660, 63] on icon at bounding box center [668, 62] width 16 height 16
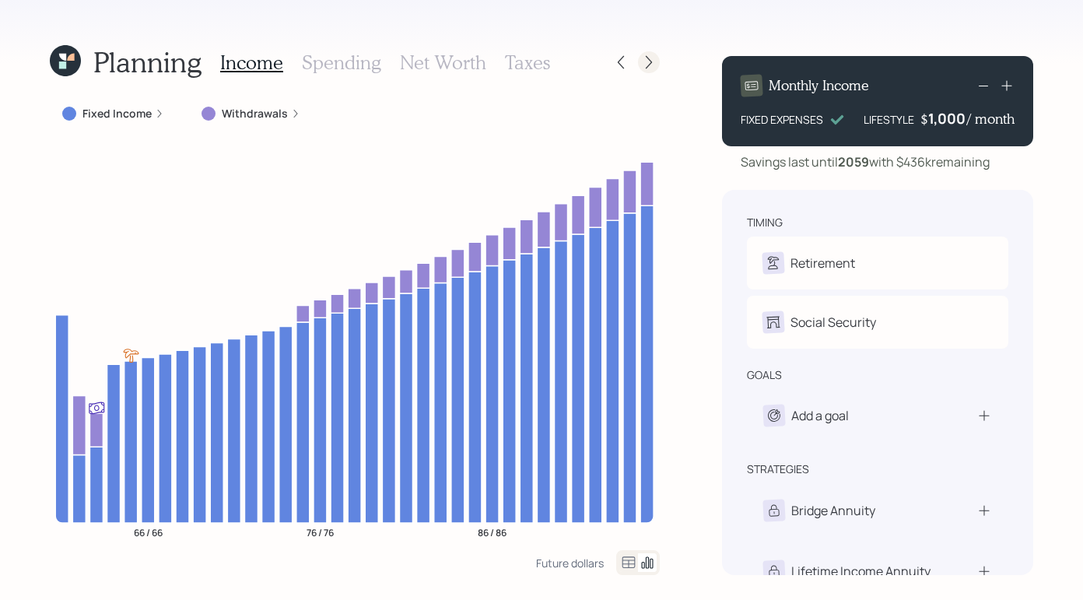
click at [644, 65] on icon at bounding box center [649, 62] width 16 height 16
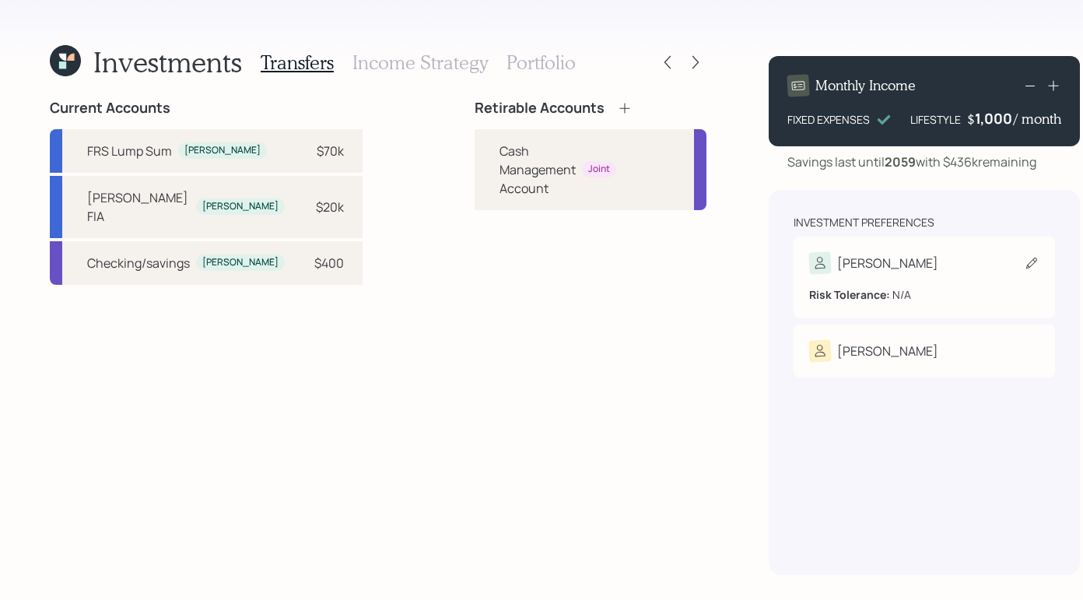
click at [884, 271] on div "Michelle" at bounding box center [924, 263] width 230 height 22
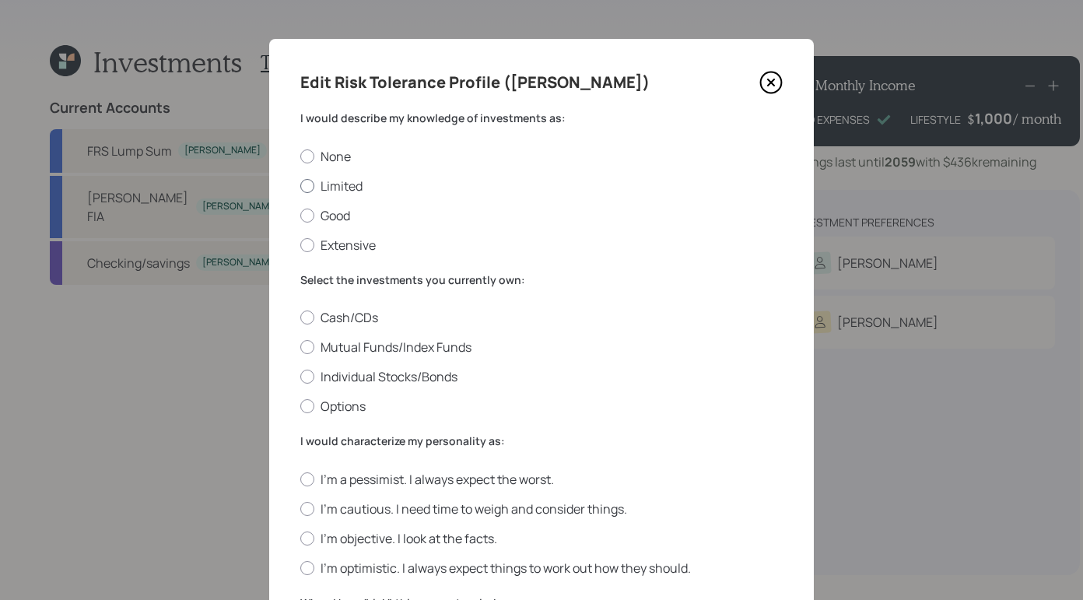
click at [303, 187] on div at bounding box center [307, 186] width 14 height 14
click at [300, 186] on input "Limited" at bounding box center [299, 185] width 1 height 1
radio input "true"
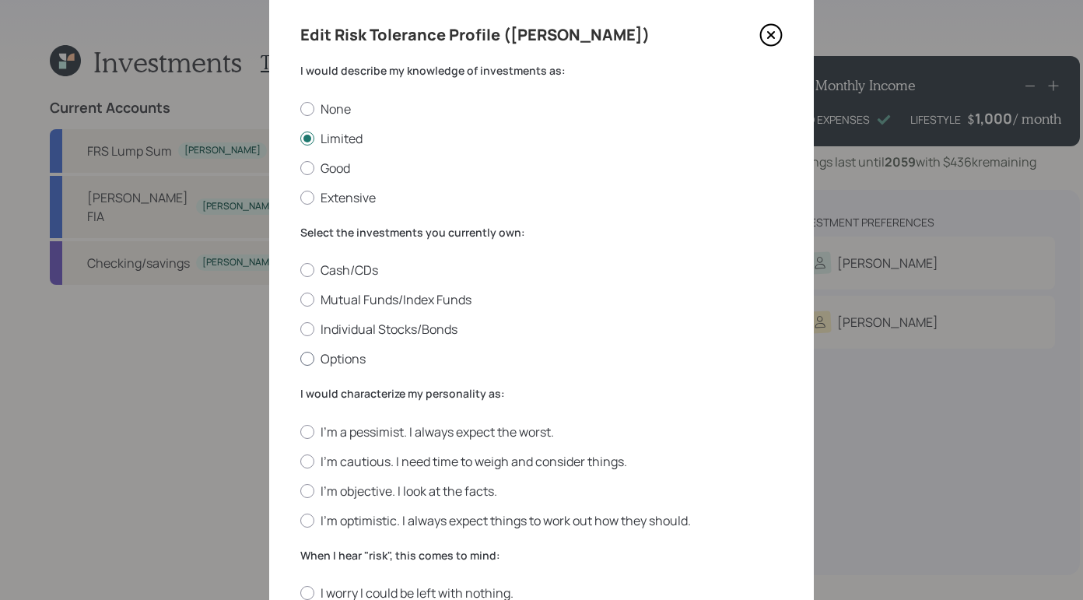
scroll to position [132, 0]
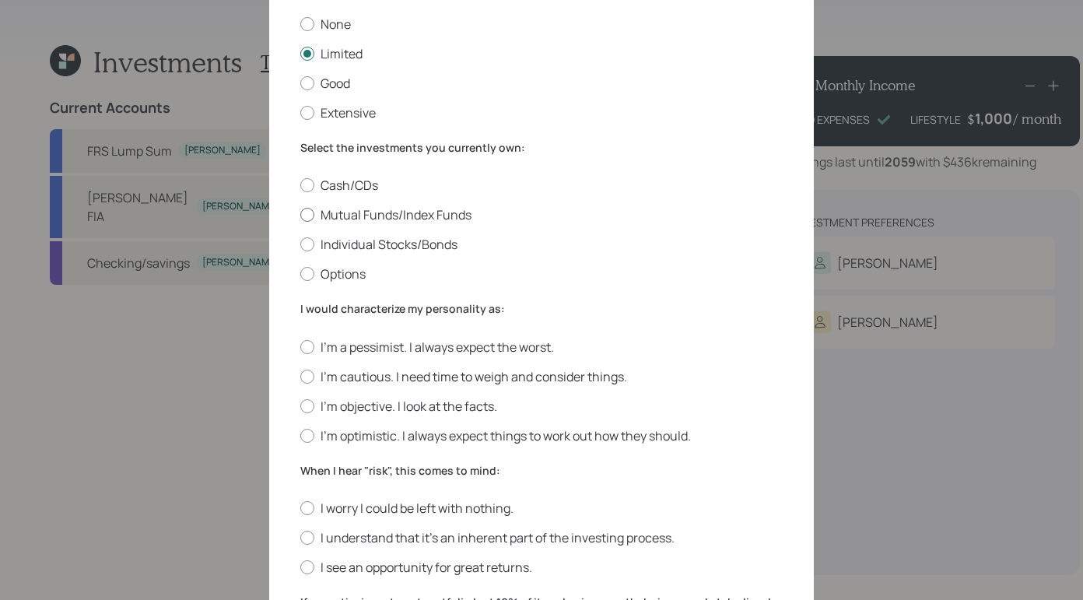
click at [313, 219] on label "Mutual Funds/Index Funds" at bounding box center [541, 214] width 482 height 17
click at [300, 215] on input "Mutual Funds/Index Funds" at bounding box center [299, 215] width 1 height 1
radio input "true"
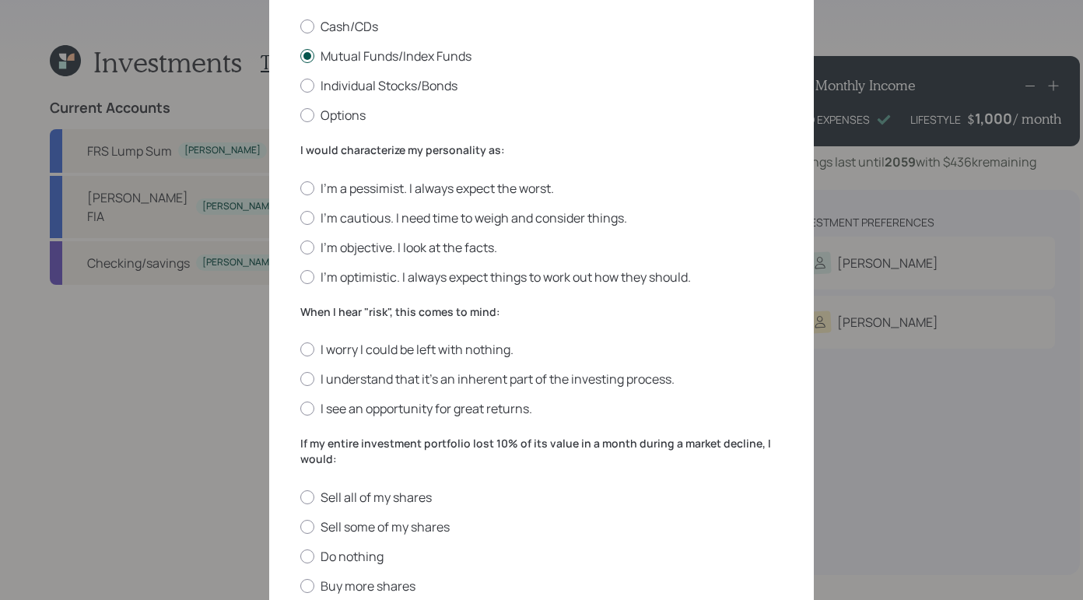
scroll to position [334, 0]
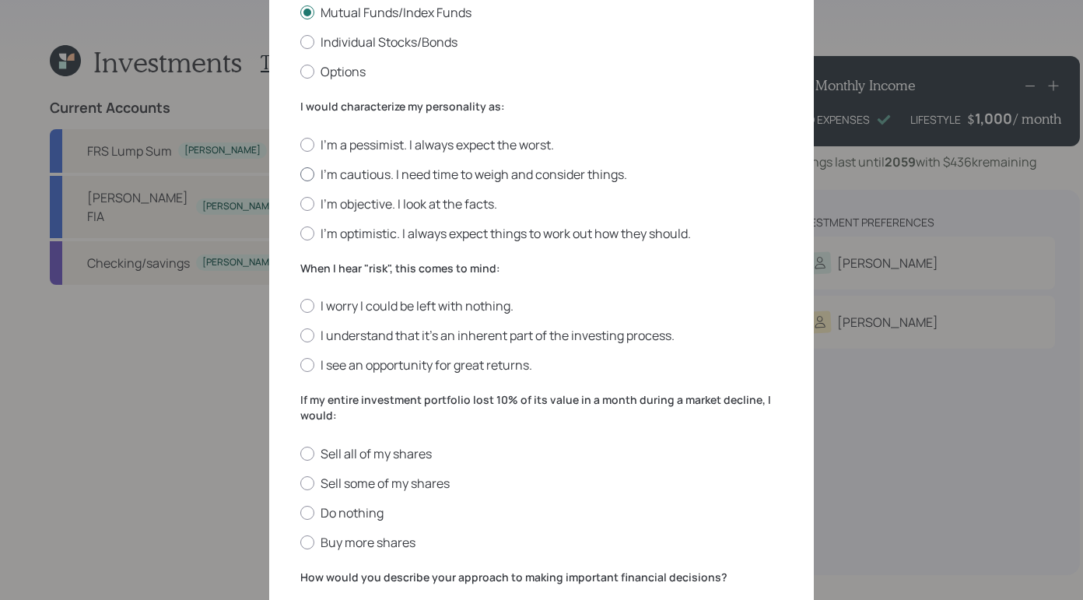
click at [311, 173] on div at bounding box center [307, 174] width 14 height 14
click at [300, 173] on input "I'm cautious. I need time to weigh and consider things." at bounding box center [299, 173] width 1 height 1
radio input "true"
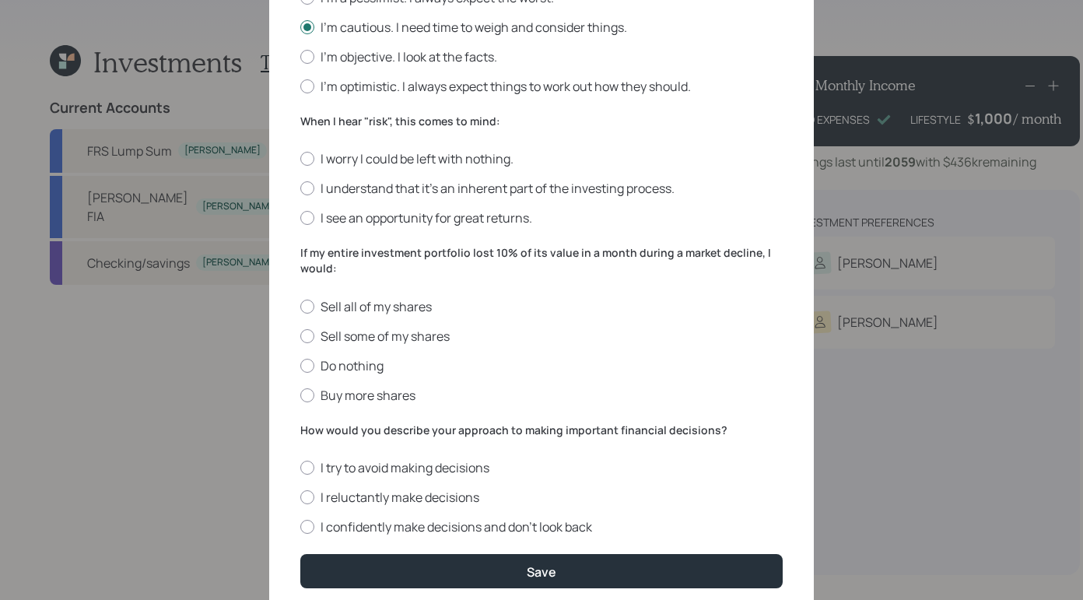
scroll to position [482, 0]
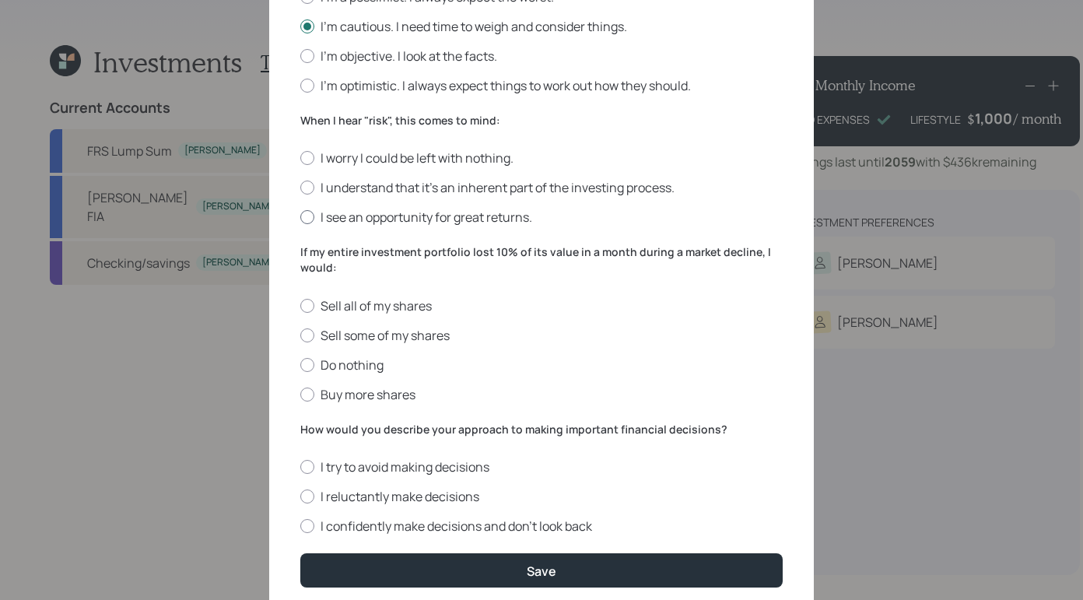
click at [305, 218] on div at bounding box center [307, 217] width 14 height 14
click at [300, 218] on input "I see an opportunity for great returns." at bounding box center [299, 217] width 1 height 1
radio input "true"
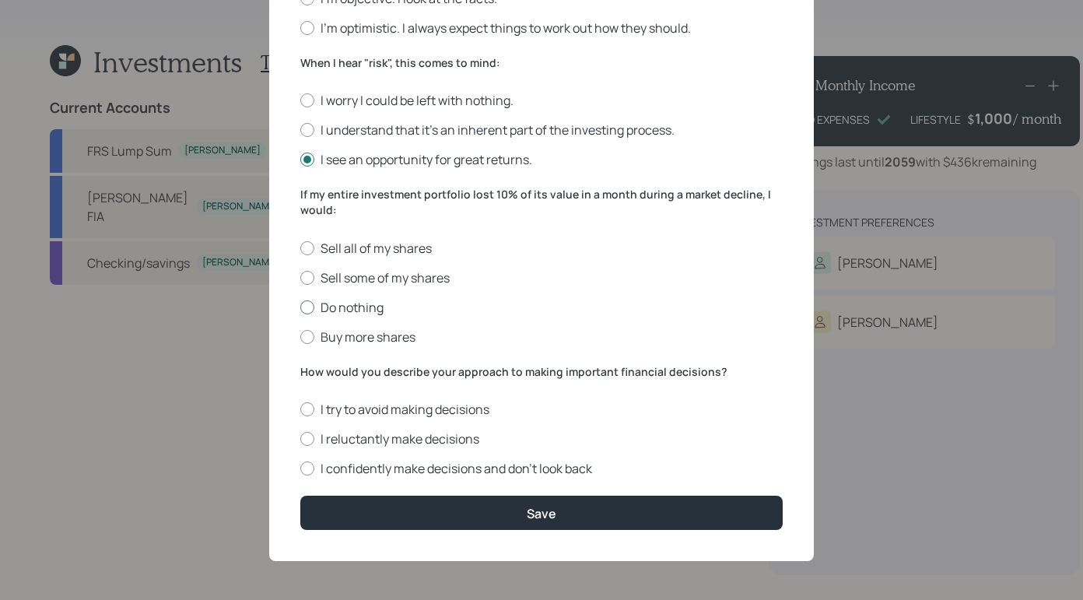
click at [313, 303] on div at bounding box center [307, 307] width 14 height 14
click at [300, 306] on input "Do nothing" at bounding box center [299, 306] width 1 height 1
radio input "true"
click at [309, 440] on div at bounding box center [307, 439] width 14 height 14
click at [300, 439] on input "I reluctantly make decisions" at bounding box center [299, 439] width 1 height 1
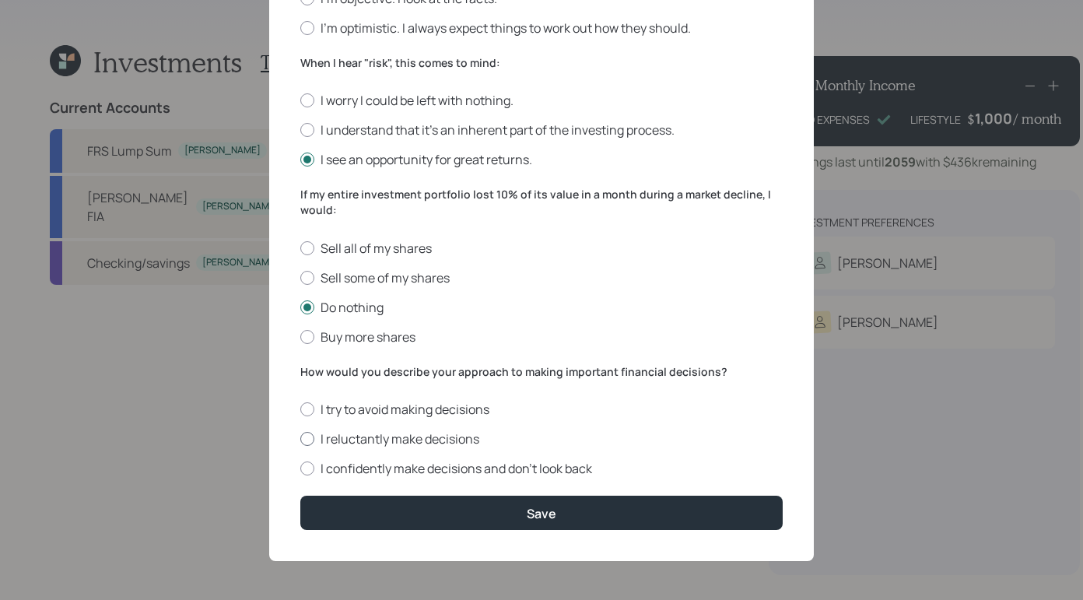
radio input "true"
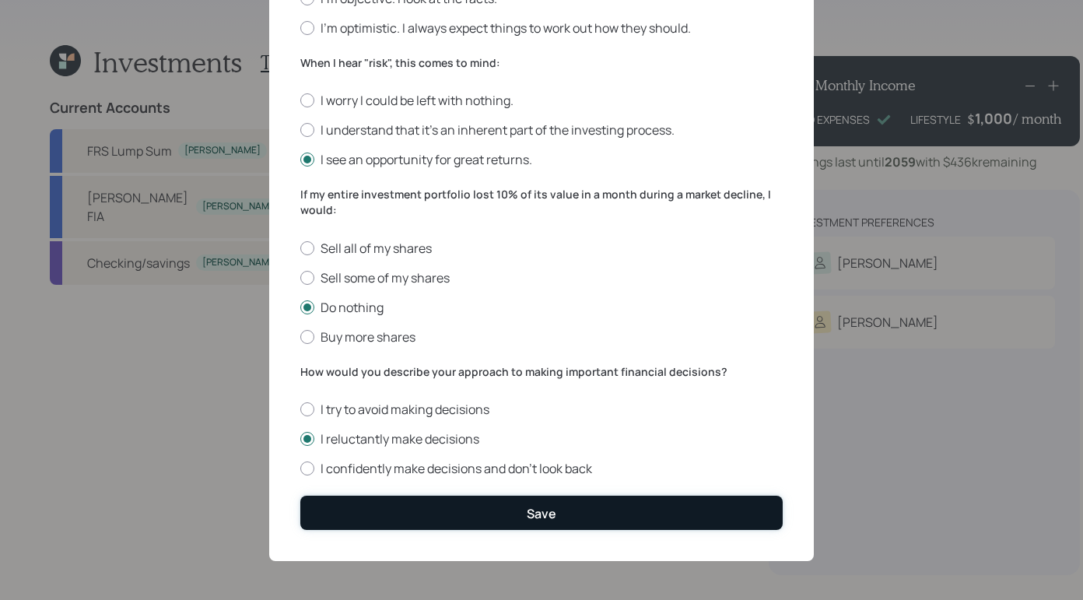
click at [683, 513] on button "Save" at bounding box center [541, 511] width 482 height 33
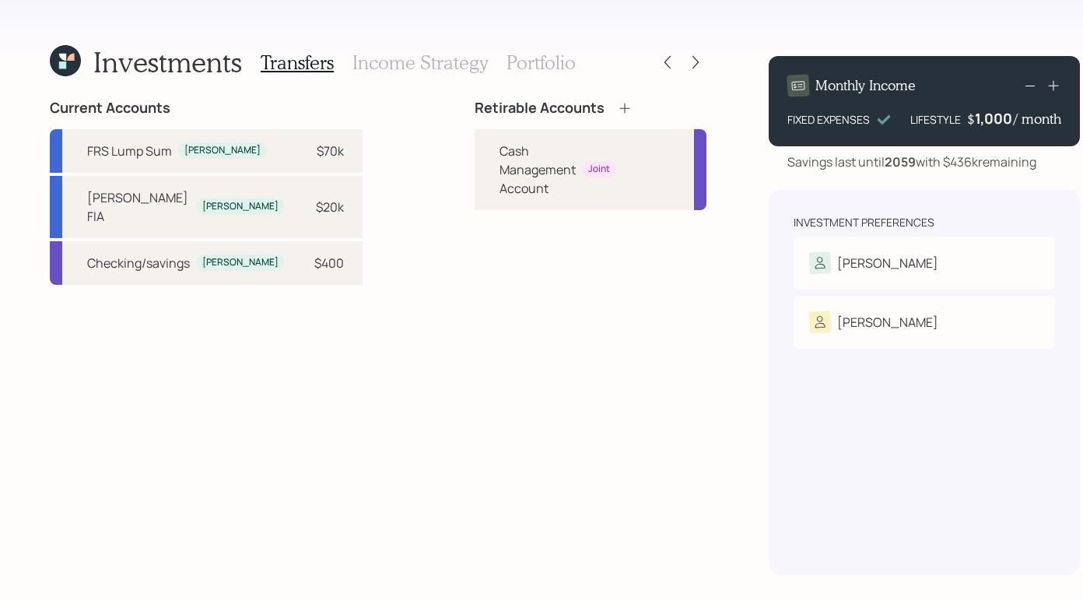
click at [619, 107] on icon at bounding box center [624, 108] width 10 height 10
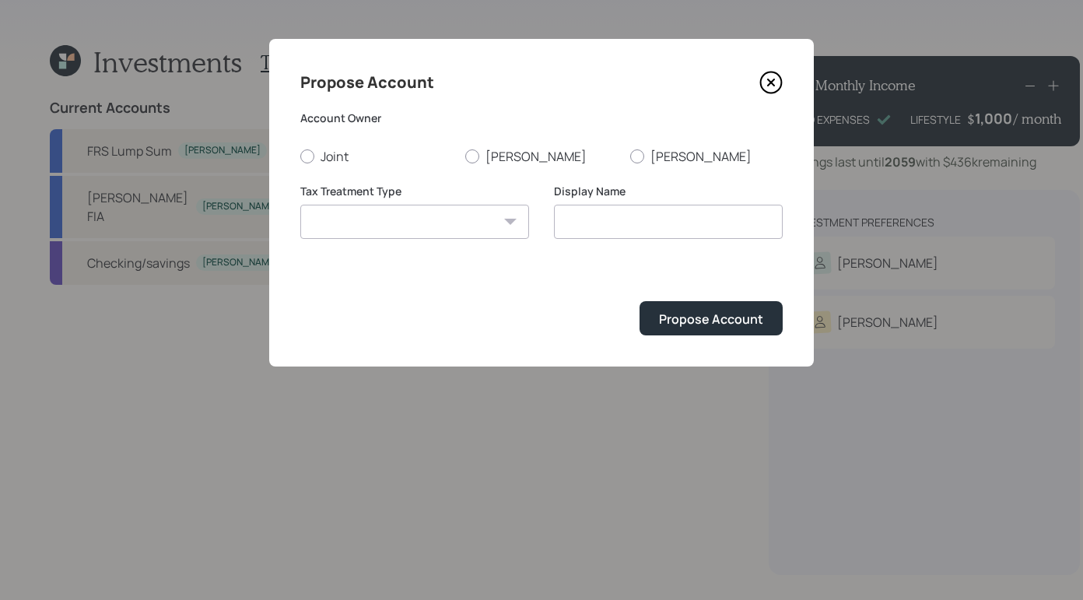
click at [780, 82] on icon at bounding box center [770, 82] width 23 height 23
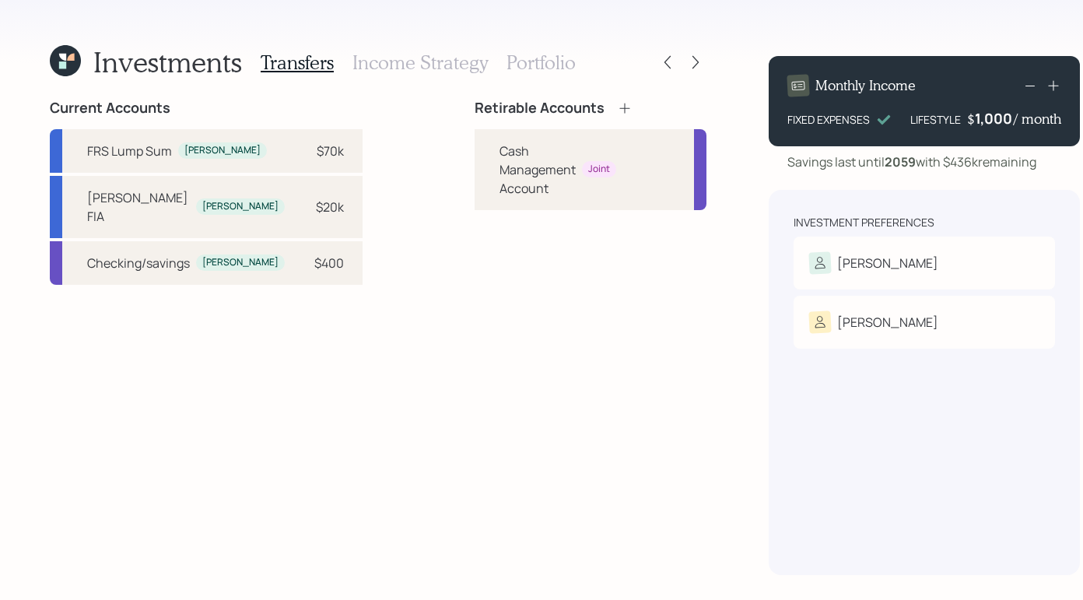
click at [617, 104] on icon at bounding box center [625, 108] width 16 height 16
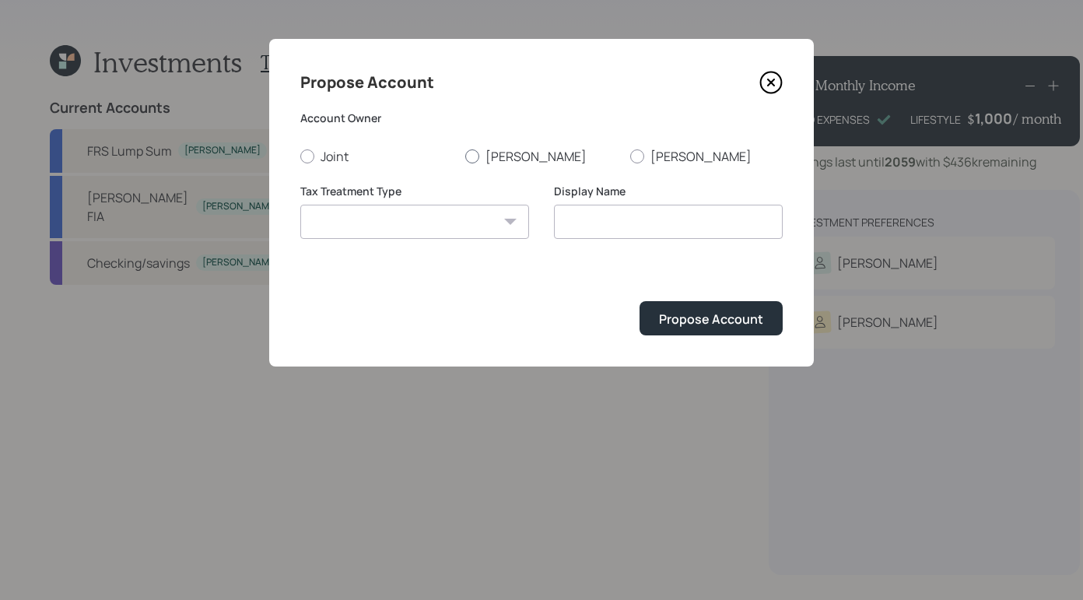
click at [476, 150] on div at bounding box center [472, 156] width 14 height 14
click at [465, 156] on input "Michelle" at bounding box center [464, 156] width 1 height 1
radio input "true"
click at [481, 208] on select "Roth Taxable Traditional" at bounding box center [414, 222] width 229 height 34
select select "traditional"
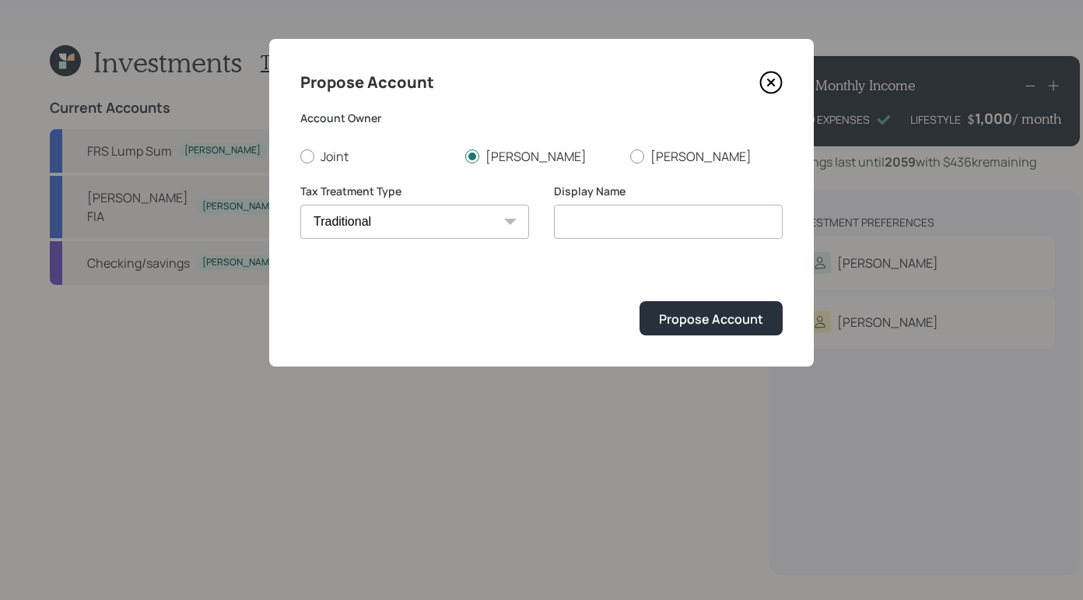
click at [300, 205] on select "Roth Taxable Traditional" at bounding box center [414, 222] width 229 height 34
type input "Traditional"
click at [635, 222] on input "Traditional" at bounding box center [668, 222] width 229 height 34
click at [715, 328] on button "Propose Account" at bounding box center [710, 317] width 143 height 33
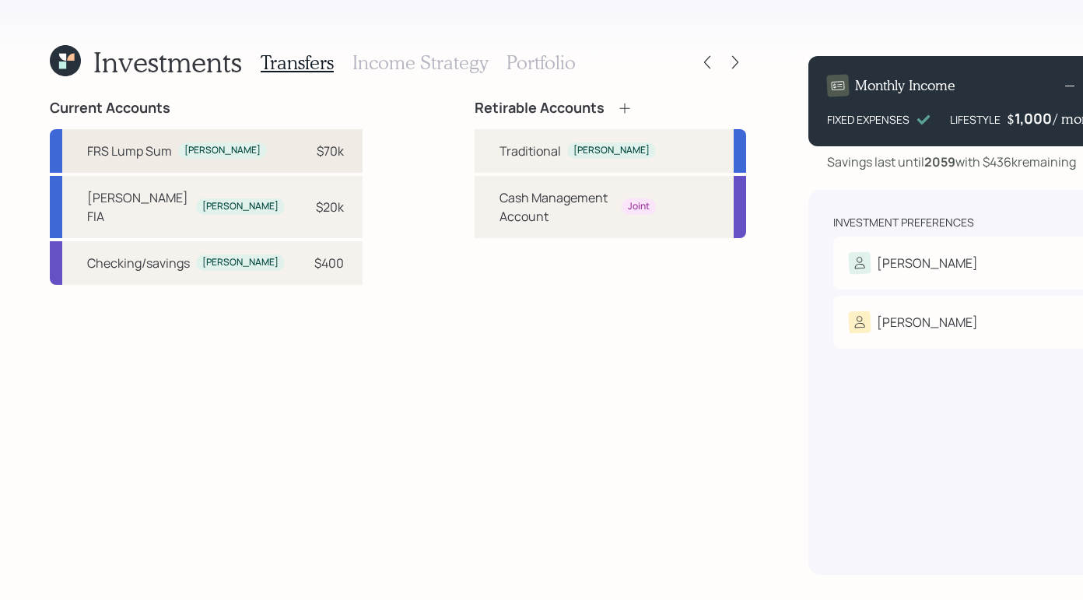
click at [297, 145] on div "$70k" at bounding box center [320, 151] width 47 height 19
click at [499, 151] on div "Traditional" at bounding box center [529, 151] width 61 height 19
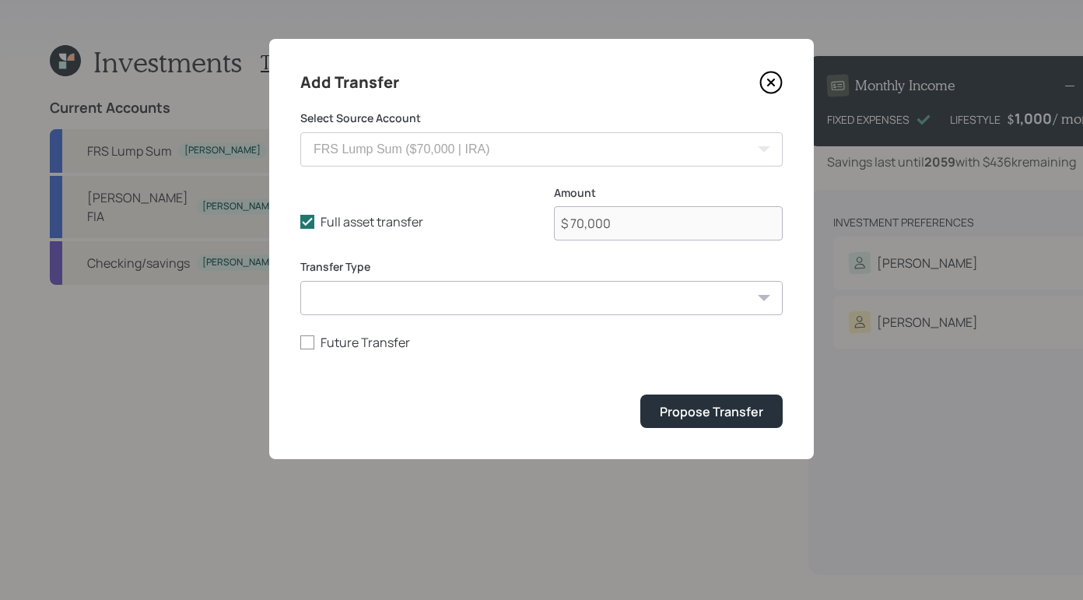
click at [469, 299] on select "ACAT Transfer Non ACAT Transfer Capitalize Rollover Rollover Deposit" at bounding box center [541, 298] width 482 height 34
select select "acat_transfer"
click at [300, 281] on select "ACAT Transfer Non ACAT Transfer Capitalize Rollover Rollover Deposit" at bounding box center [541, 298] width 482 height 34
click at [704, 411] on div "Propose Transfer" at bounding box center [711, 411] width 103 height 17
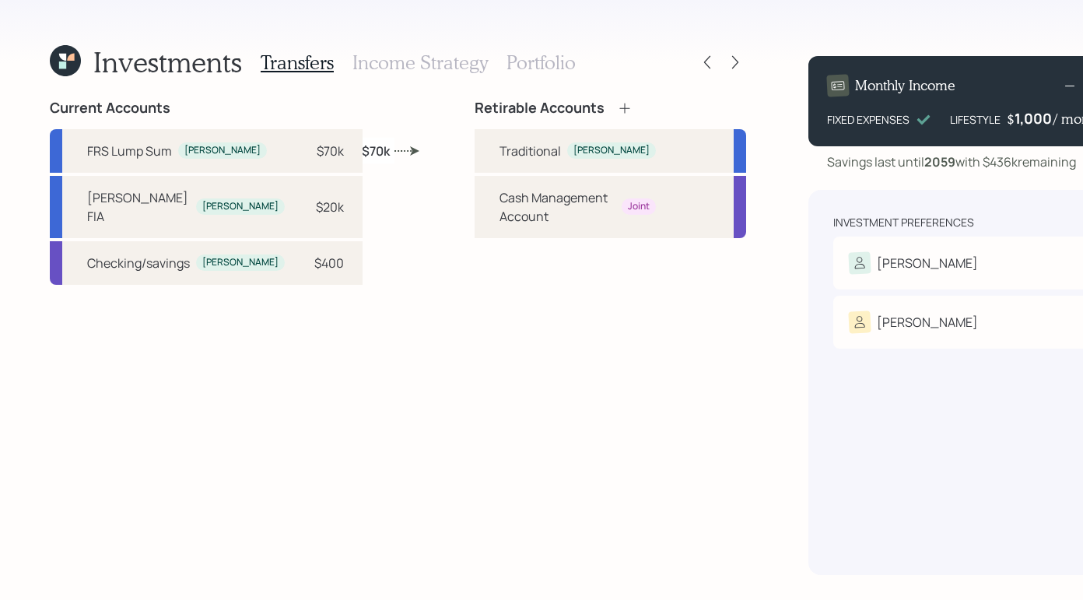
click at [391, 69] on h3 "Income Strategy" at bounding box center [419, 62] width 135 height 23
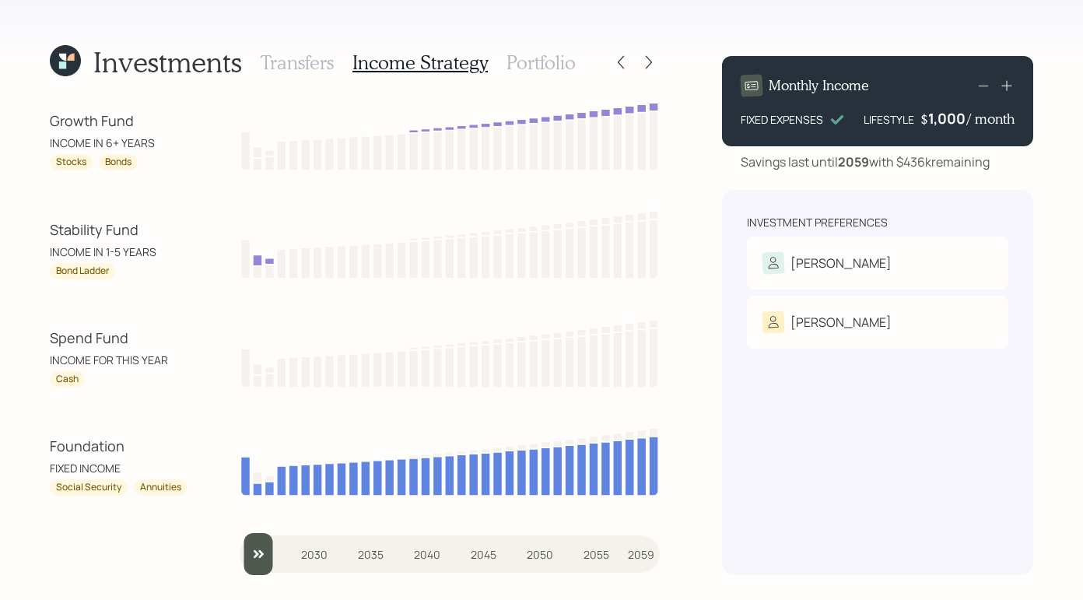
click at [731, 398] on div "Investment Preferences Michelle Risk Tolerance: Moderate Frederick Risk Toleran…" at bounding box center [877, 382] width 311 height 385
drag, startPoint x: 107, startPoint y: 143, endPoint x: 118, endPoint y: 142, distance: 11.7
click at [118, 142] on div "INCOME IN 6+ YEARS" at bounding box center [120, 143] width 140 height 16
click at [159, 131] on div "Growth Fund" at bounding box center [120, 120] width 140 height 21
drag, startPoint x: 102, startPoint y: 142, endPoint x: 142, endPoint y: 138, distance: 39.9
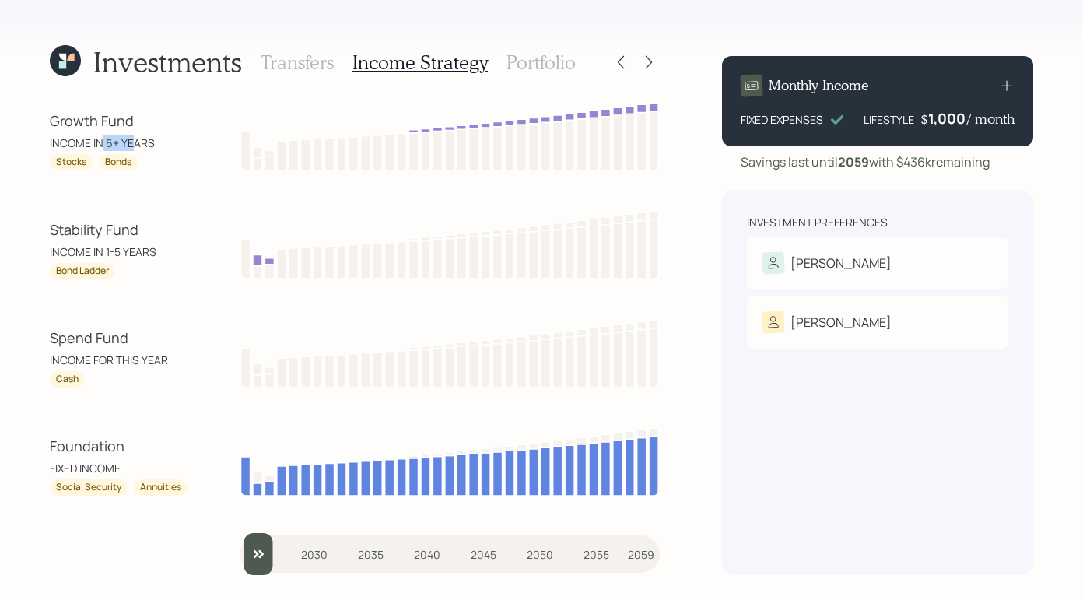
click at [139, 138] on div "INCOME IN 6+ YEARS" at bounding box center [120, 143] width 140 height 16
click at [146, 119] on div "Growth Fund" at bounding box center [120, 120] width 140 height 21
click at [512, 61] on h3 "Portfolio" at bounding box center [540, 62] width 69 height 23
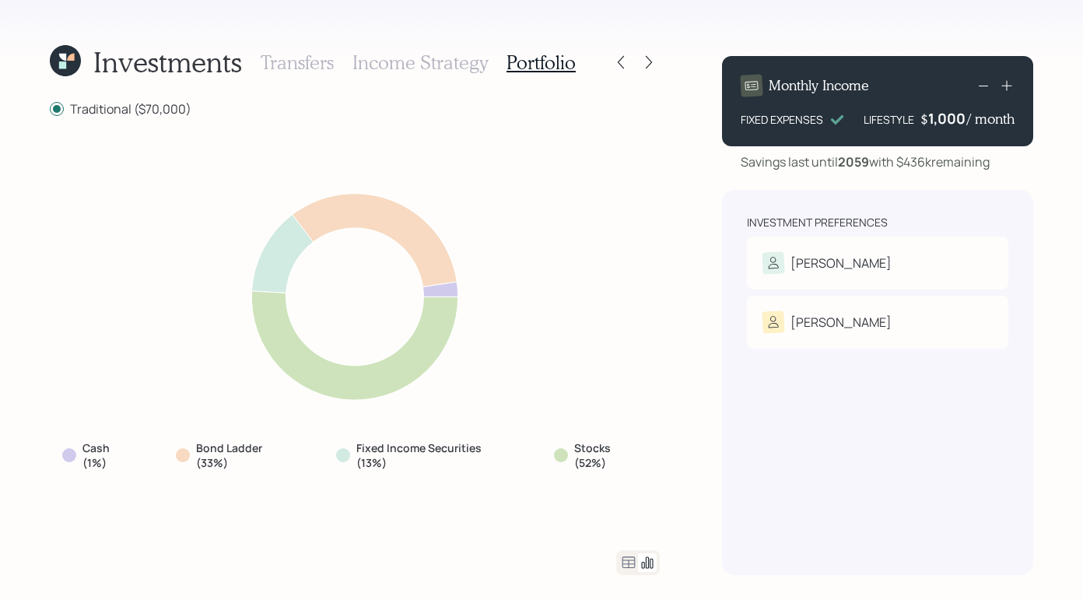
click at [433, 68] on h3 "Income Strategy" at bounding box center [419, 62] width 135 height 23
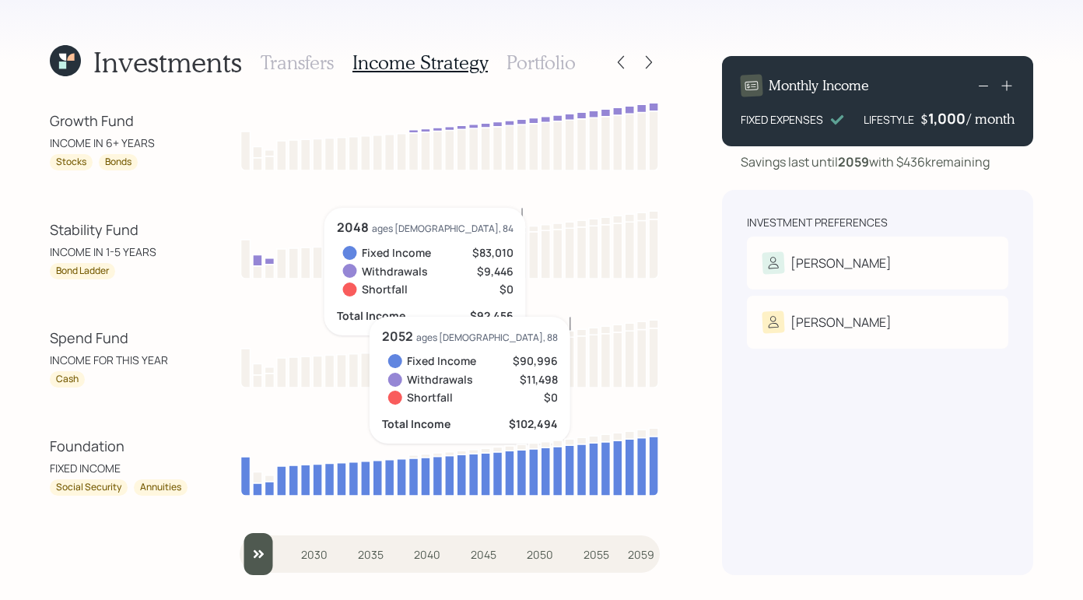
click at [530, 58] on h3 "Portfolio" at bounding box center [540, 62] width 69 height 23
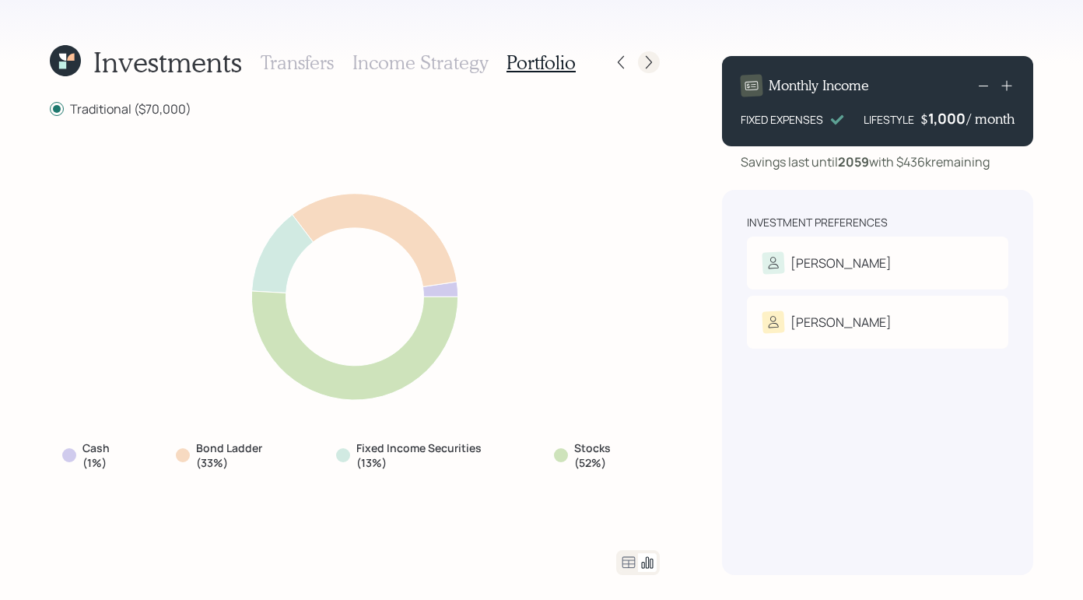
click at [645, 53] on div at bounding box center [649, 62] width 22 height 22
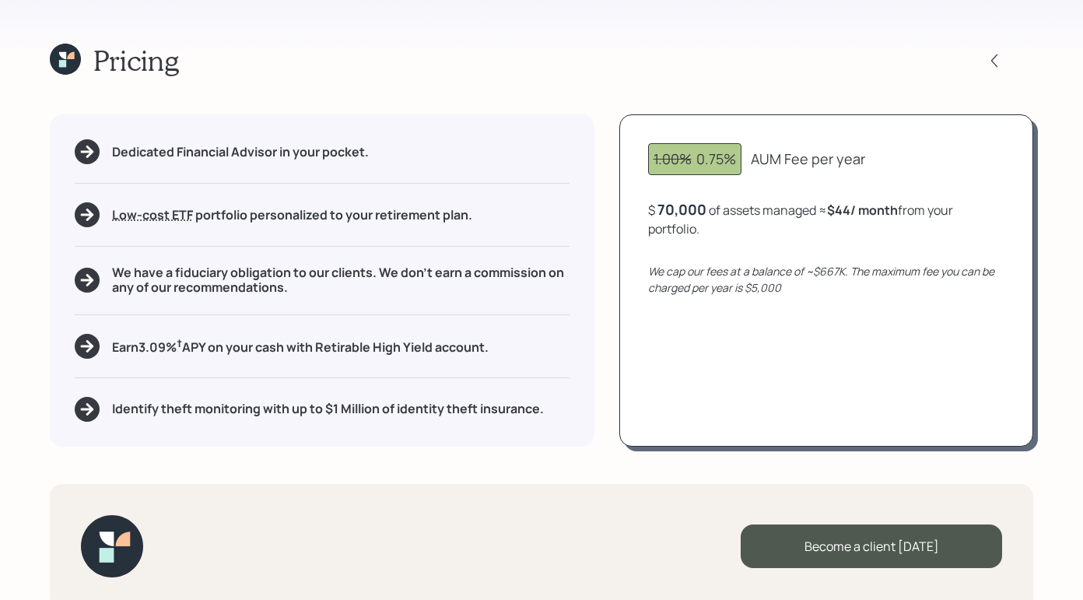
click at [68, 57] on icon at bounding box center [70, 55] width 7 height 7
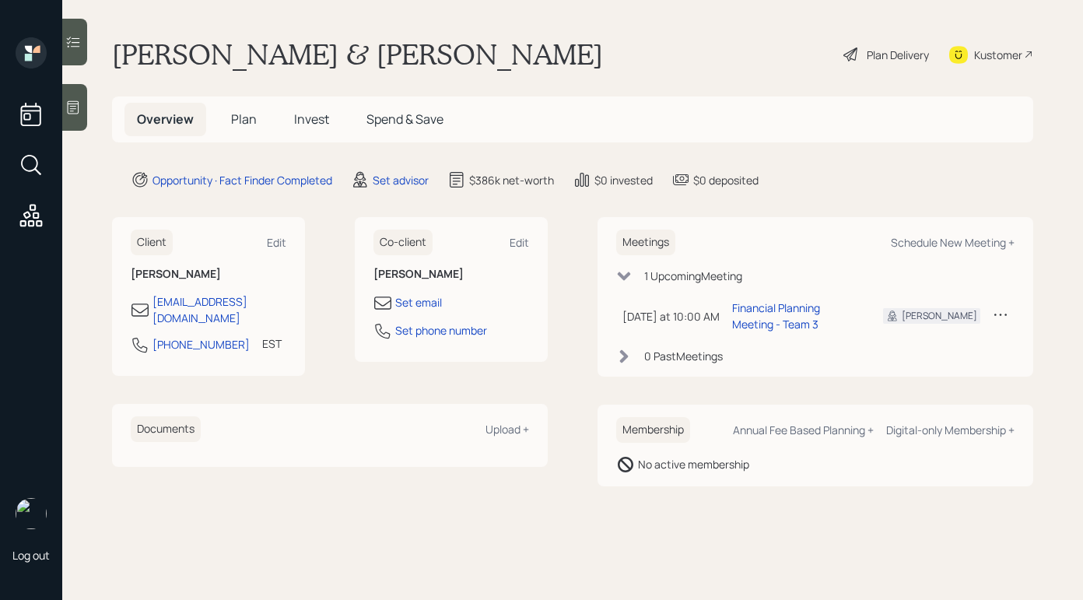
click at [871, 57] on div "Plan Delivery" at bounding box center [897, 55] width 62 height 16
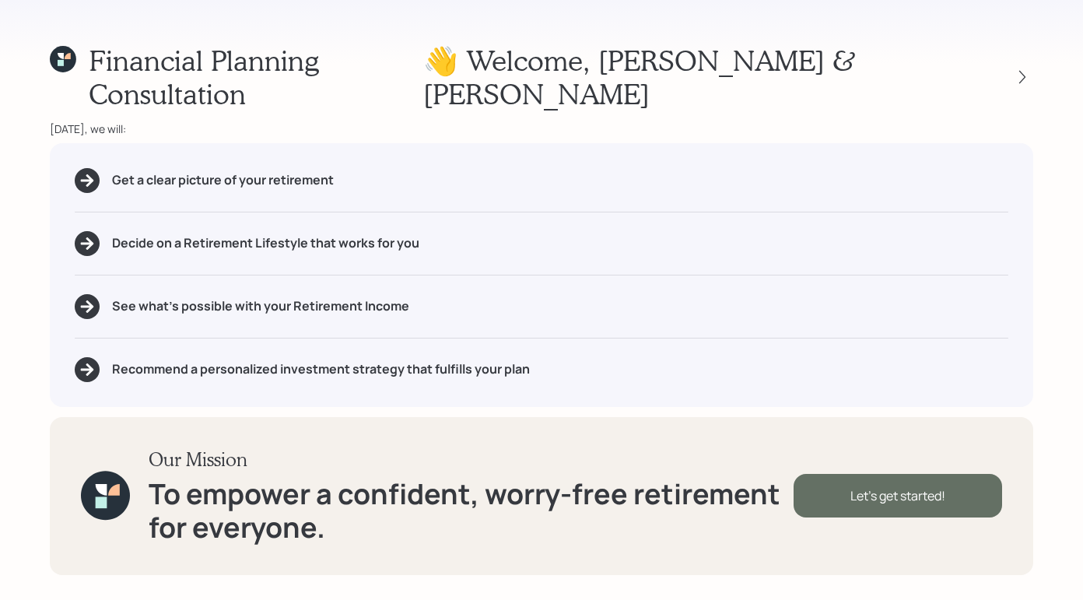
click at [856, 505] on div "Let's get started!" at bounding box center [897, 496] width 208 height 44
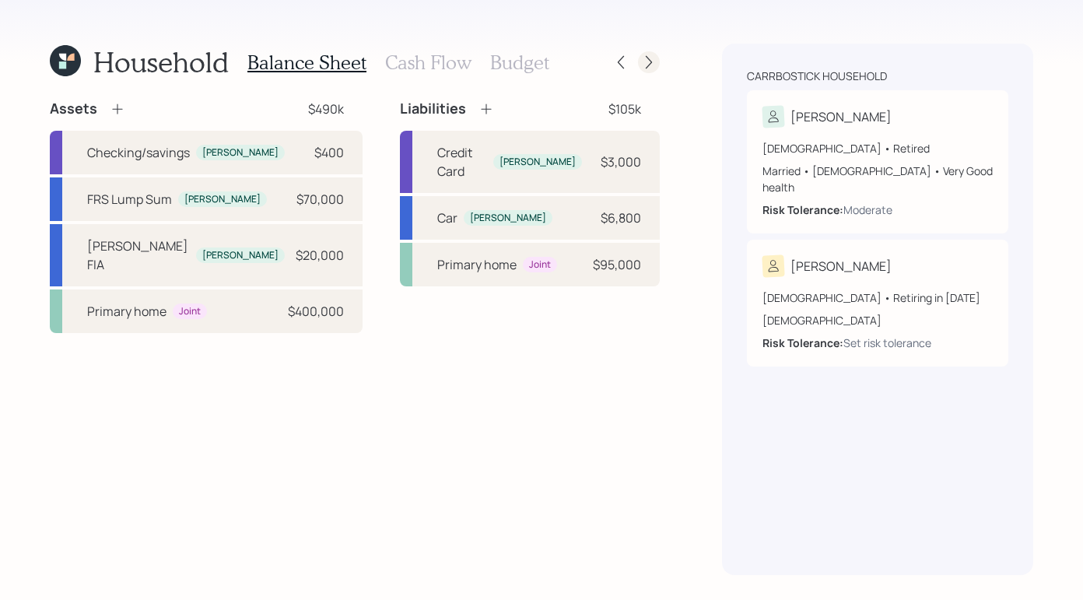
click at [647, 51] on div at bounding box center [649, 62] width 22 height 22
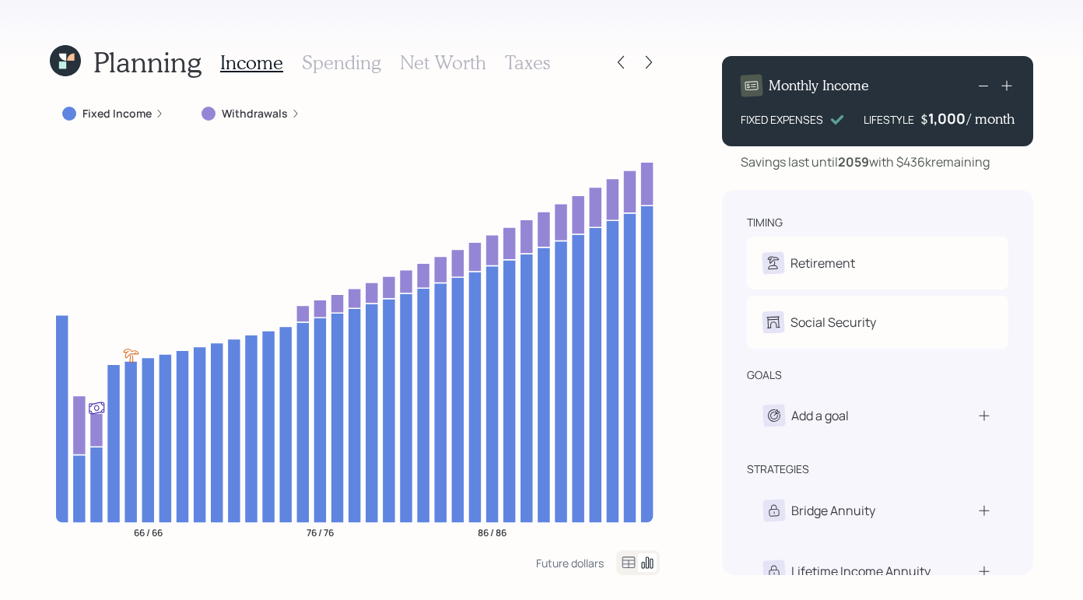
click at [647, 51] on div at bounding box center [649, 62] width 22 height 22
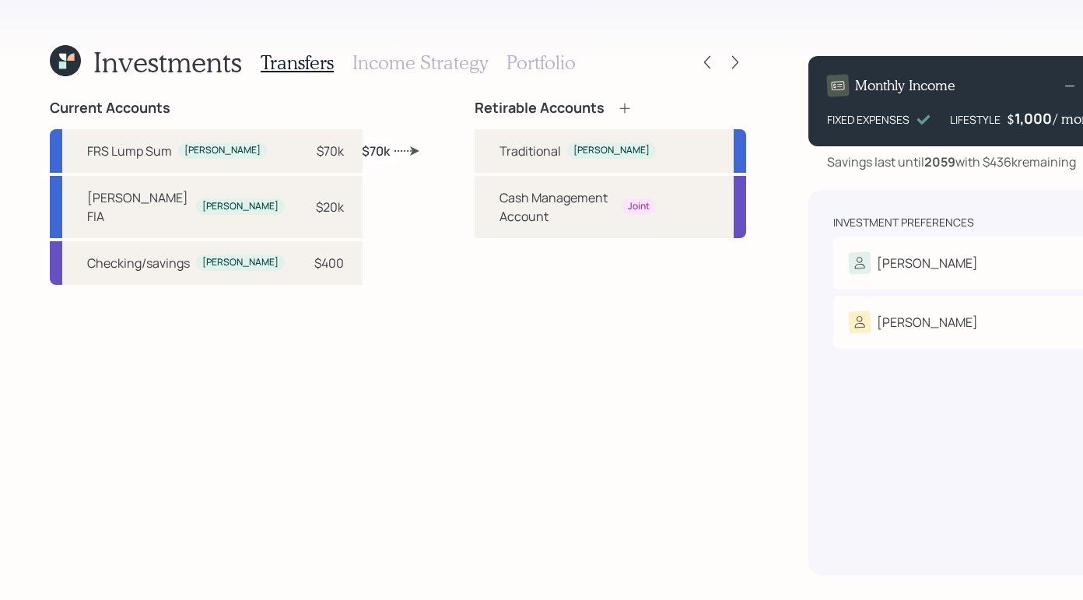
click at [431, 70] on h3 "Income Strategy" at bounding box center [419, 62] width 135 height 23
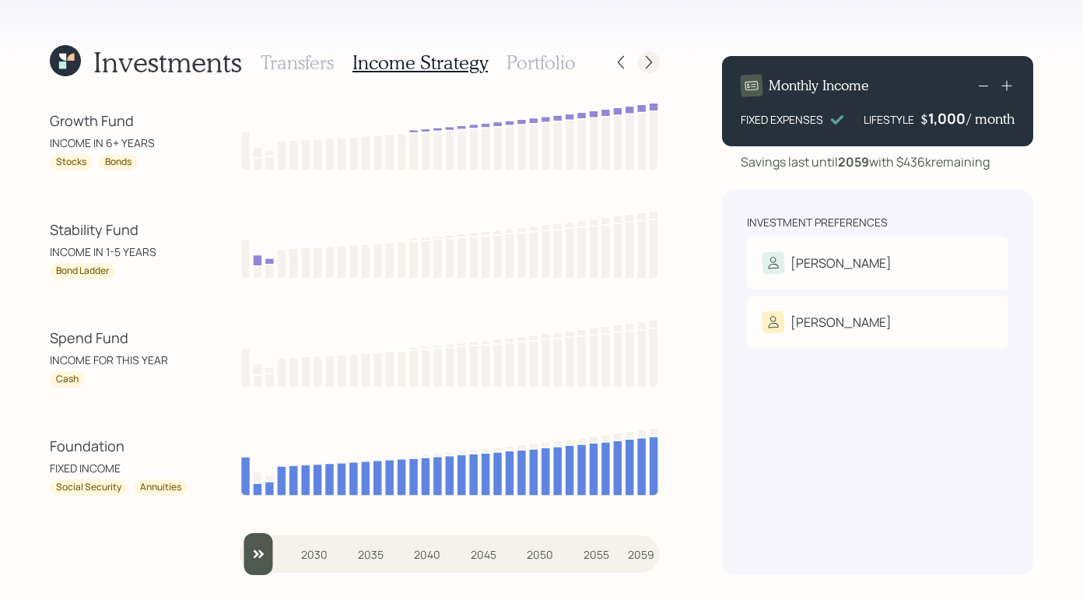
click at [647, 71] on div at bounding box center [649, 62] width 22 height 22
